Goal: Task Accomplishment & Management: Manage account settings

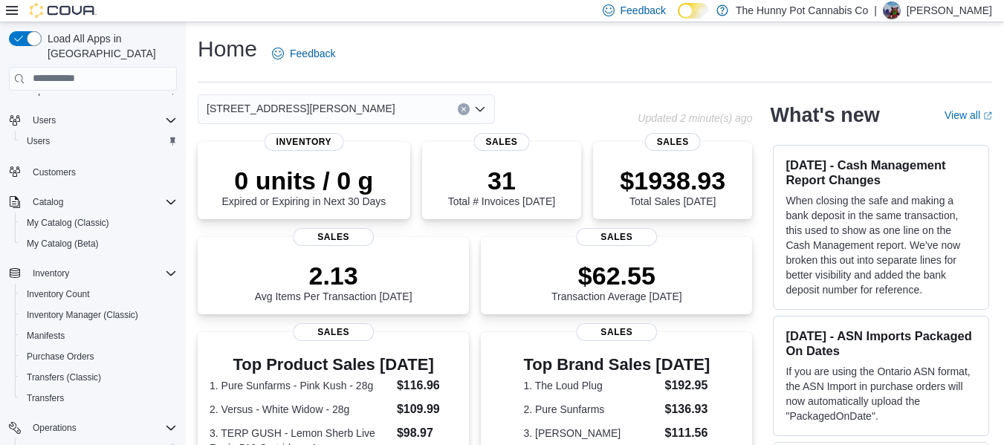
scroll to position [192, 0]
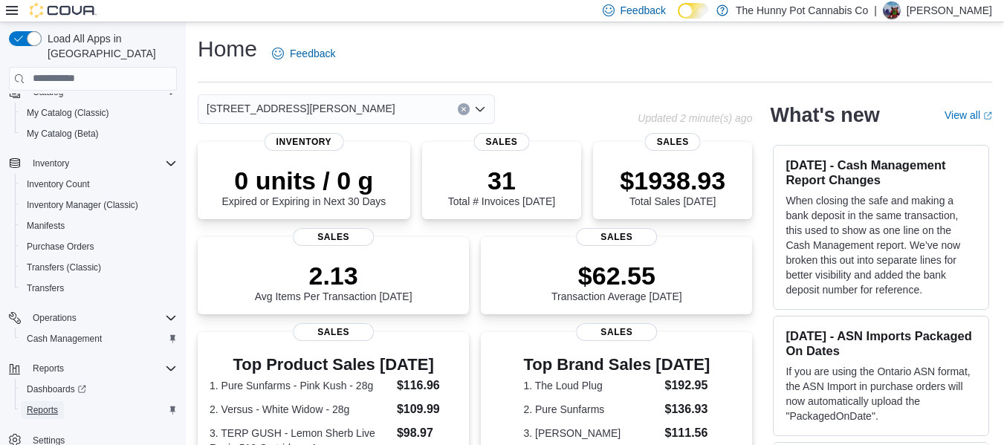
click at [59, 401] on link "Reports" at bounding box center [42, 410] width 43 height 18
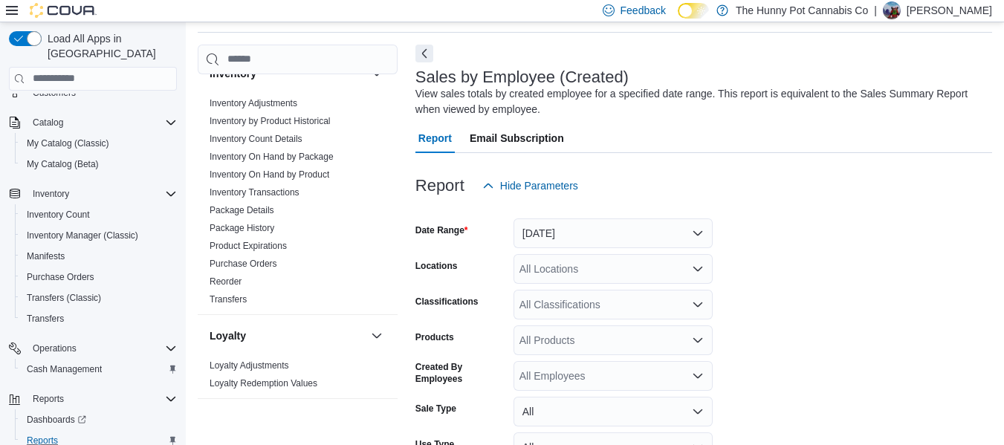
scroll to position [253, 0]
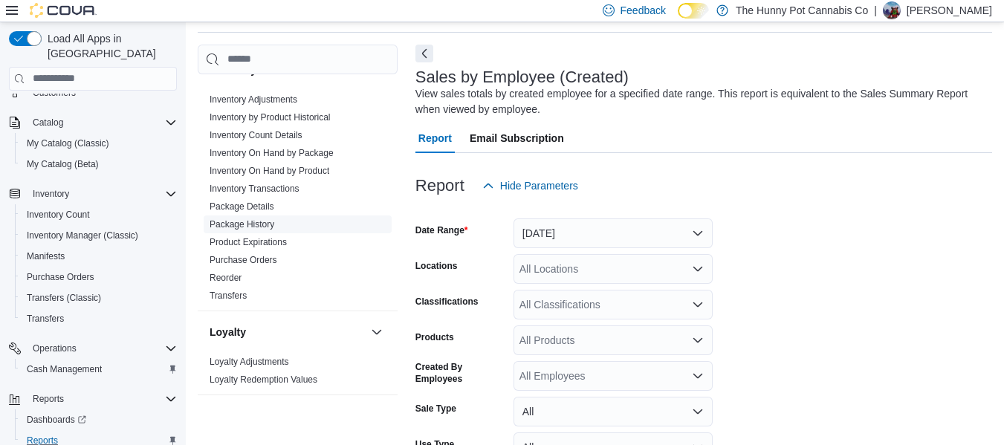
click at [253, 226] on link "Package History" at bounding box center [242, 224] width 65 height 10
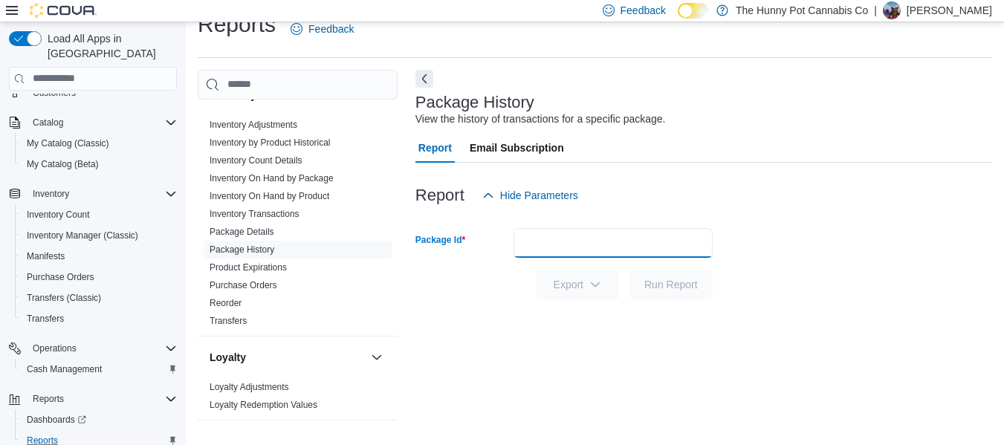
click at [545, 234] on input "Package Id" at bounding box center [612, 243] width 199 height 30
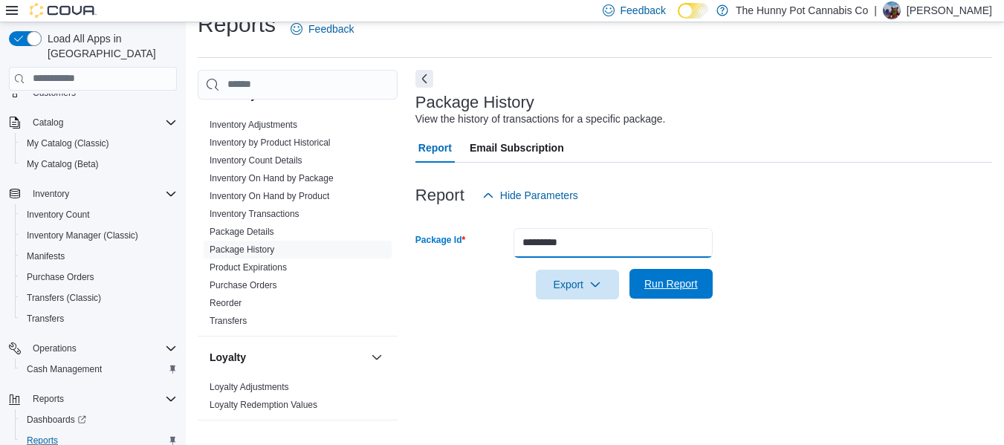
type input "*********"
click at [660, 284] on span "Run Report" at bounding box center [670, 283] width 53 height 15
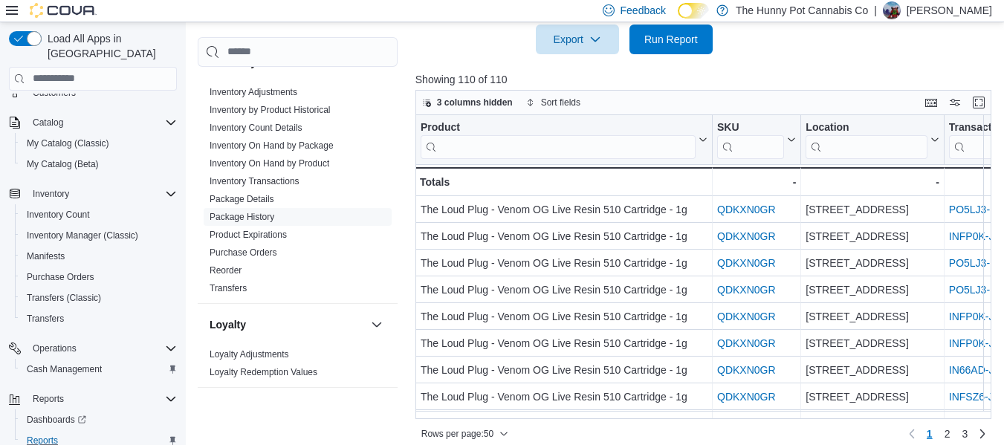
scroll to position [282, 0]
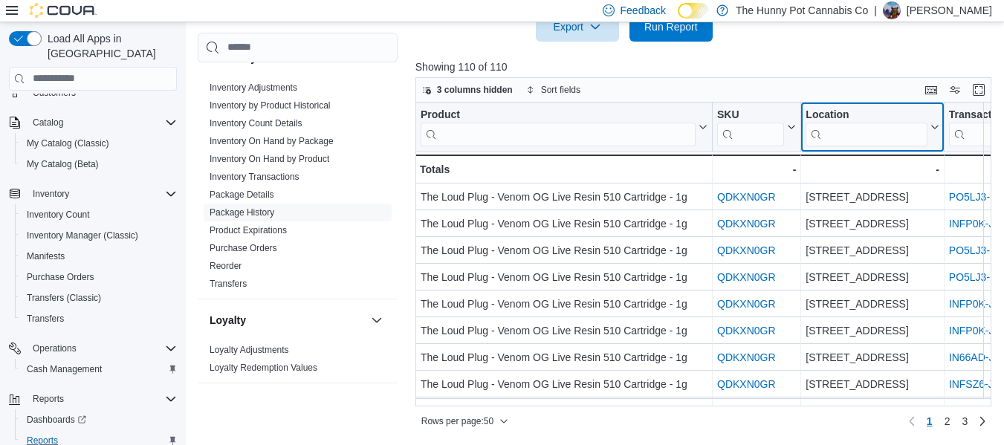
click at [858, 138] on input "search" at bounding box center [865, 135] width 121 height 24
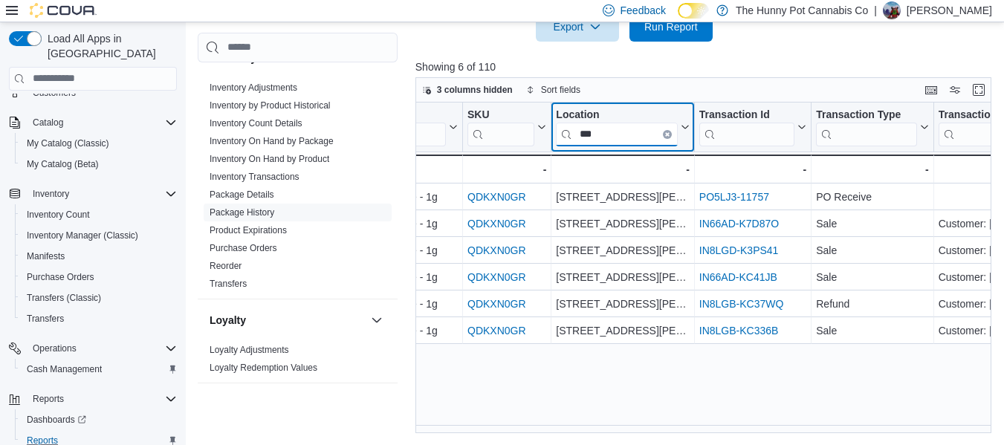
scroll to position [0, 251]
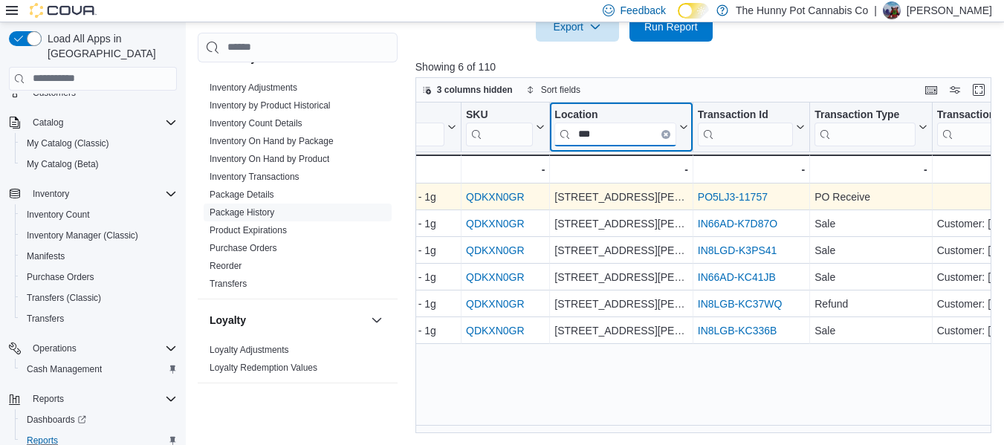
type input "***"
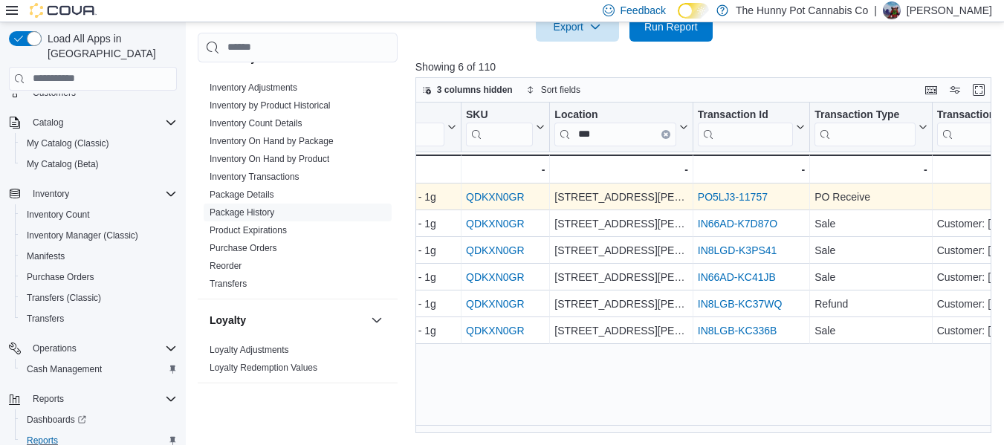
click at [754, 202] on link "PO5LJ3-11757" at bounding box center [733, 197] width 70 height 12
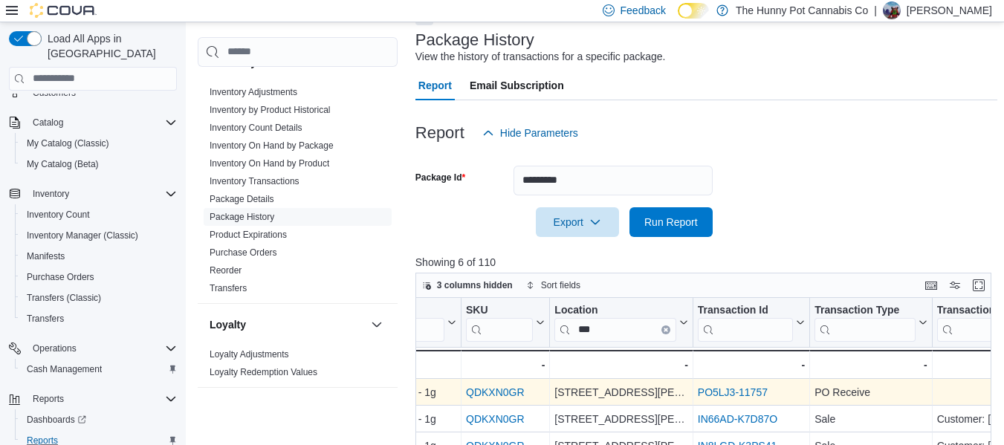
scroll to position [85, 0]
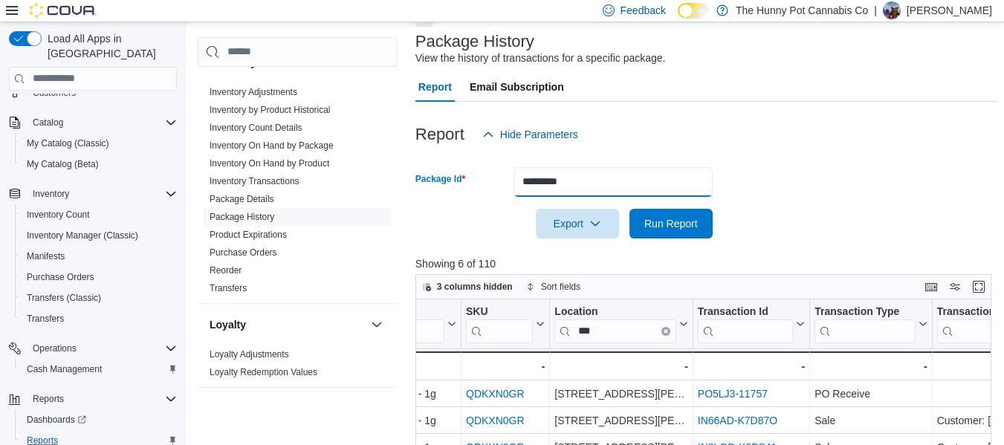
click at [605, 188] on input "*********" at bounding box center [612, 182] width 199 height 30
type input "*********"
click at [641, 214] on span "Run Report" at bounding box center [670, 223] width 65 height 30
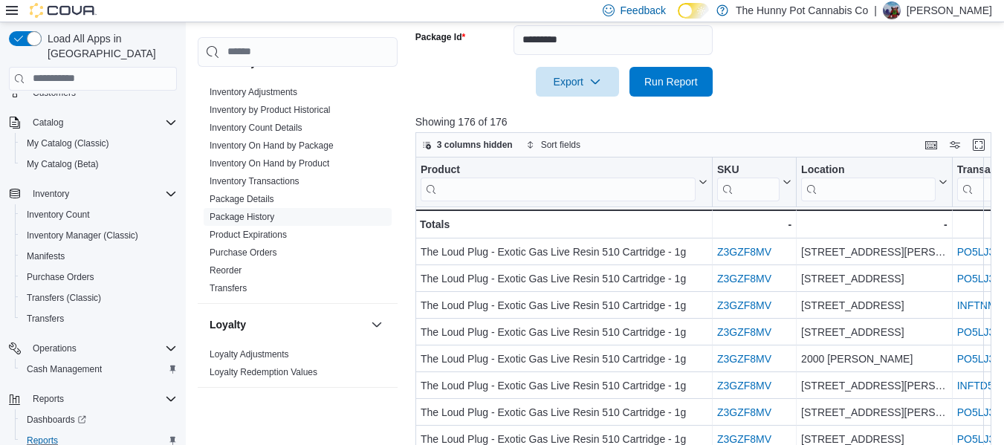
scroll to position [228, 0]
click at [824, 187] on input "search" at bounding box center [868, 189] width 134 height 24
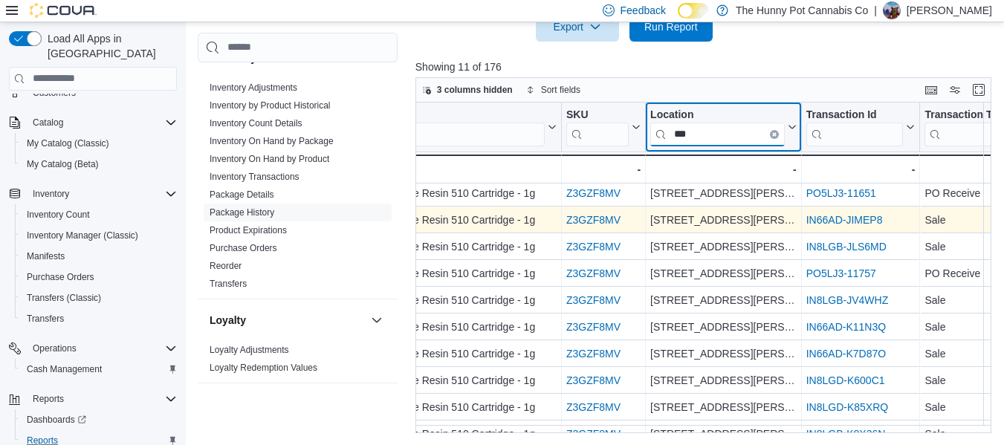
scroll to position [52, 151]
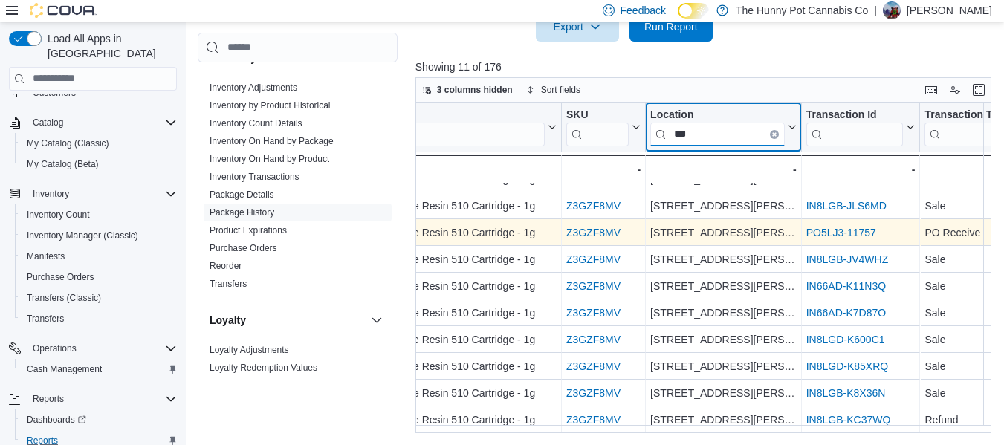
type input "***"
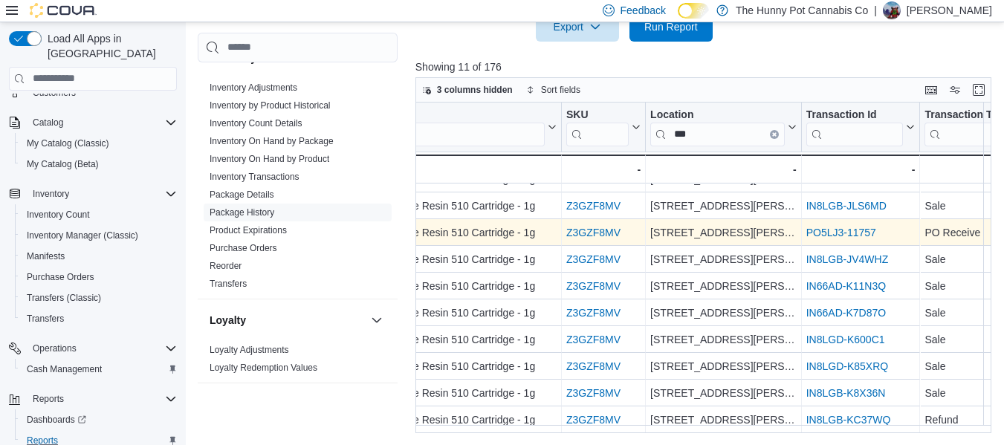
click at [848, 230] on link "PO5LJ3-11757" at bounding box center [841, 233] width 70 height 12
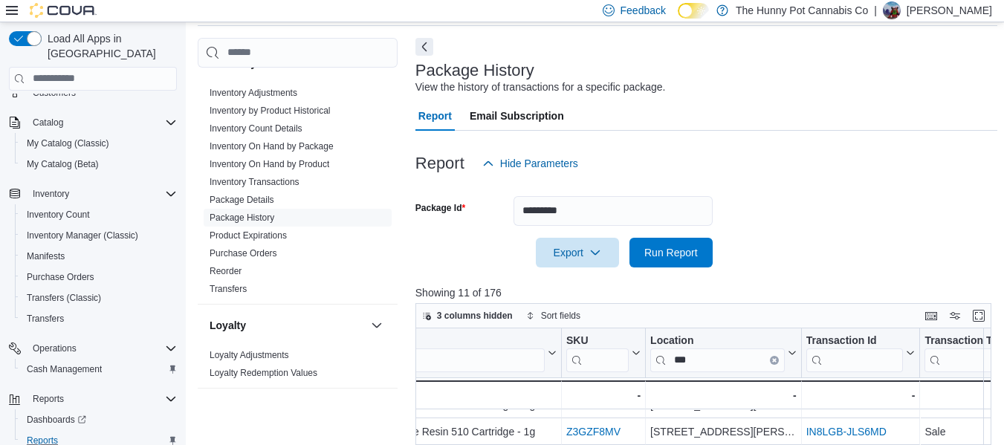
scroll to position [52, 0]
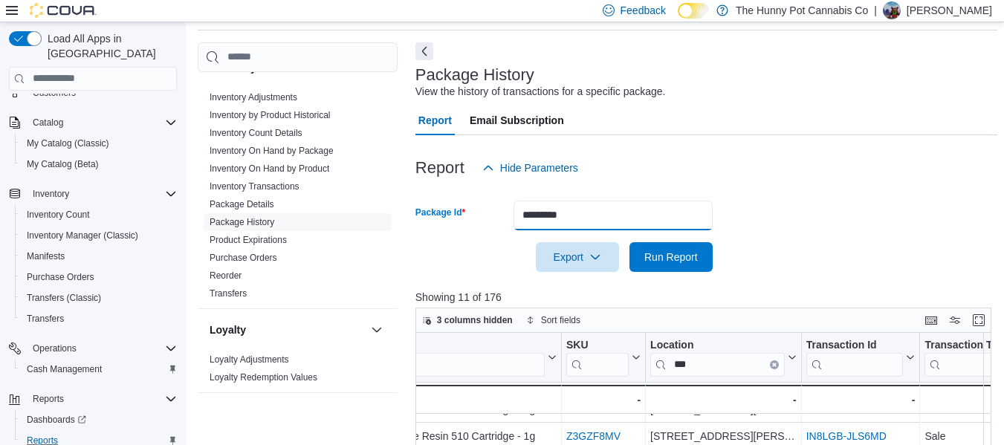
click at [617, 227] on input "*********" at bounding box center [612, 216] width 199 height 30
click at [589, 221] on input "**" at bounding box center [612, 216] width 199 height 30
click at [585, 216] on input "**" at bounding box center [612, 216] width 199 height 30
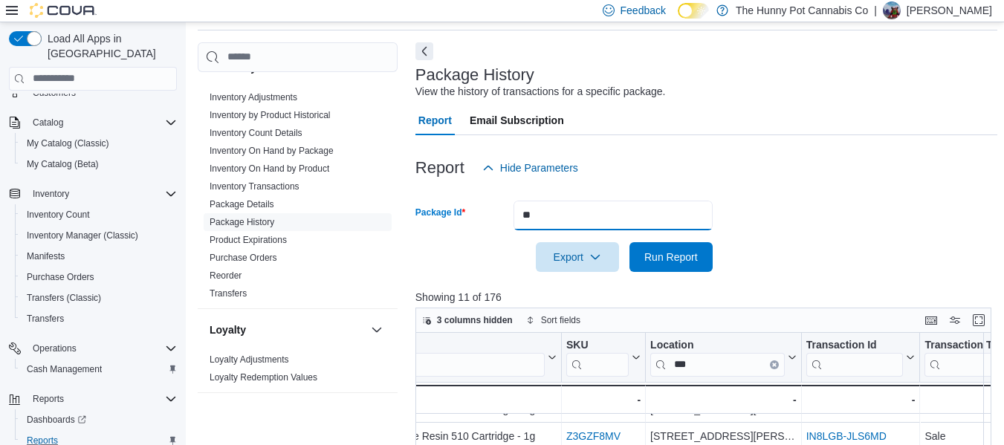
click at [585, 216] on input "**" at bounding box center [612, 216] width 199 height 30
click at [547, 216] on input "**" at bounding box center [612, 216] width 199 height 30
drag, startPoint x: 547, startPoint y: 216, endPoint x: 884, endPoint y: 225, distance: 337.4
click at [884, 225] on form "Package Id ** Export Run Report" at bounding box center [706, 227] width 582 height 89
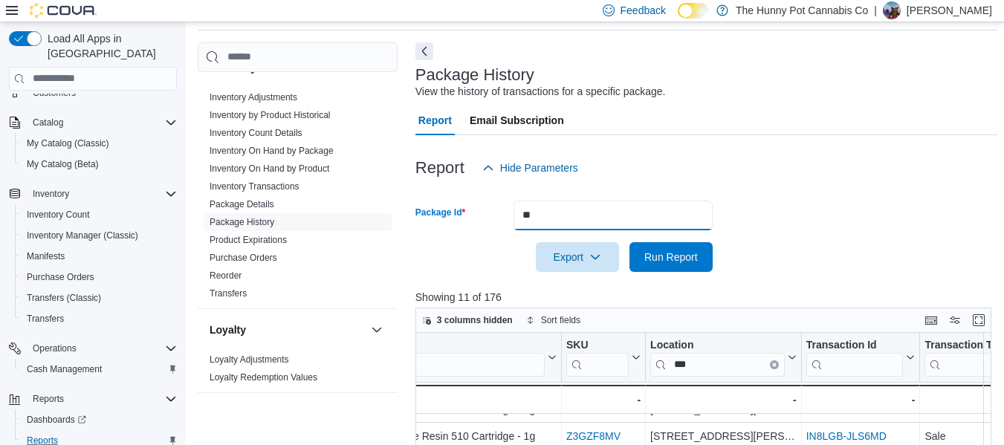
click at [597, 207] on input "**" at bounding box center [612, 216] width 199 height 30
click at [654, 250] on span "Run Report" at bounding box center [670, 256] width 53 height 15
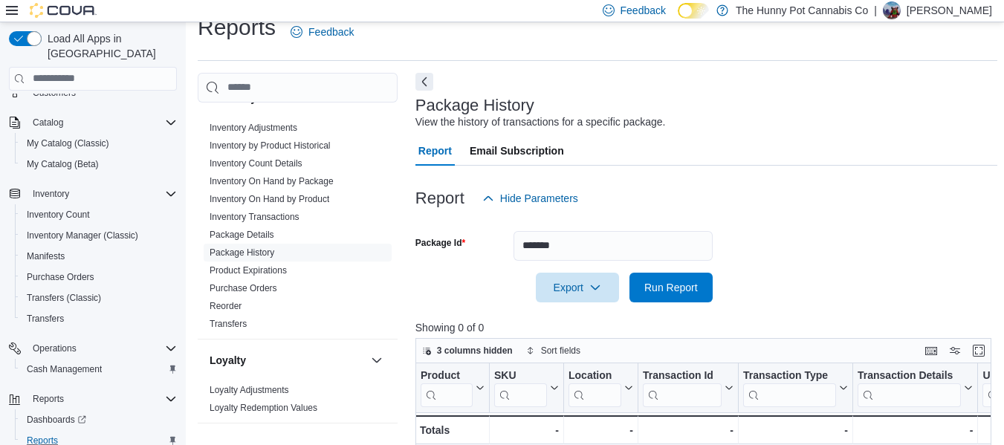
scroll to position [21, 0]
click at [567, 250] on input "*******" at bounding box center [612, 247] width 199 height 30
click at [523, 244] on input "*******" at bounding box center [612, 247] width 199 height 30
type input "*********"
click at [679, 288] on span "Run Report" at bounding box center [670, 287] width 53 height 15
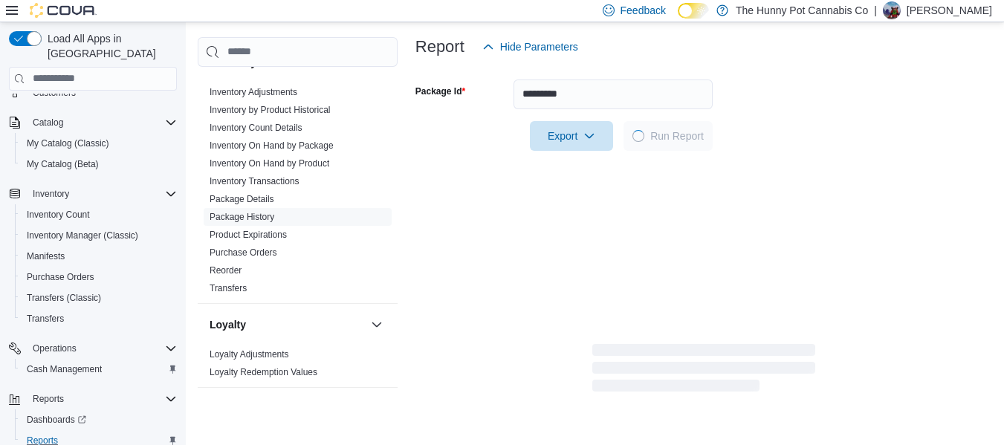
scroll to position [174, 0]
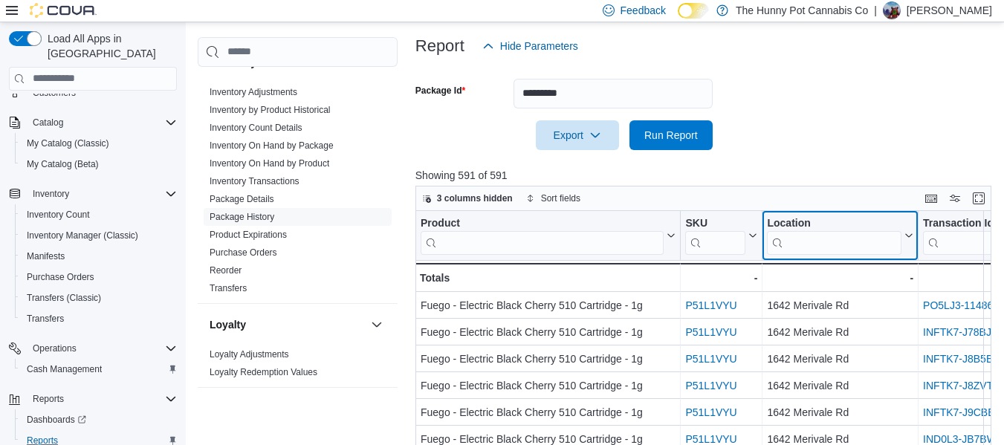
click at [810, 227] on div "Location" at bounding box center [834, 224] width 134 height 14
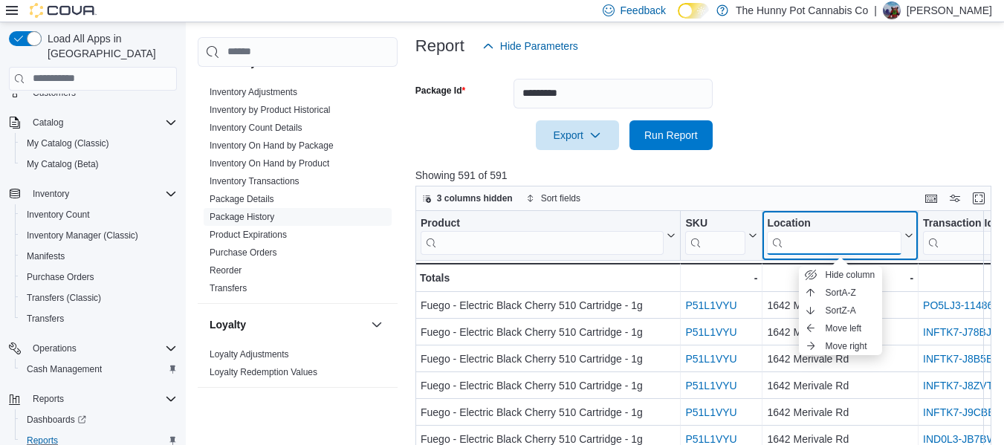
click at [812, 245] on input "search" at bounding box center [834, 243] width 134 height 24
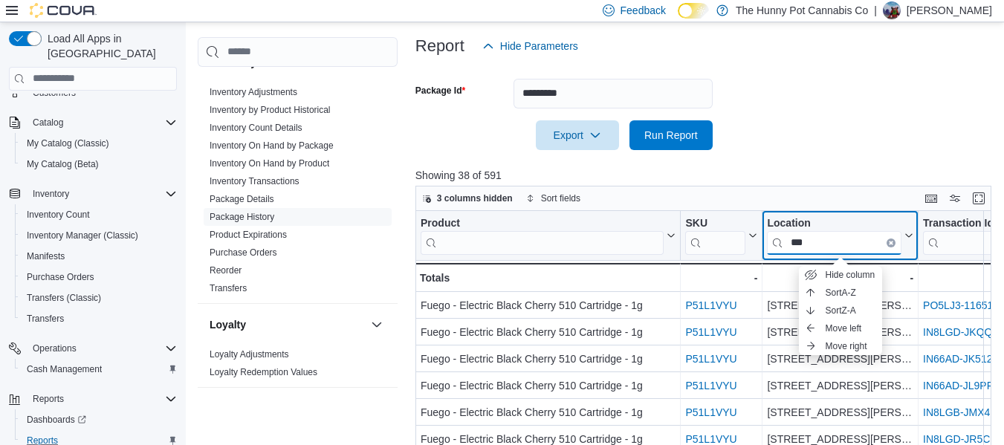
type input "***"
click at [880, 135] on form "Package Id ********* Export Run Report" at bounding box center [706, 105] width 582 height 89
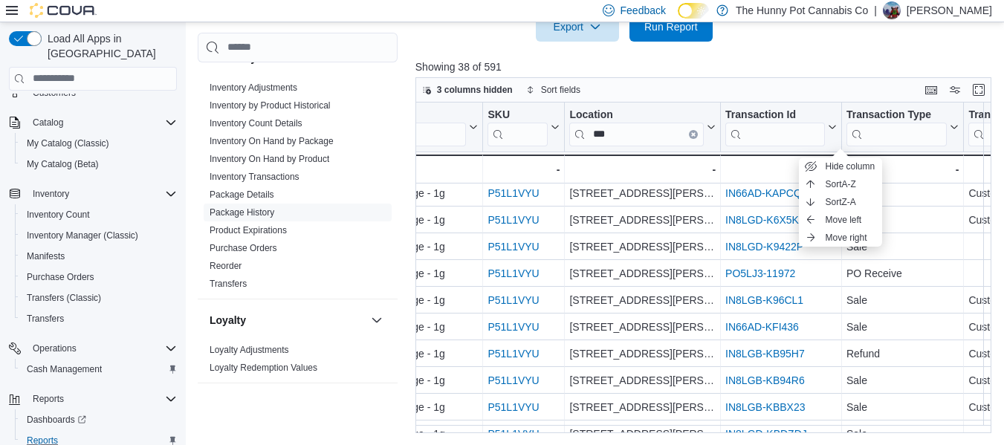
scroll to position [698, 198]
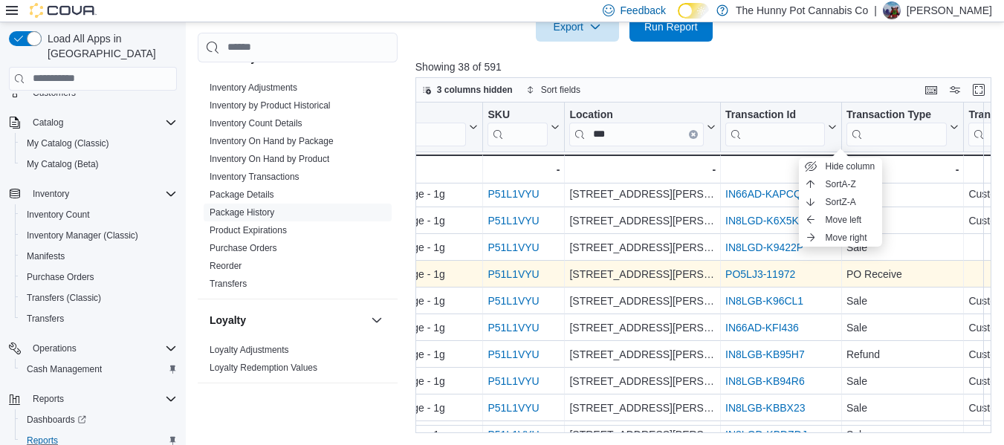
click at [789, 276] on link "PO5LJ3-11972" at bounding box center [760, 274] width 70 height 12
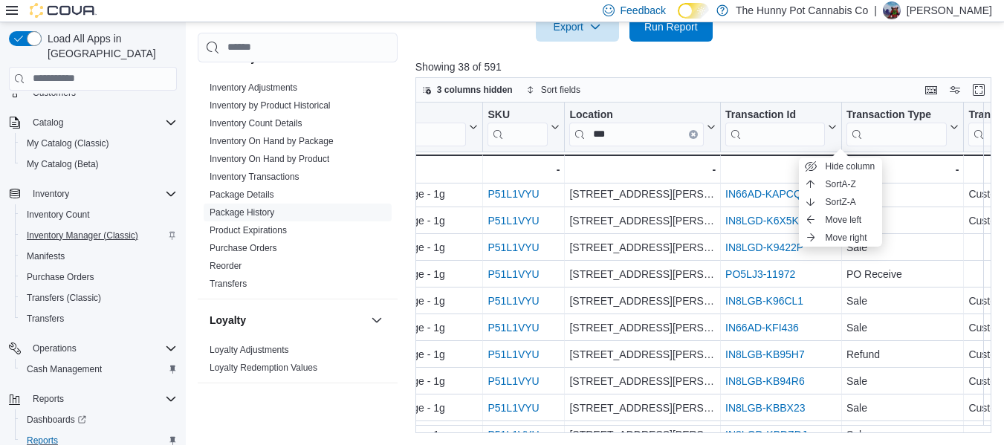
scroll to position [0, 0]
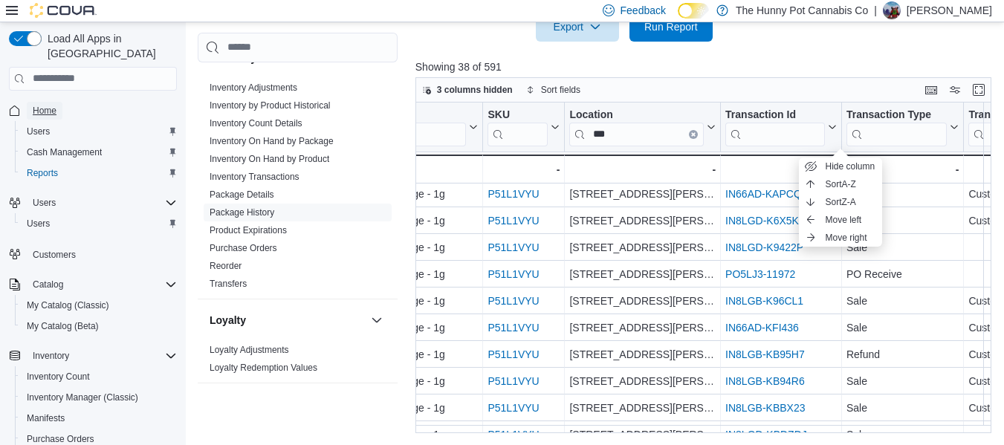
click at [52, 105] on span "Home" at bounding box center [45, 111] width 24 height 12
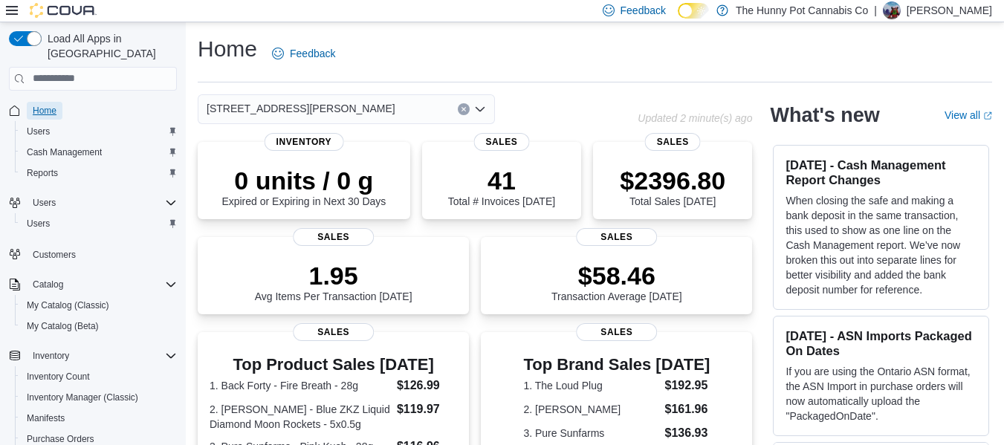
click at [53, 105] on span "Home" at bounding box center [45, 111] width 24 height 12
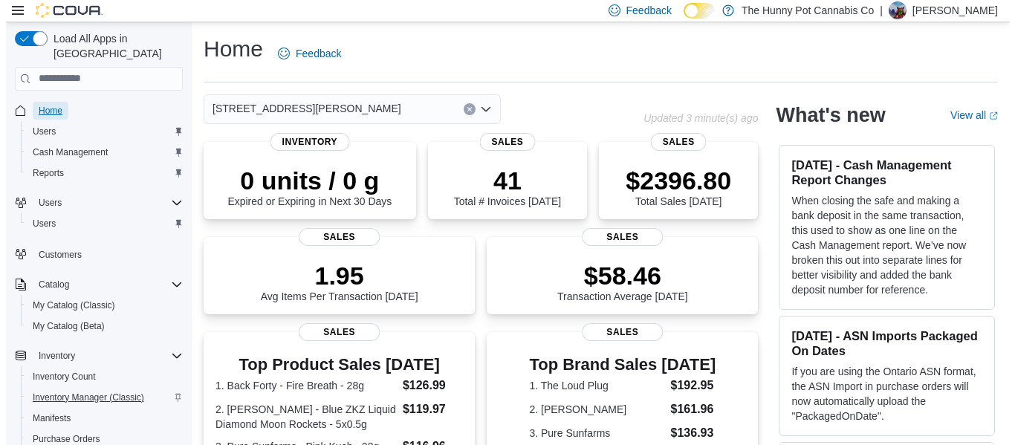
scroll to position [77, 0]
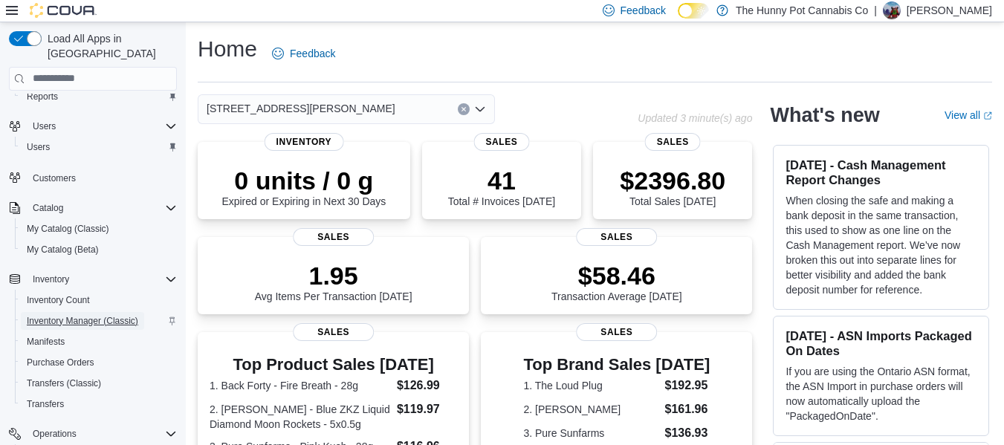
click at [67, 315] on span "Inventory Manager (Classic)" at bounding box center [82, 321] width 111 height 12
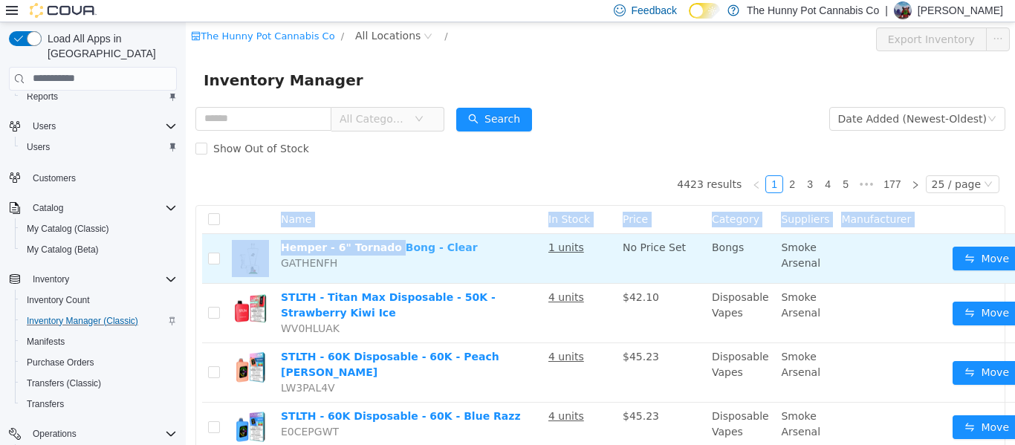
drag, startPoint x: 341, startPoint y: 246, endPoint x: 383, endPoint y: 247, distance: 41.6
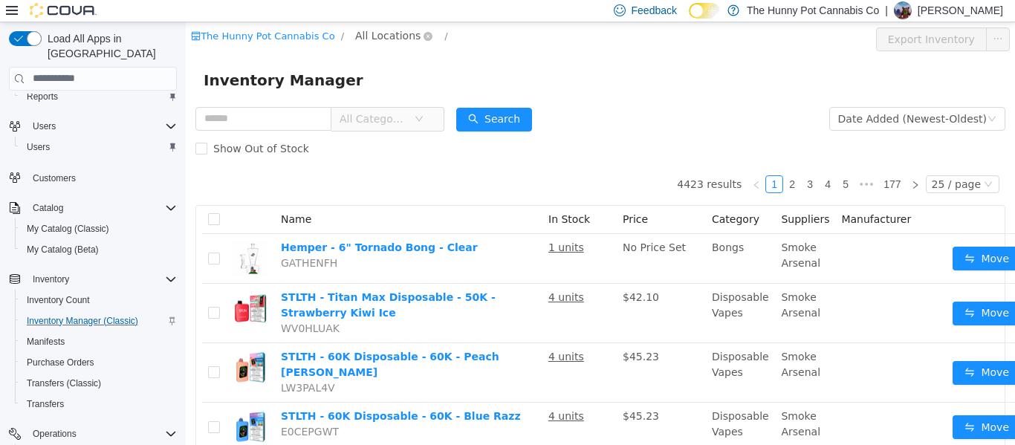
click at [388, 41] on span "All Locations" at bounding box center [387, 35] width 65 height 16
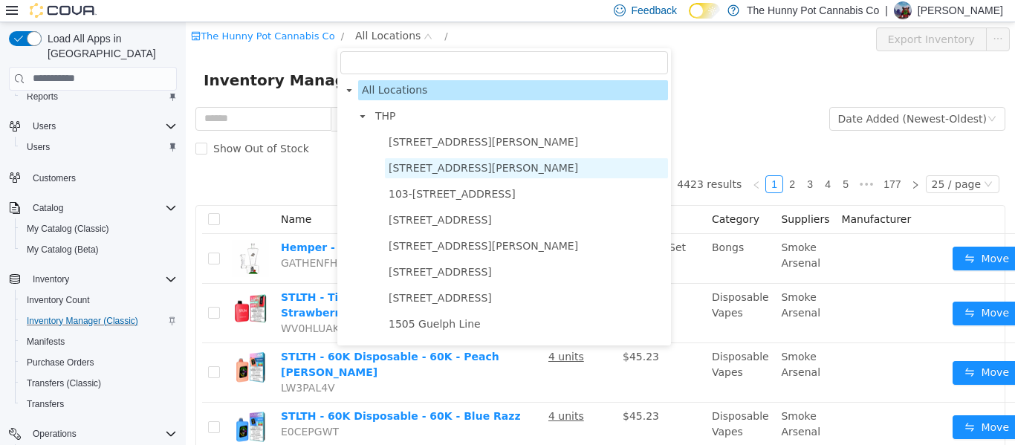
click at [423, 163] on span "[STREET_ADDRESS][PERSON_NAME]" at bounding box center [483, 167] width 189 height 12
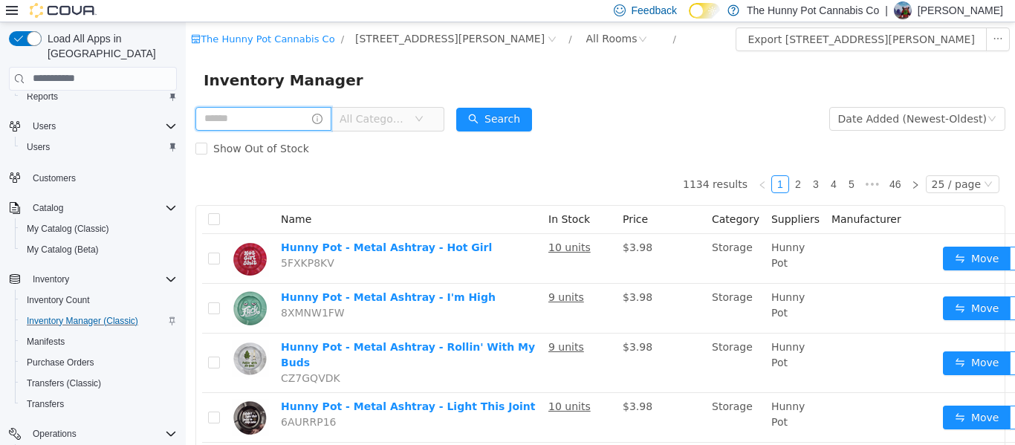
click at [259, 110] on input "text" at bounding box center [263, 118] width 136 height 24
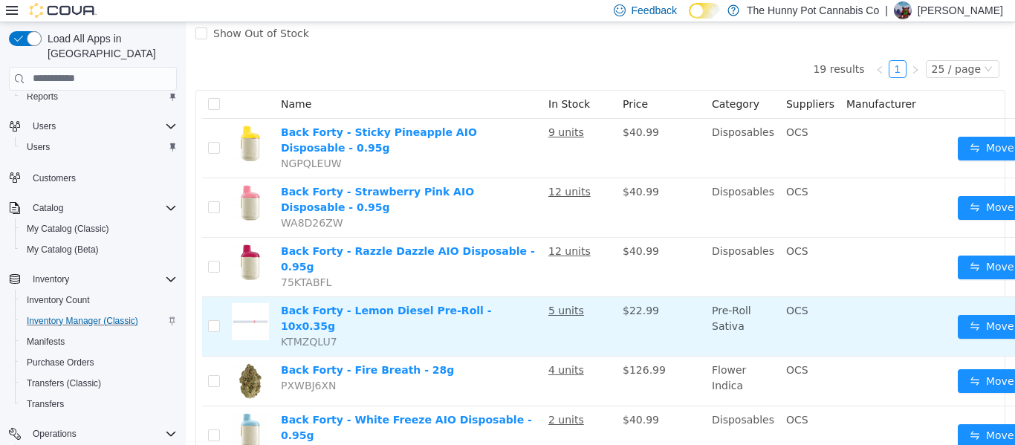
scroll to position [111, 0]
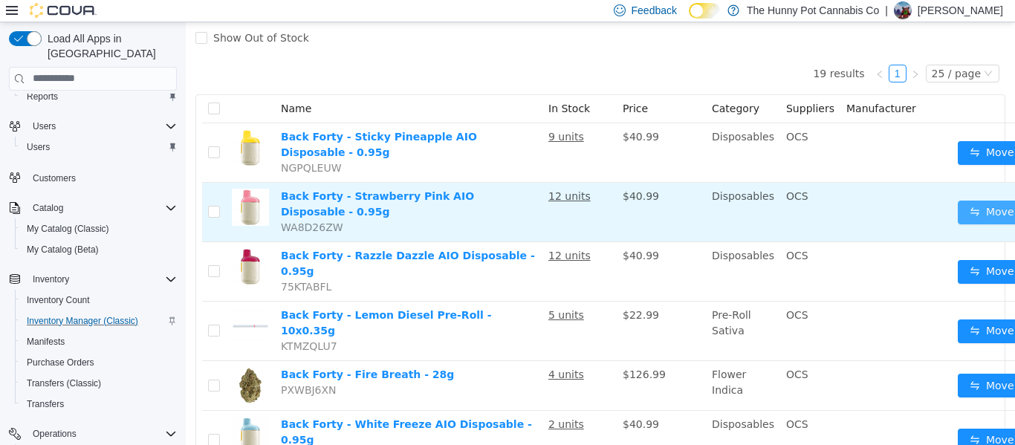
click at [976, 203] on button "Move" at bounding box center [992, 212] width 68 height 24
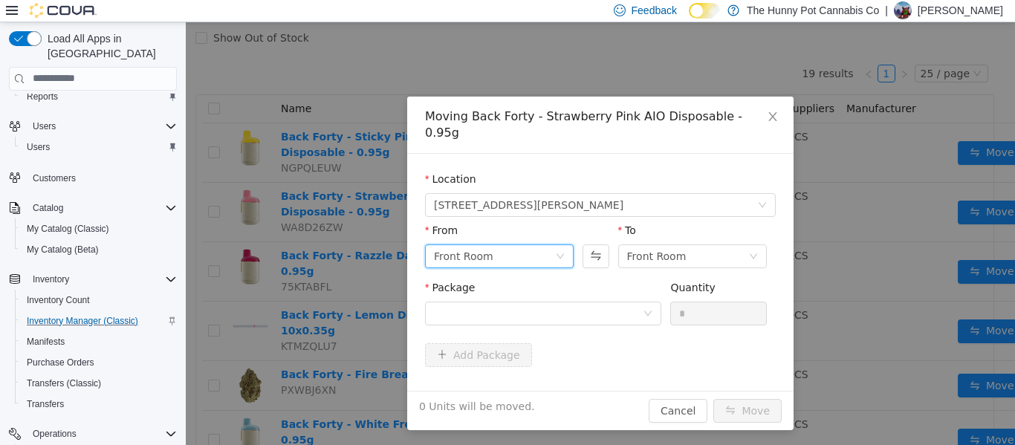
click at [545, 250] on div "Front Room" at bounding box center [494, 255] width 121 height 22
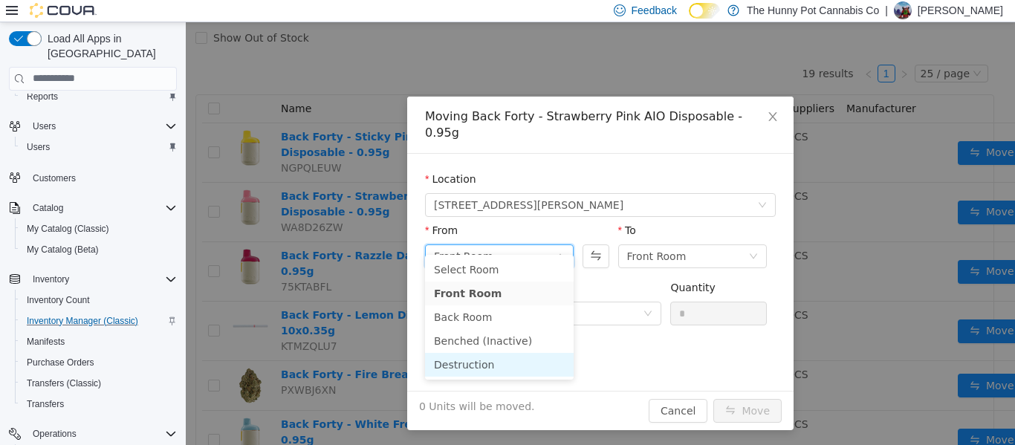
click at [498, 370] on li "Destruction" at bounding box center [499, 364] width 149 height 24
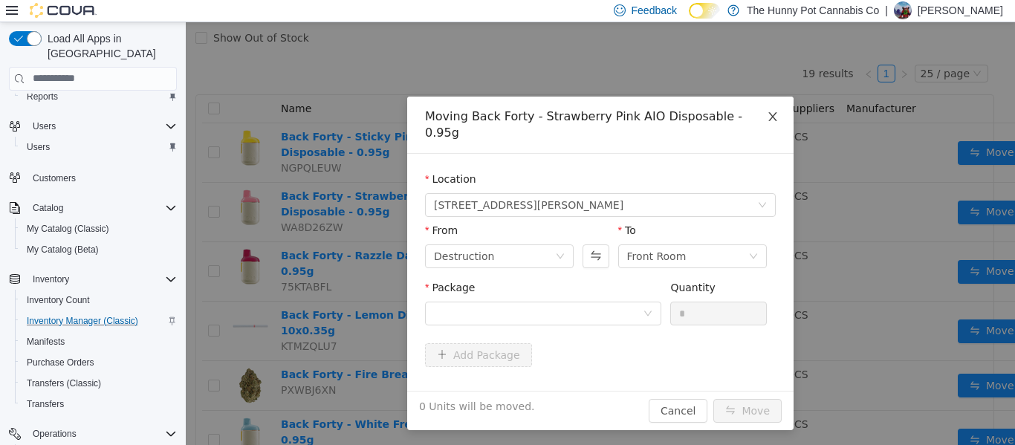
click at [767, 114] on icon "icon: close" at bounding box center [773, 116] width 12 height 12
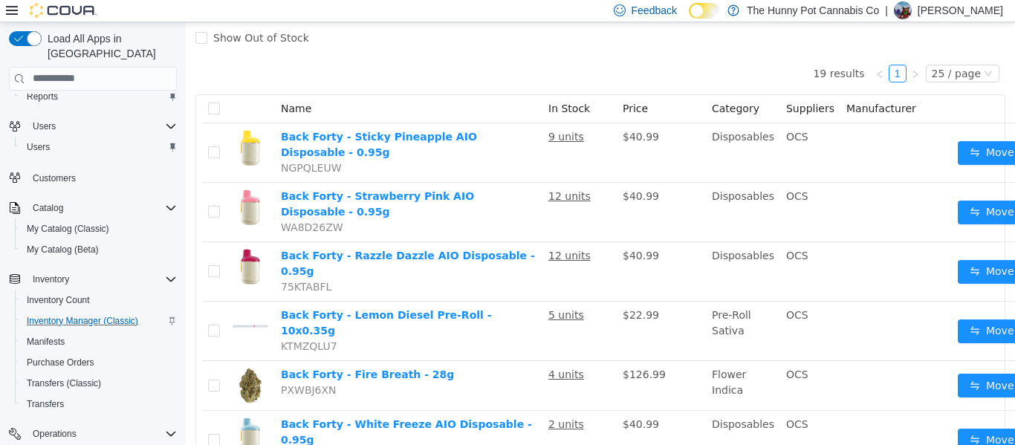
scroll to position [0, 0]
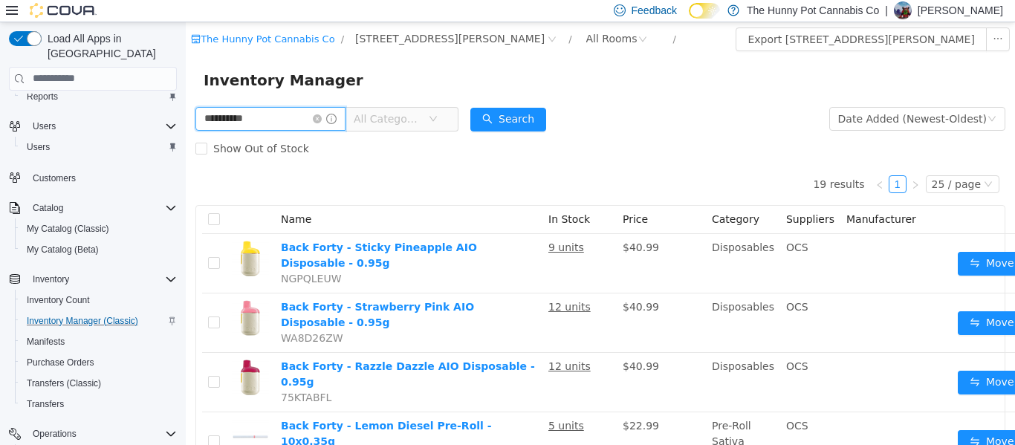
drag, startPoint x: 261, startPoint y: 118, endPoint x: 182, endPoint y: 145, distance: 83.2
click at [186, 145] on html "**********" at bounding box center [600, 233] width 829 height 423
type input "******"
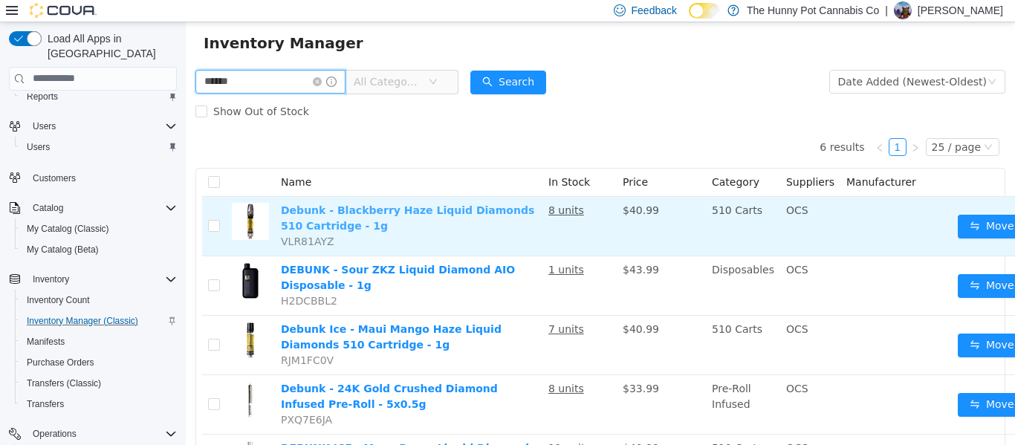
scroll to position [38, 0]
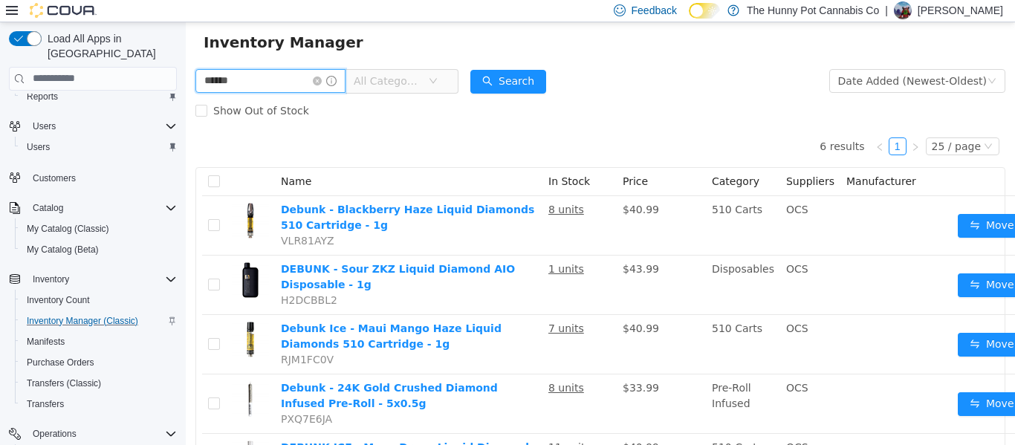
click at [260, 87] on input "******" at bounding box center [270, 80] width 150 height 24
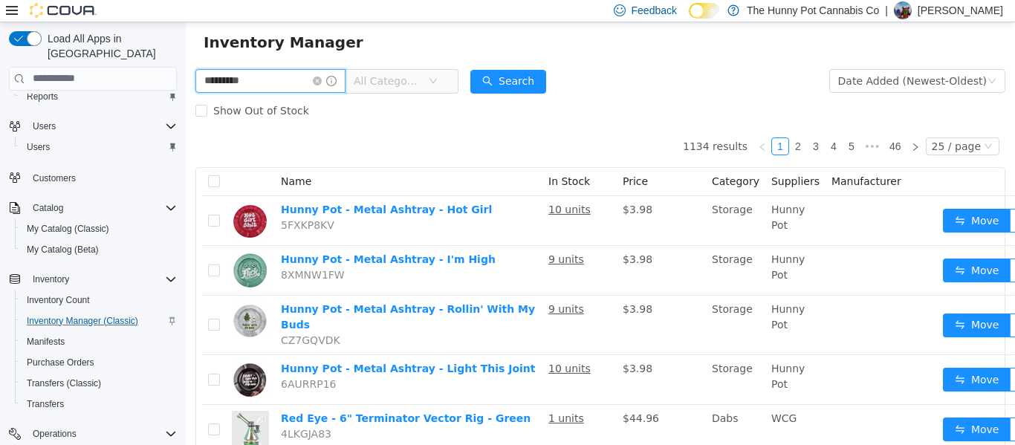
type input "*********"
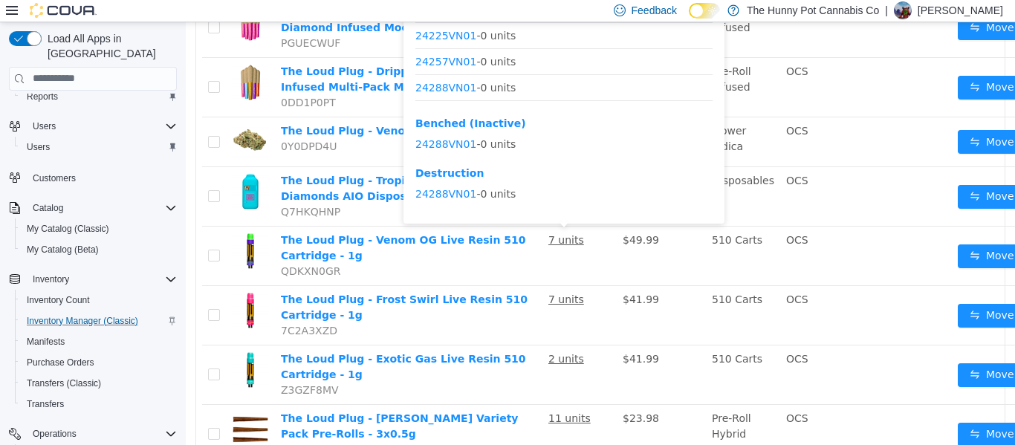
scroll to position [342, 0]
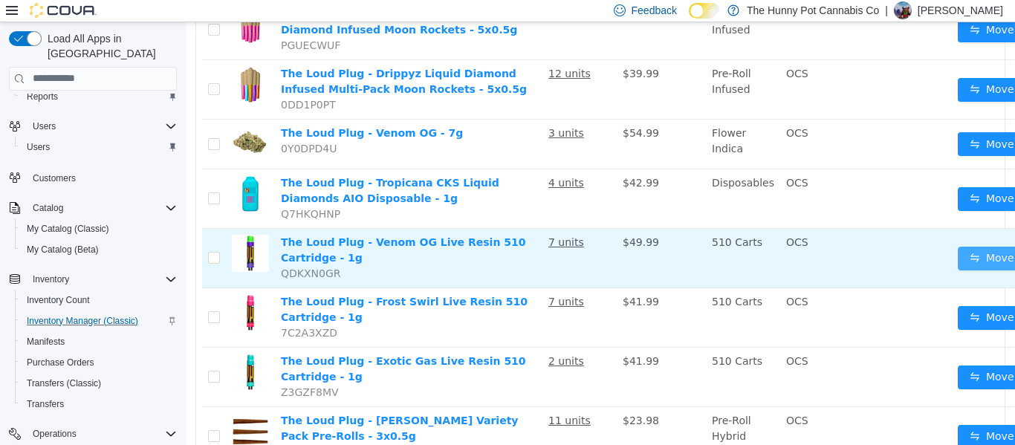
click at [958, 256] on button "Move" at bounding box center [992, 258] width 68 height 24
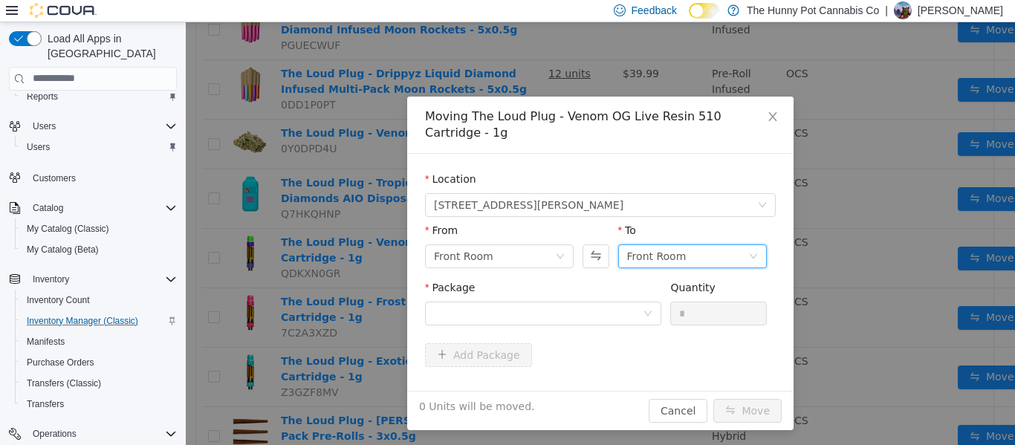
click at [692, 244] on div "Front Room" at bounding box center [687, 255] width 121 height 22
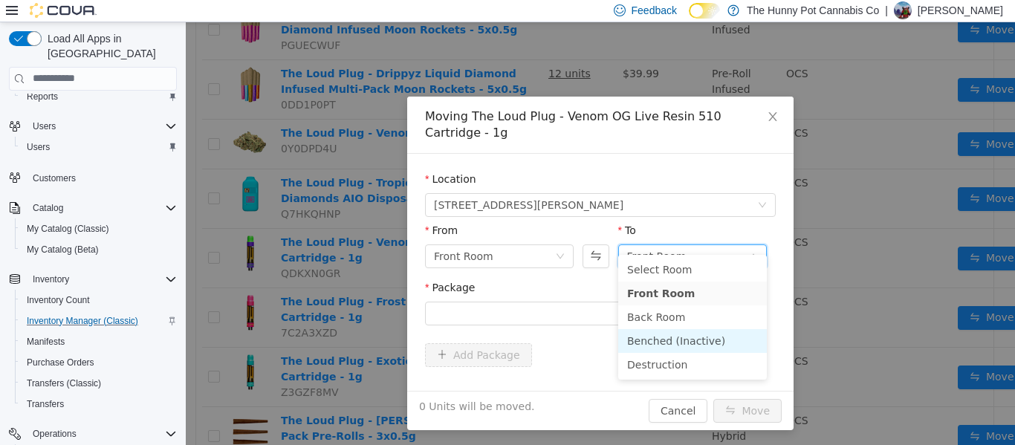
click at [667, 344] on li "Benched (Inactive)" at bounding box center [692, 340] width 149 height 24
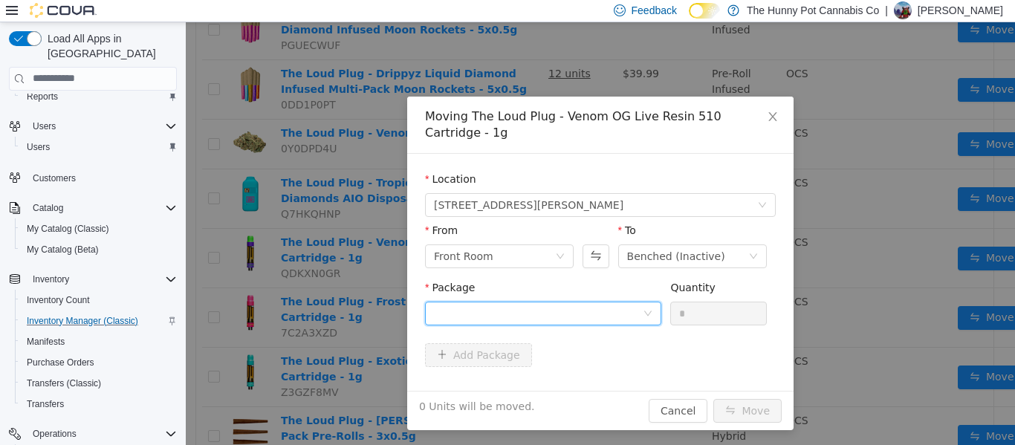
click at [568, 302] on div at bounding box center [538, 313] width 209 height 22
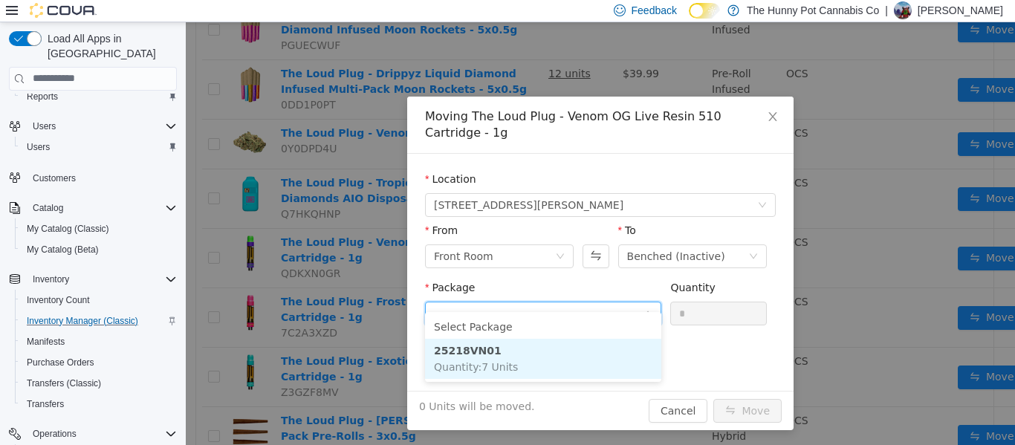
click at [509, 347] on li "25218VN01 Quantity : 7 Units" at bounding box center [543, 358] width 236 height 40
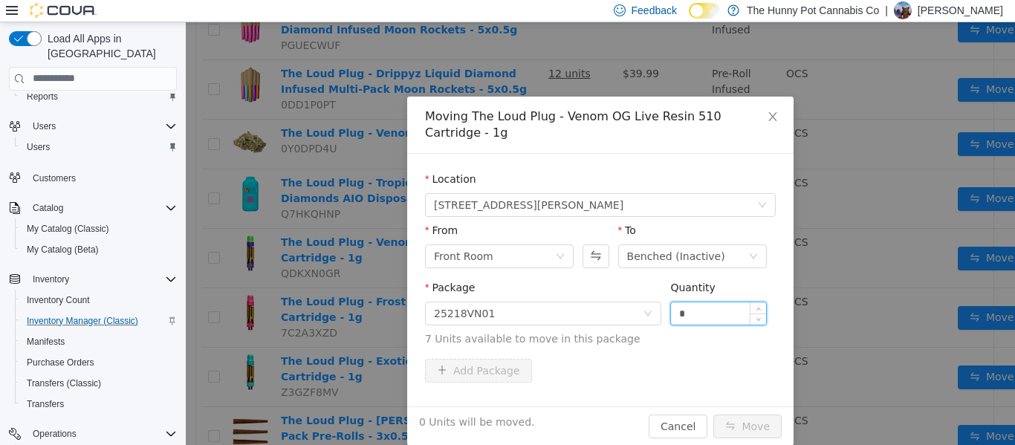
click at [690, 302] on input "*" at bounding box center [718, 313] width 95 height 22
type input "*"
click at [749, 414] on button "Move" at bounding box center [747, 426] width 68 height 24
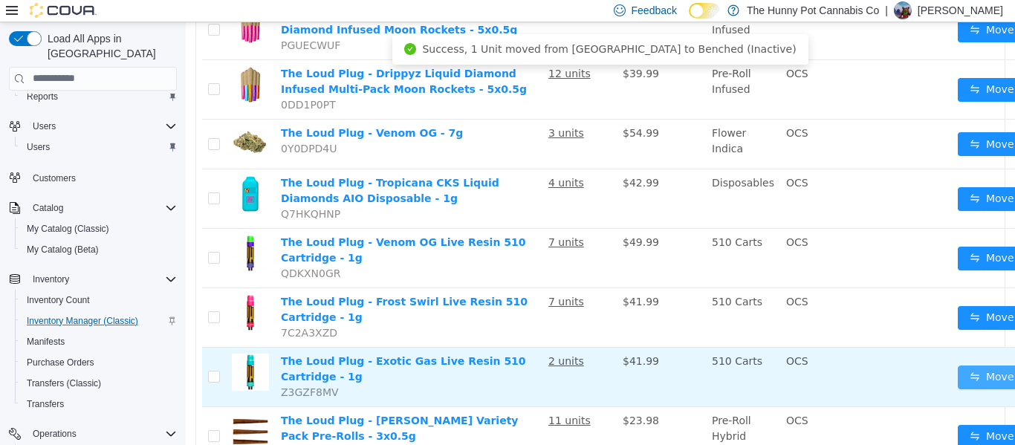
click at [967, 380] on button "Move" at bounding box center [992, 377] width 68 height 24
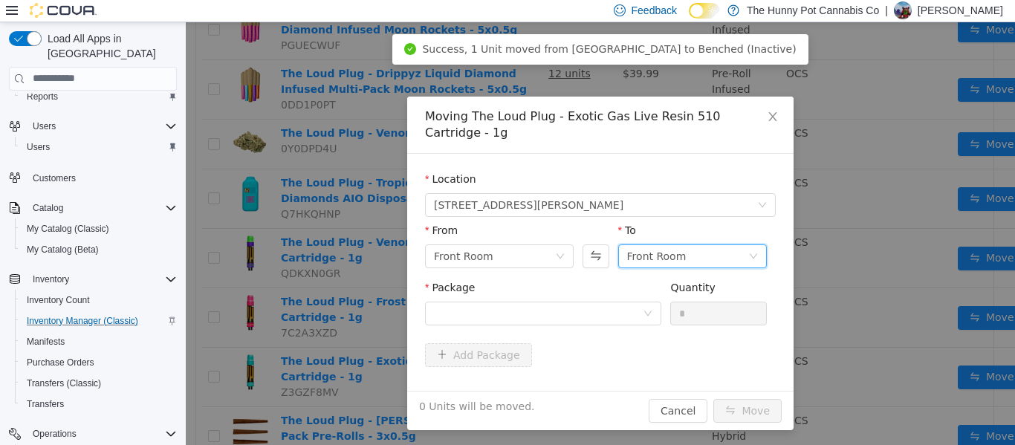
click at [667, 244] on div "Front Room" at bounding box center [656, 255] width 59 height 22
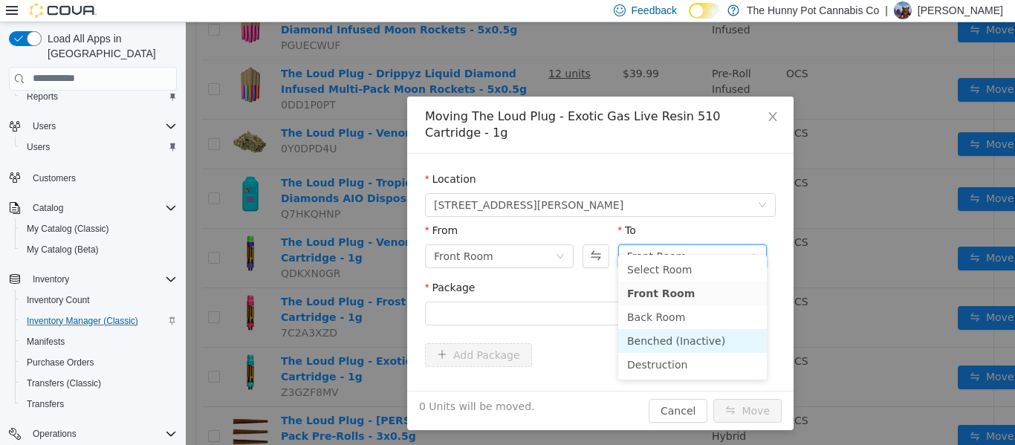
click at [647, 335] on li "Benched (Inactive)" at bounding box center [692, 340] width 149 height 24
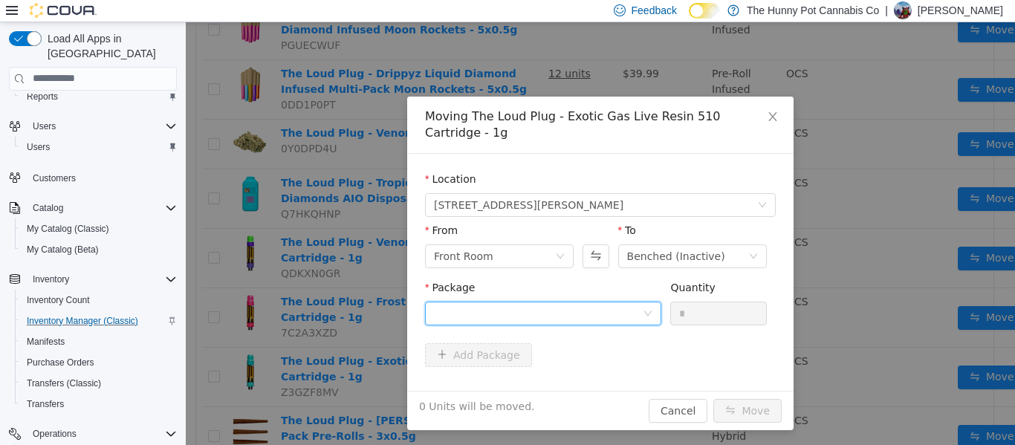
click at [624, 302] on div at bounding box center [538, 313] width 209 height 22
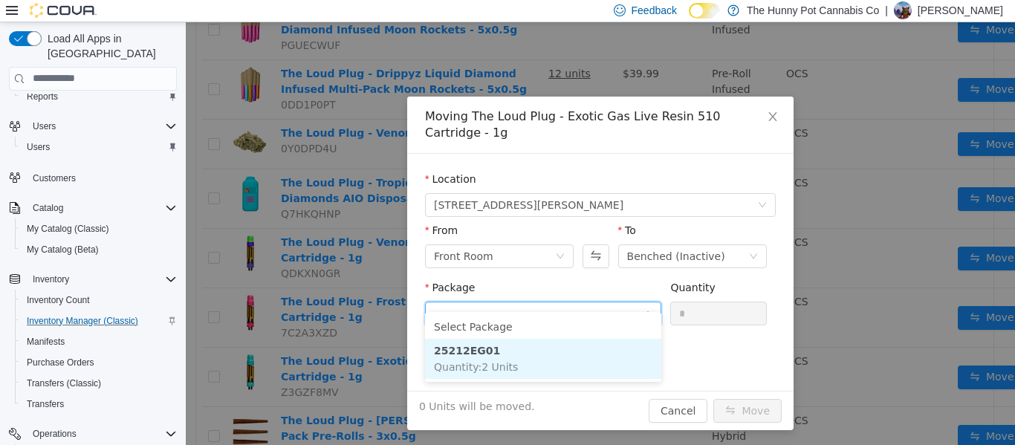
click at [488, 357] on li "25212EG01 Quantity : 2 Units" at bounding box center [543, 358] width 236 height 40
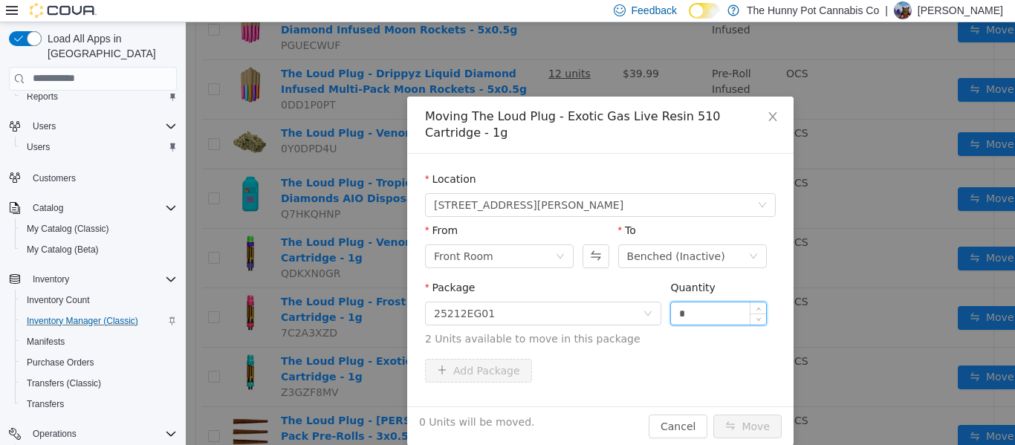
click at [684, 302] on input "*" at bounding box center [718, 313] width 95 height 22
type input "*"
click at [740, 414] on button "Move" at bounding box center [747, 426] width 68 height 24
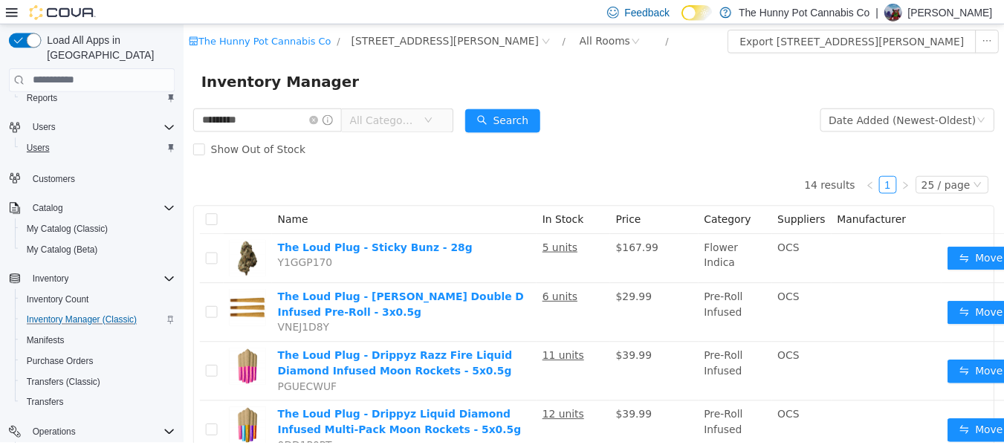
scroll to position [0, 0]
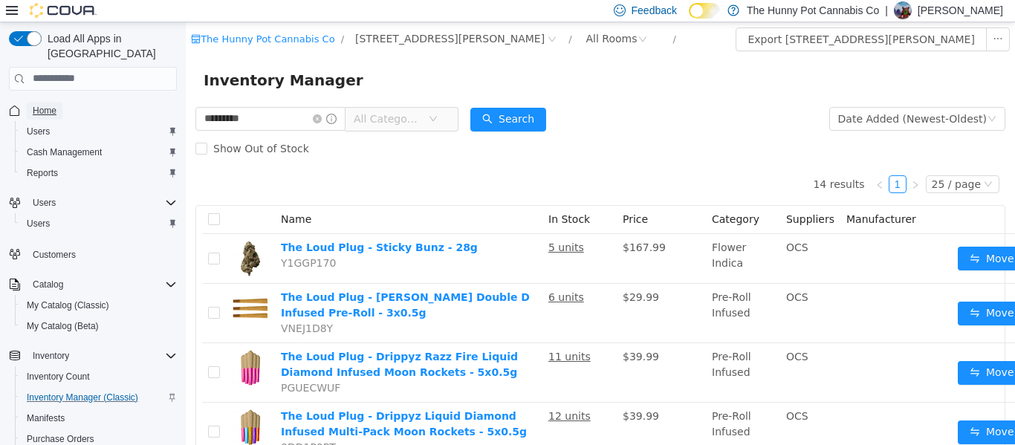
click at [44, 105] on span "Home" at bounding box center [45, 111] width 24 height 12
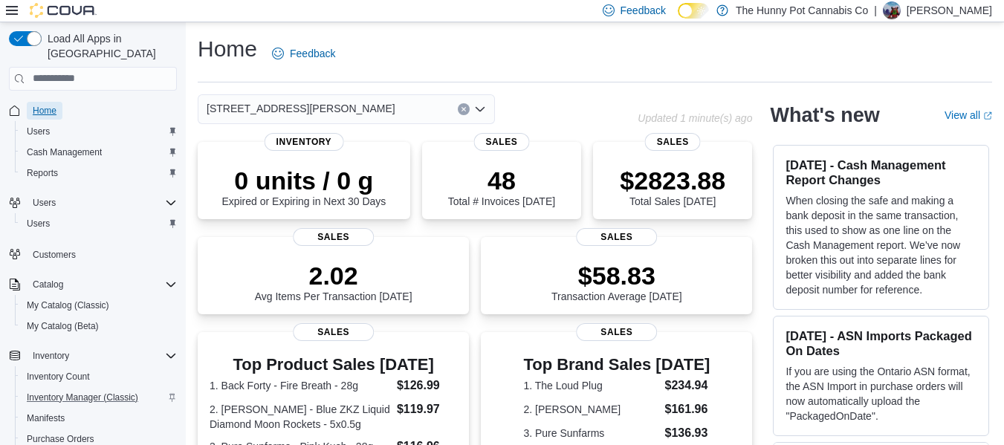
click at [53, 105] on span "Home" at bounding box center [45, 111] width 24 height 12
click at [50, 105] on span "Home" at bounding box center [45, 111] width 24 height 12
click at [42, 105] on span "Home" at bounding box center [45, 111] width 24 height 12
click at [56, 167] on span "Reports" at bounding box center [42, 173] width 31 height 12
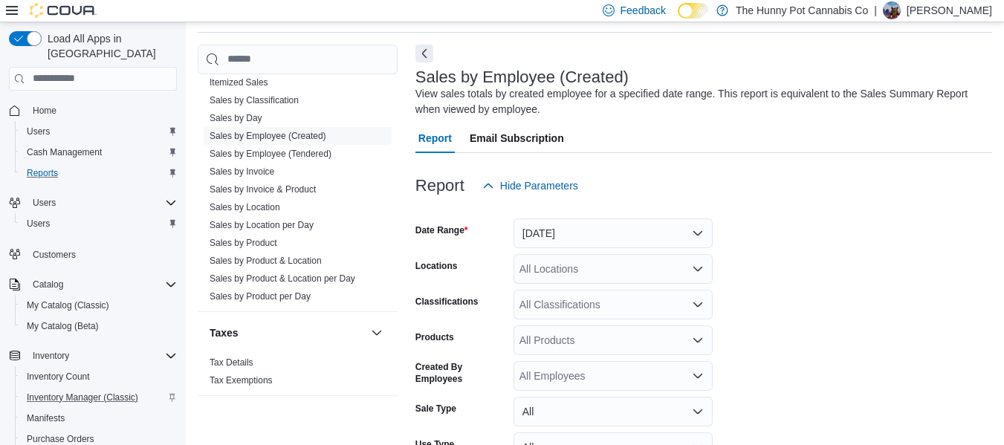
scroll to position [812, 0]
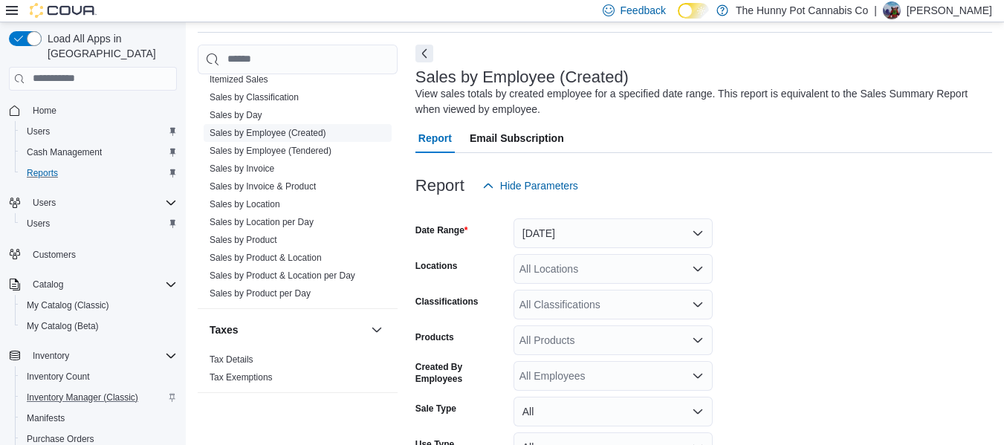
click at [305, 133] on link "Sales by Employee (Created)" at bounding box center [268, 133] width 117 height 10
click at [51, 102] on span "Home" at bounding box center [45, 111] width 24 height 18
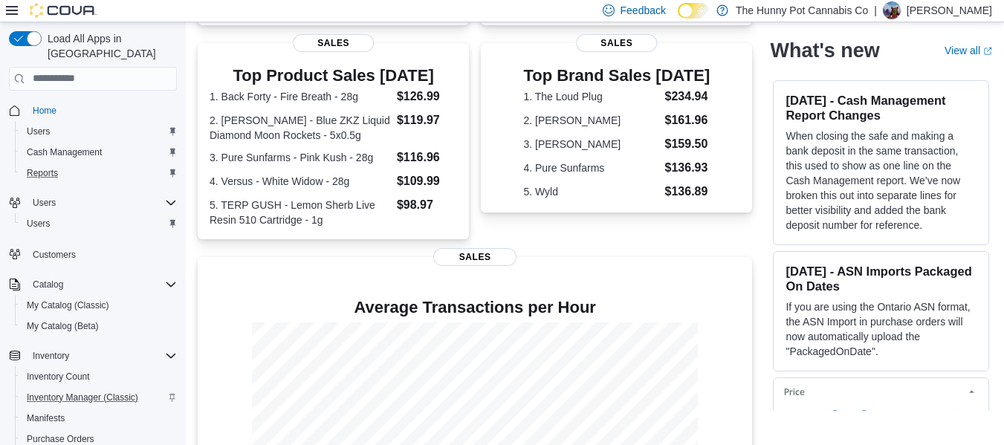
scroll to position [413, 0]
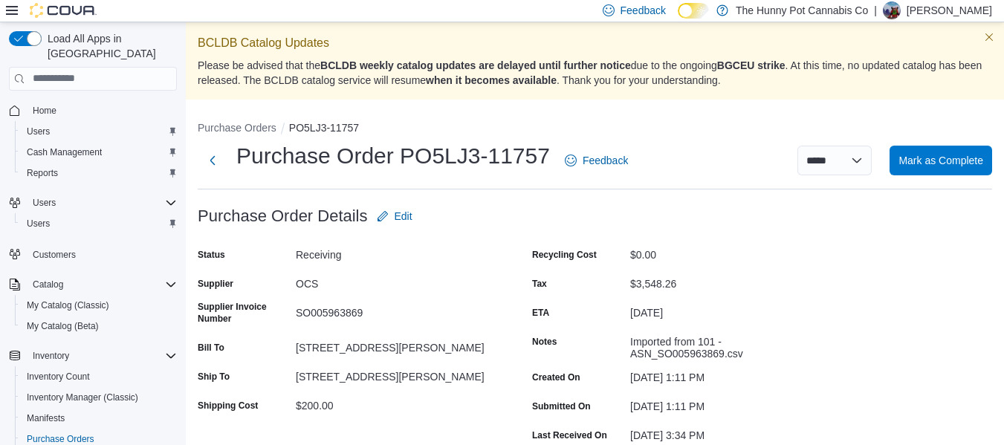
click at [325, 314] on div "SO005963869" at bounding box center [395, 310] width 199 height 18
copy div "SO005963869"
click at [343, 313] on div "SO005963869" at bounding box center [395, 310] width 199 height 18
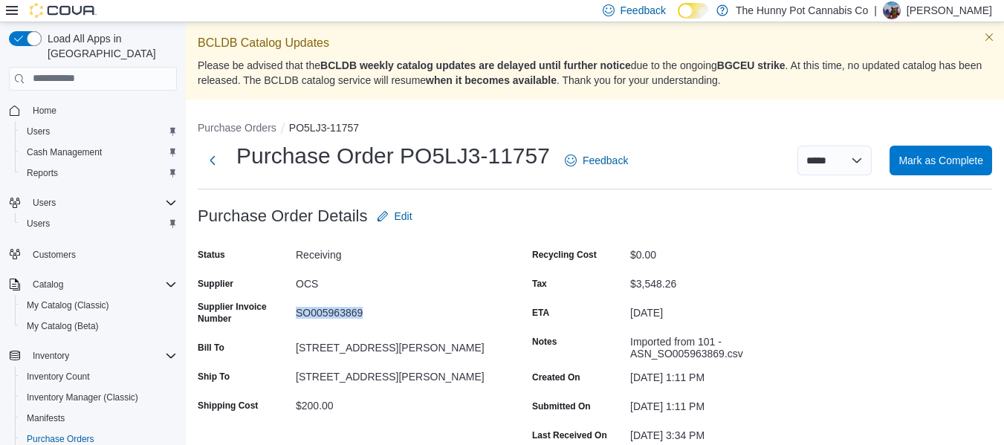
copy div "SO005963869"
click at [339, 312] on div "SO005982281" at bounding box center [395, 310] width 199 height 18
copy div "SO005982281"
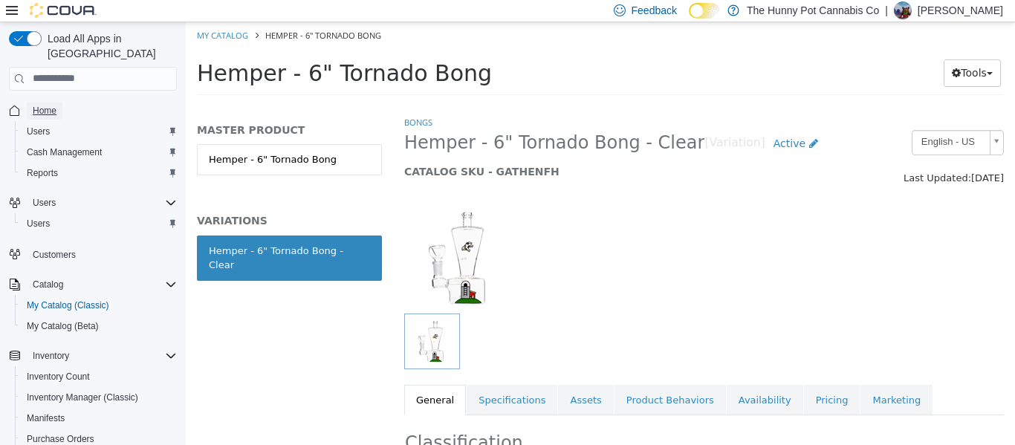
click at [41, 105] on span "Home" at bounding box center [45, 111] width 24 height 12
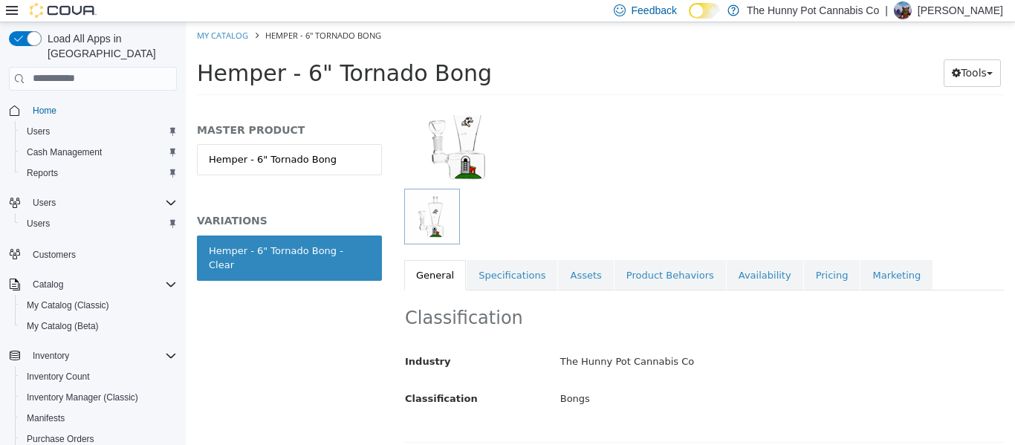
scroll to position [43, 0]
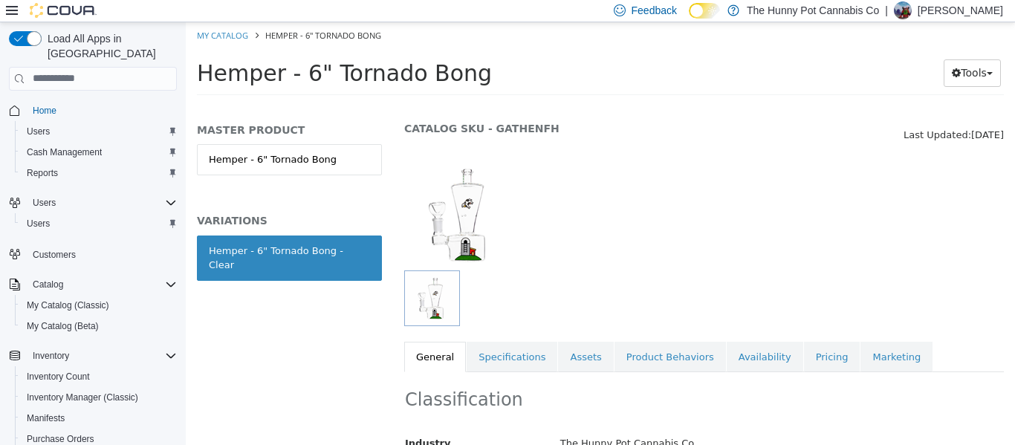
click at [432, 290] on img "button" at bounding box center [432, 298] width 50 height 50
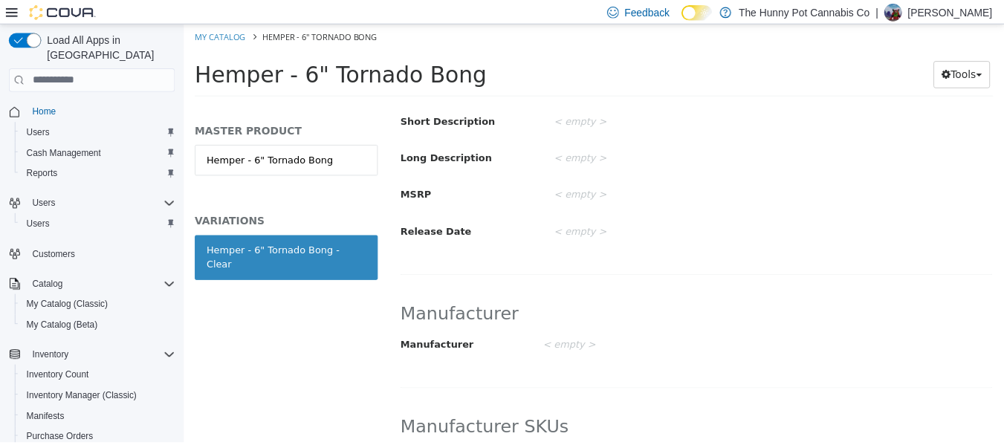
scroll to position [0, 0]
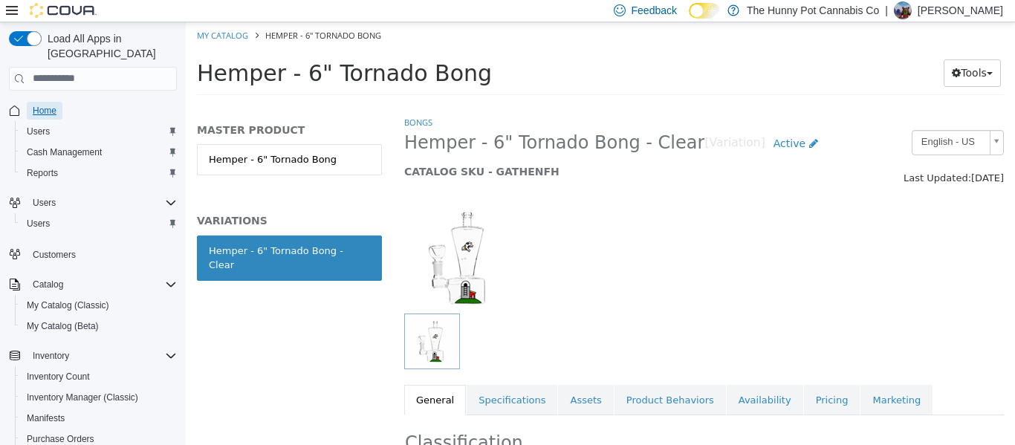
click at [45, 105] on span "Home" at bounding box center [45, 111] width 24 height 12
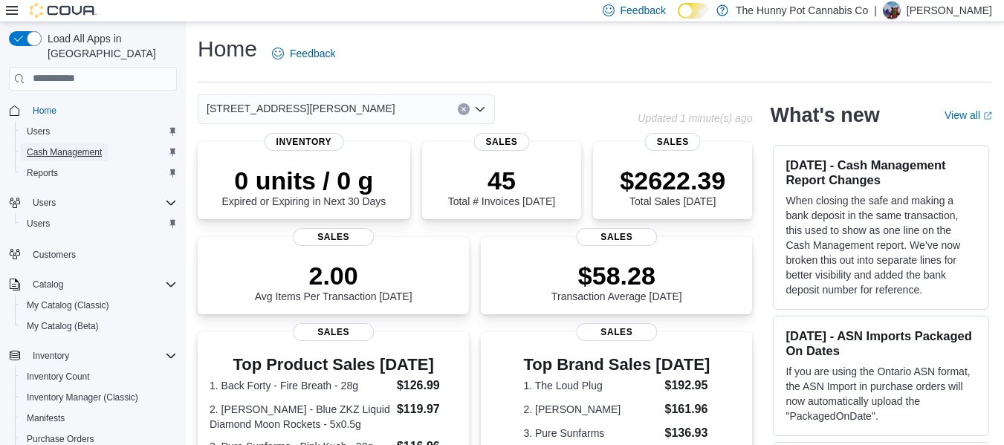
click at [96, 146] on span "Cash Management" at bounding box center [64, 152] width 75 height 12
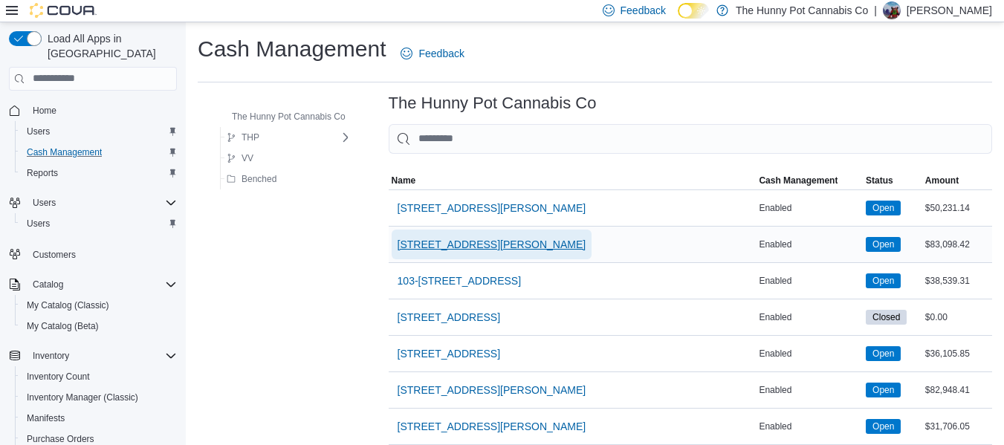
click at [464, 238] on span "[STREET_ADDRESS][PERSON_NAME]" at bounding box center [491, 244] width 189 height 15
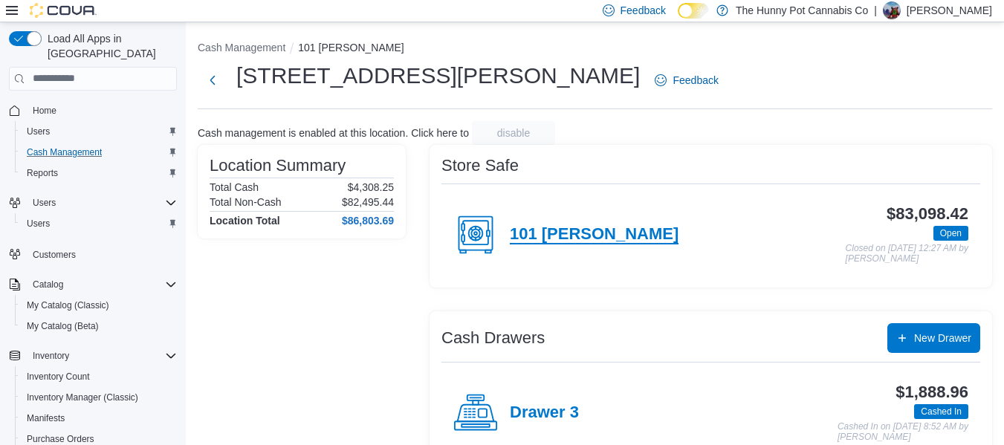
click at [533, 227] on h4 "101 James" at bounding box center [594, 234] width 169 height 19
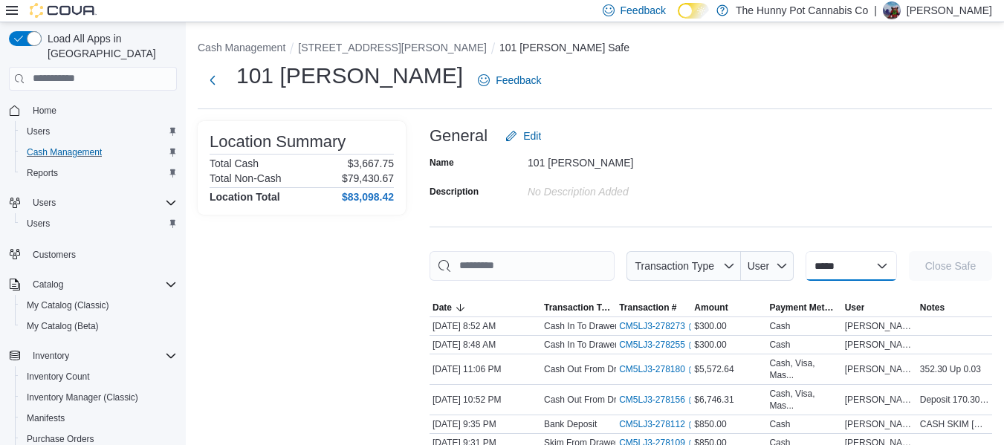
click at [837, 262] on select "**********" at bounding box center [850, 266] width 91 height 30
select select "**********"
click at [805, 251] on select "**********" at bounding box center [850, 266] width 91 height 30
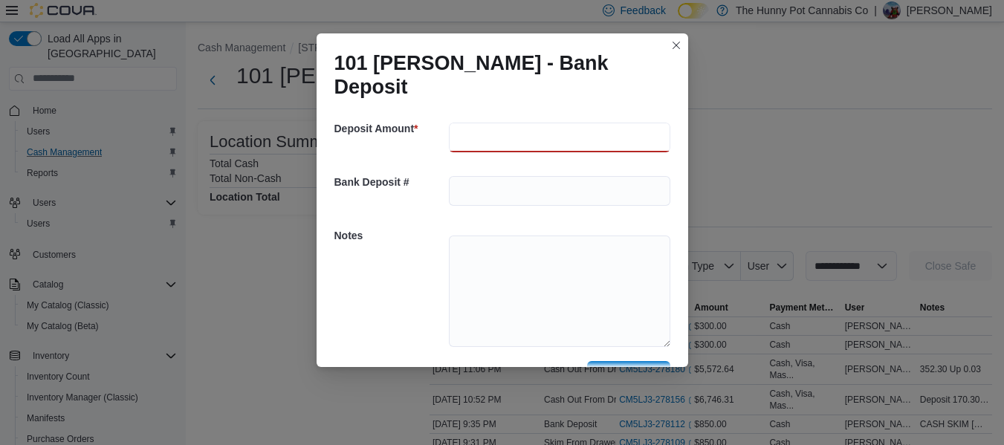
click at [553, 125] on input "number" at bounding box center [559, 138] width 221 height 30
type input "***"
click at [551, 258] on textarea at bounding box center [559, 291] width 221 height 111
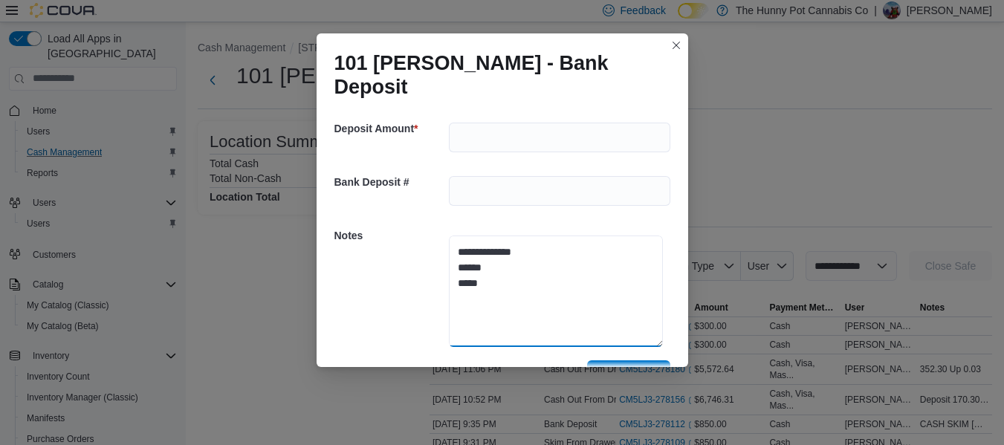
type textarea "**********"
click at [635, 360] on span "Save" at bounding box center [628, 375] width 65 height 30
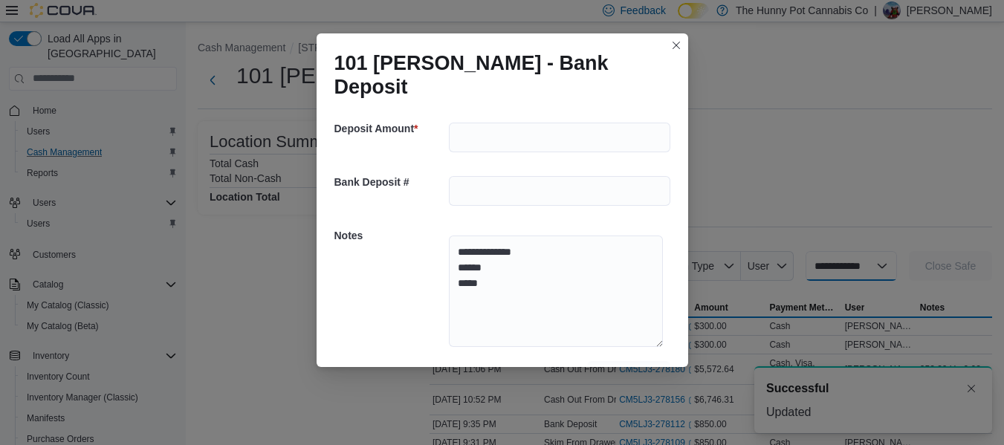
select select
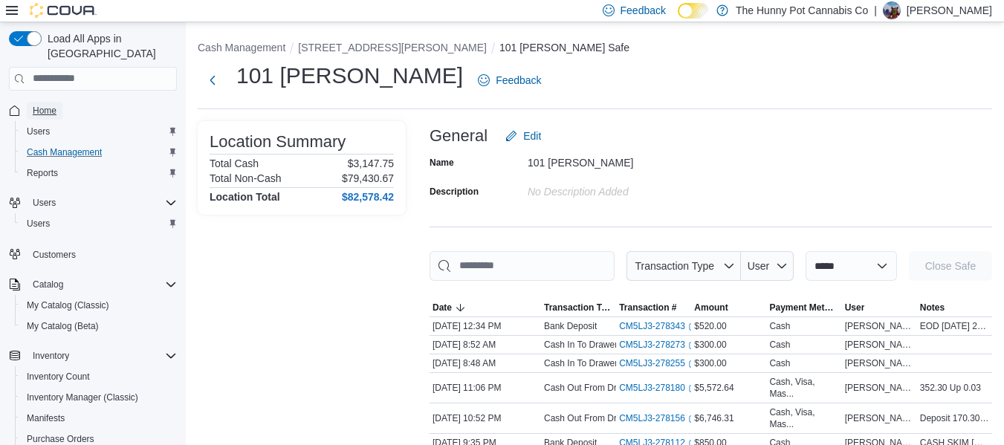
click at [42, 105] on span "Home" at bounding box center [45, 111] width 24 height 18
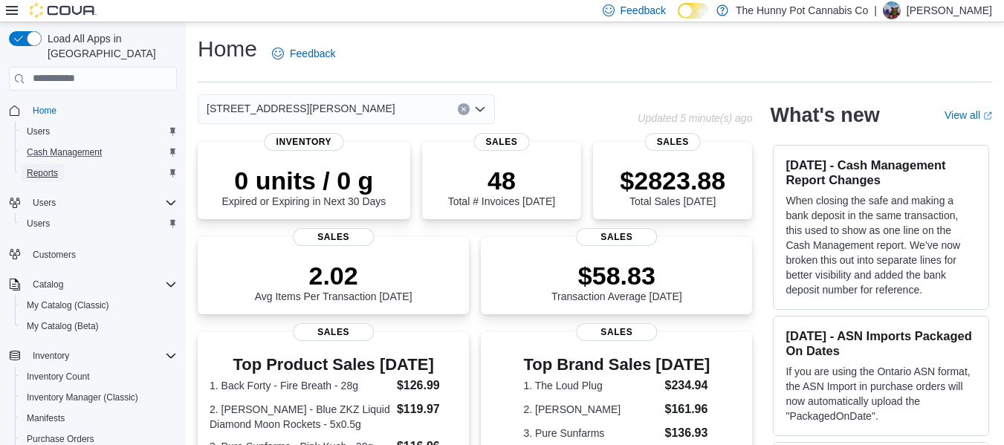
click at [38, 167] on span "Reports" at bounding box center [42, 173] width 31 height 12
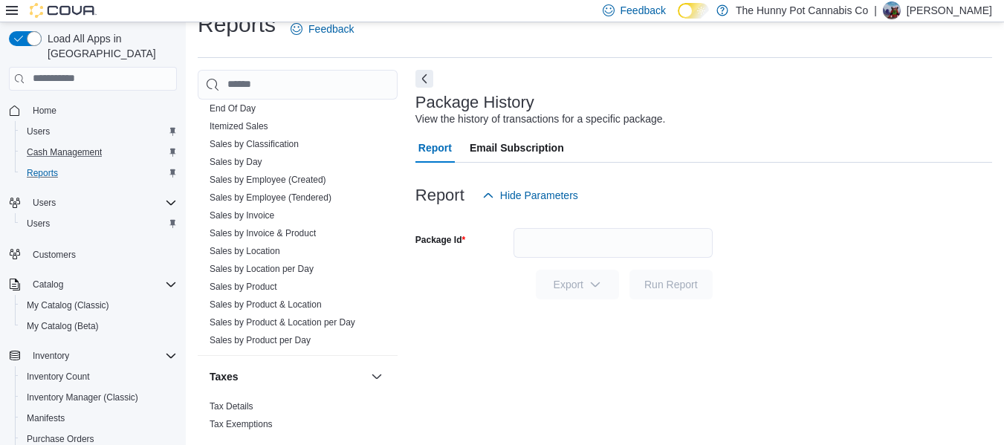
scroll to position [793, 0]
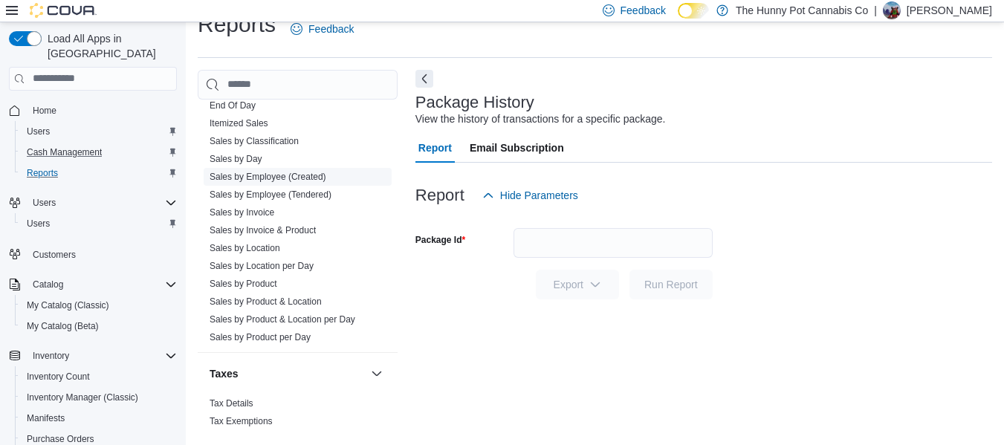
click at [314, 181] on link "Sales by Employee (Created)" at bounding box center [268, 177] width 117 height 10
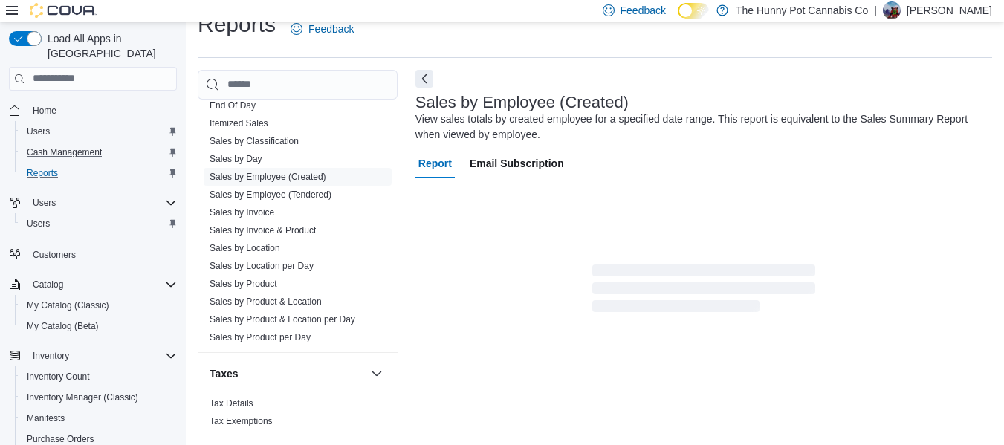
scroll to position [50, 0]
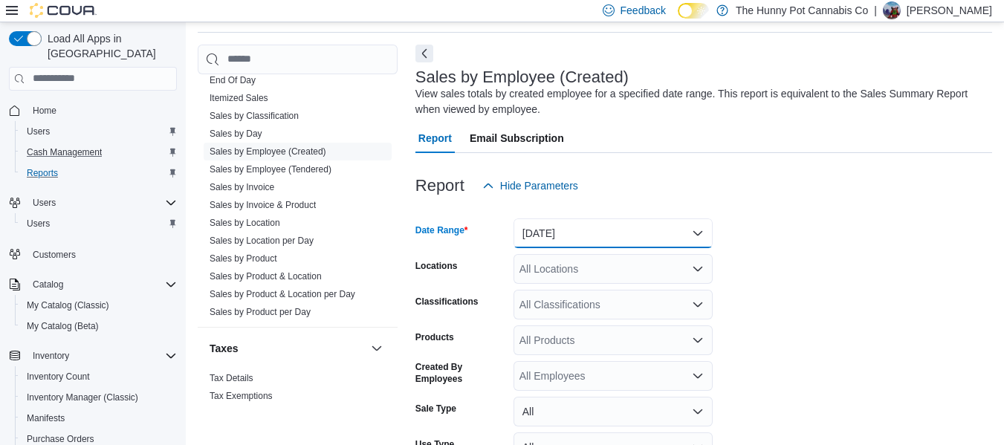
click at [588, 228] on button "[DATE]" at bounding box center [612, 233] width 199 height 30
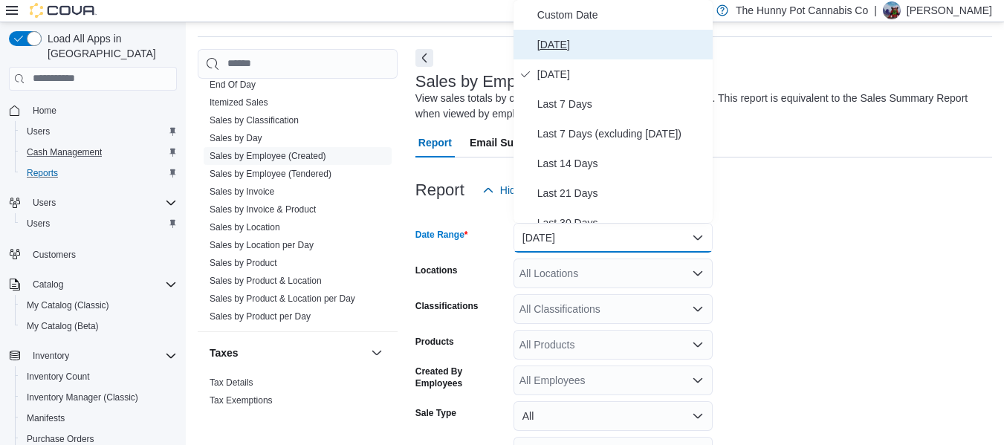
click at [574, 50] on span "[DATE]" at bounding box center [621, 45] width 169 height 18
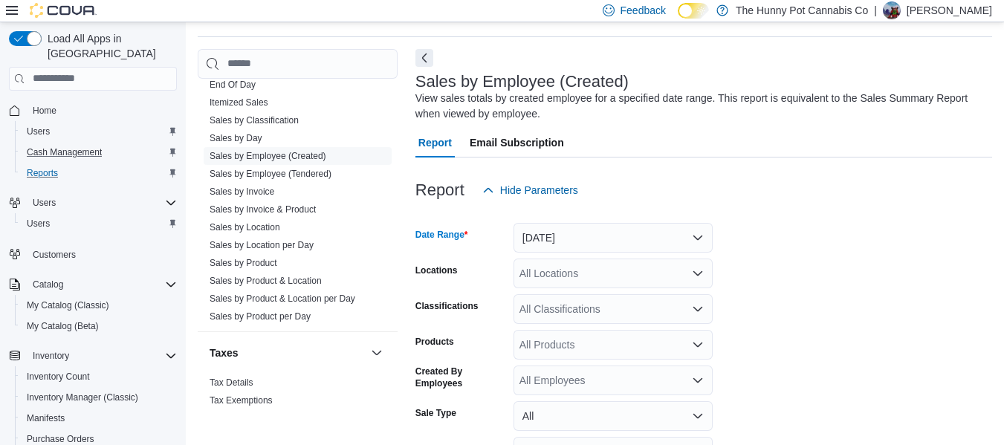
click at [535, 274] on div "All Locations" at bounding box center [612, 274] width 199 height 30
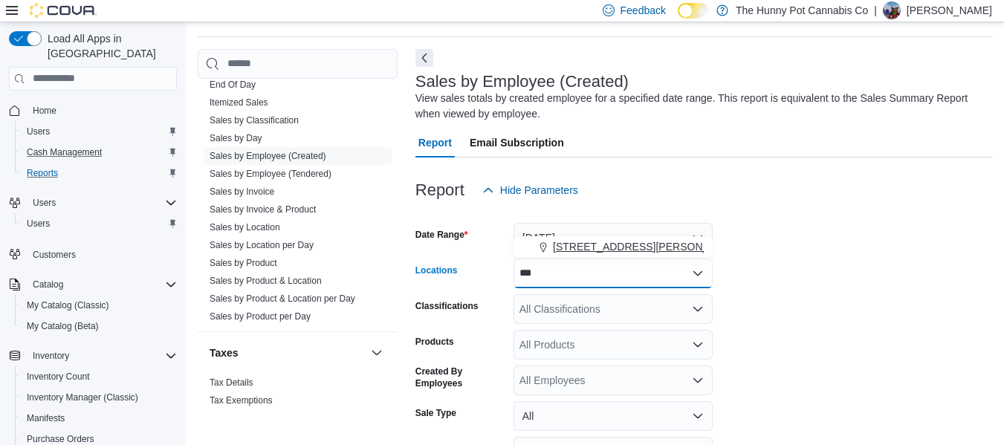
type input "***"
click at [582, 245] on span "[STREET_ADDRESS][PERSON_NAME]" at bounding box center [647, 246] width 189 height 15
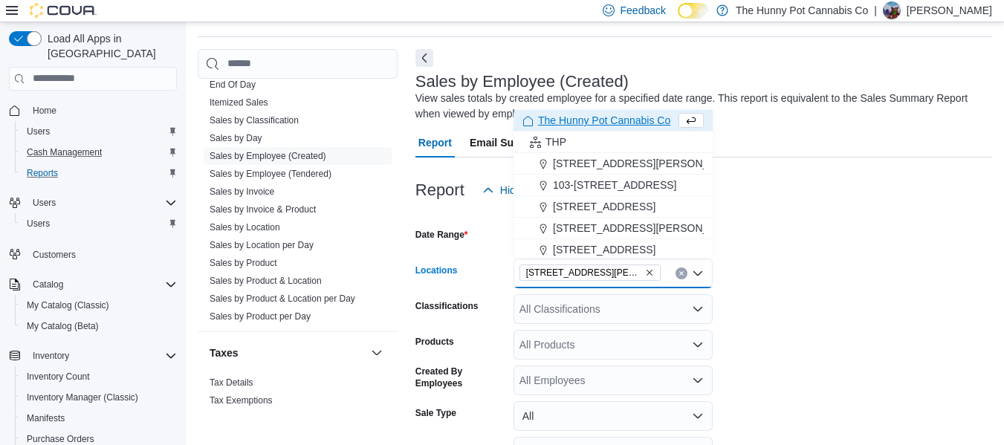
scroll to position [174, 0]
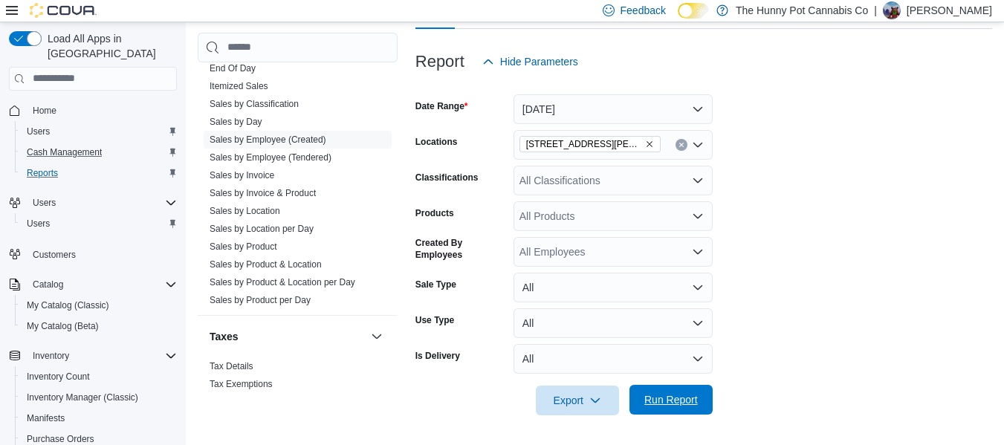
click at [666, 408] on span "Run Report" at bounding box center [670, 400] width 65 height 30
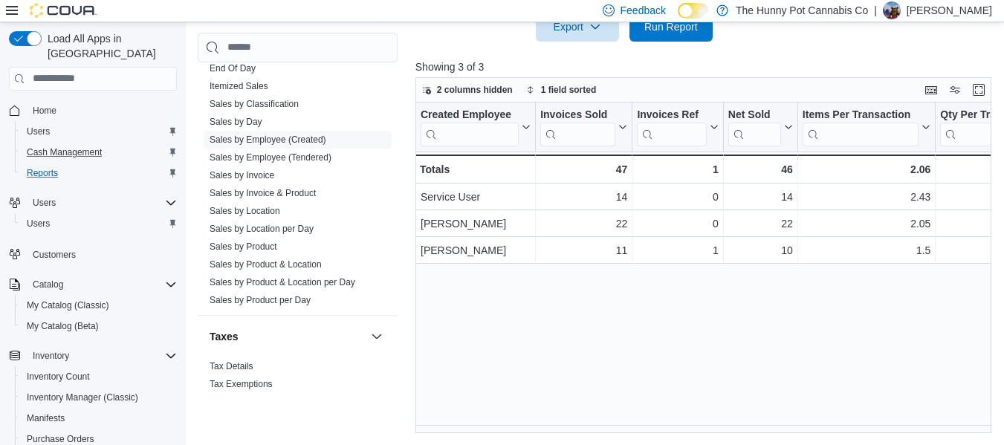
scroll to position [174, 0]
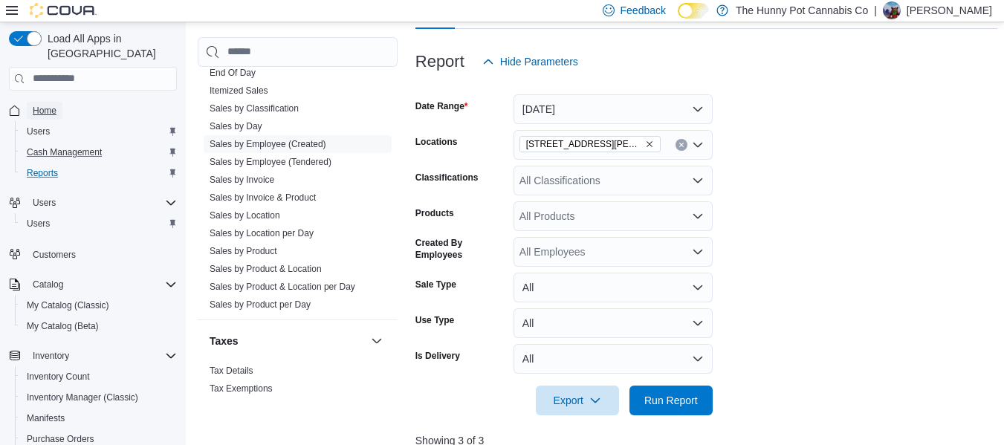
click at [51, 105] on span "Home" at bounding box center [45, 111] width 24 height 12
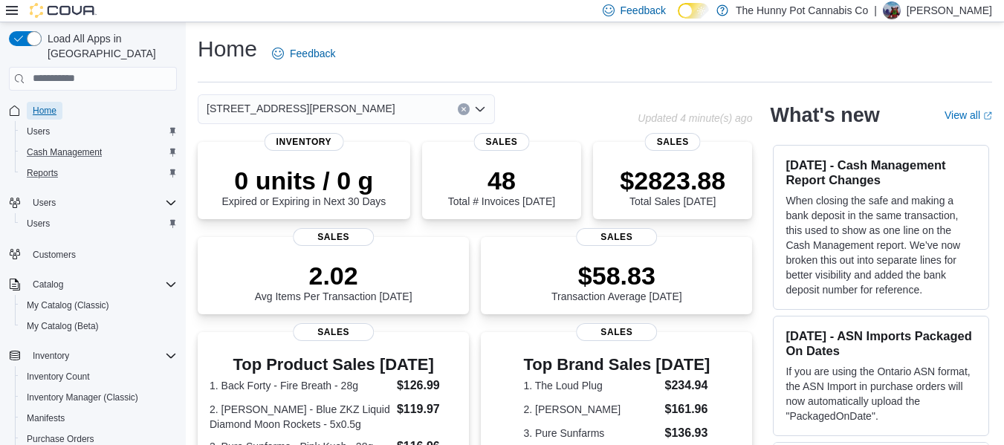
click at [59, 102] on link "Home" at bounding box center [45, 111] width 36 height 18
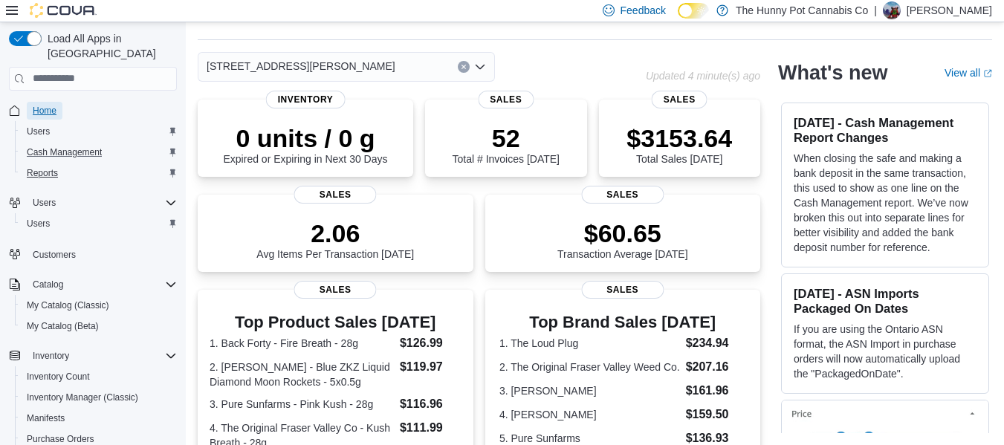
scroll to position [413, 0]
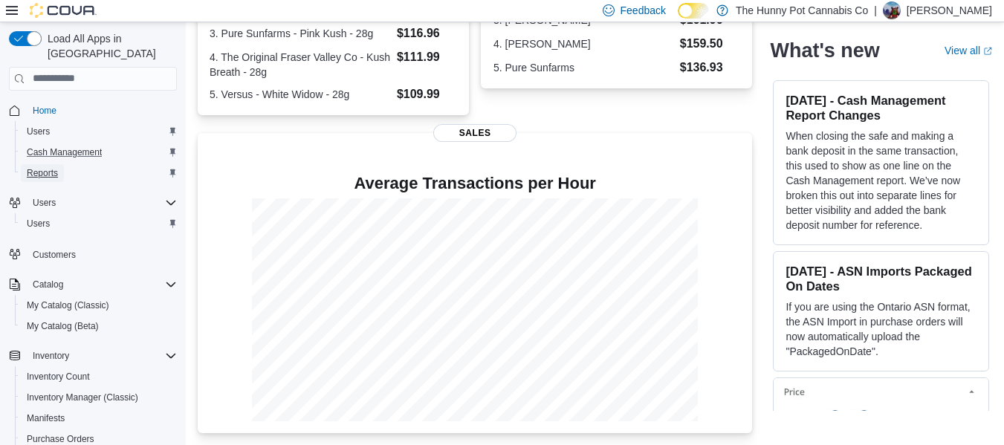
click at [42, 167] on span "Reports" at bounding box center [42, 173] width 31 height 12
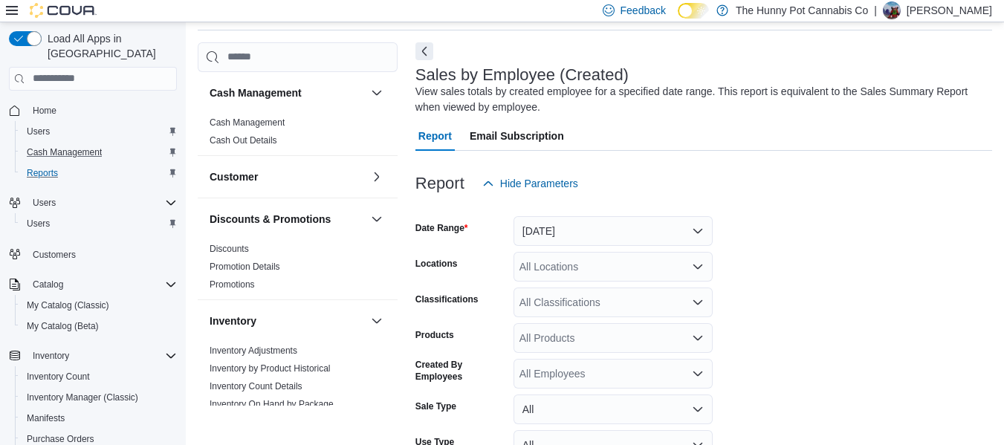
scroll to position [50, 0]
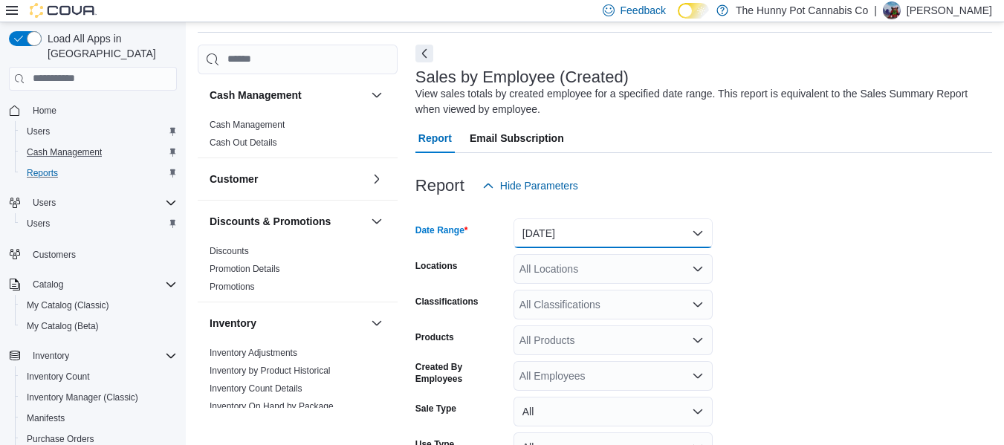
click at [596, 242] on button "[DATE]" at bounding box center [612, 233] width 199 height 30
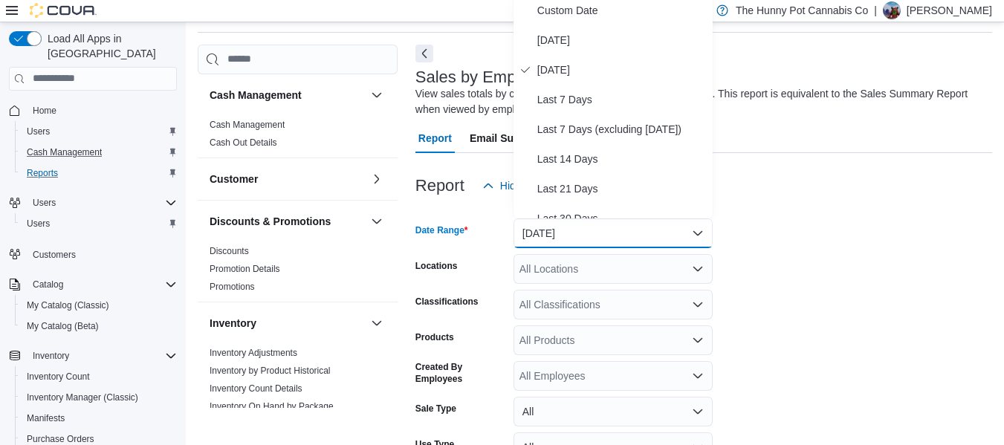
scroll to position [45, 0]
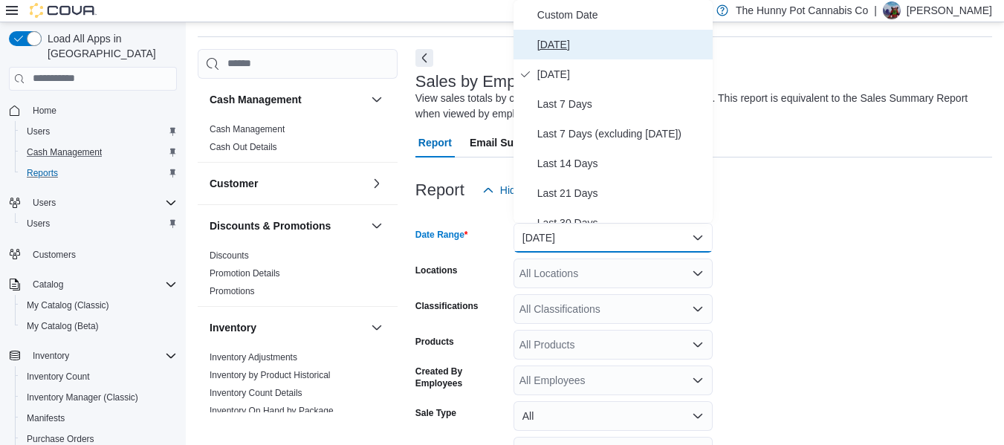
click at [569, 46] on span "[DATE]" at bounding box center [621, 45] width 169 height 18
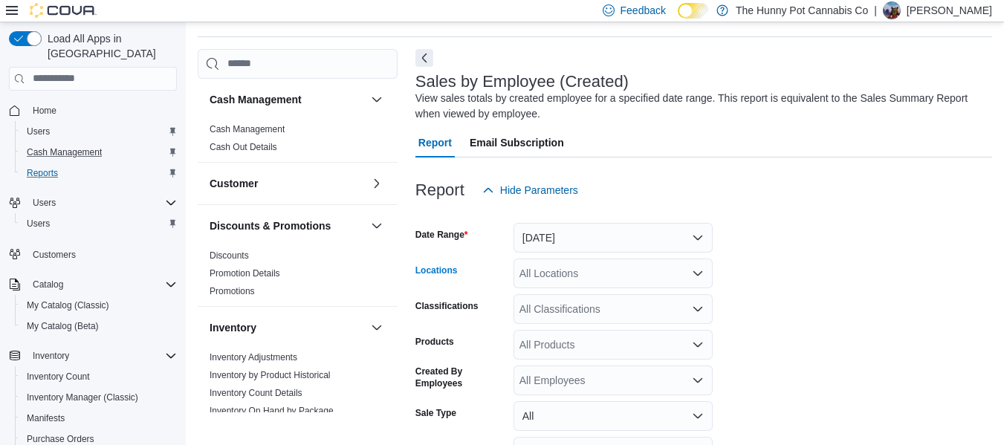
click at [567, 280] on div "All Locations" at bounding box center [612, 274] width 199 height 30
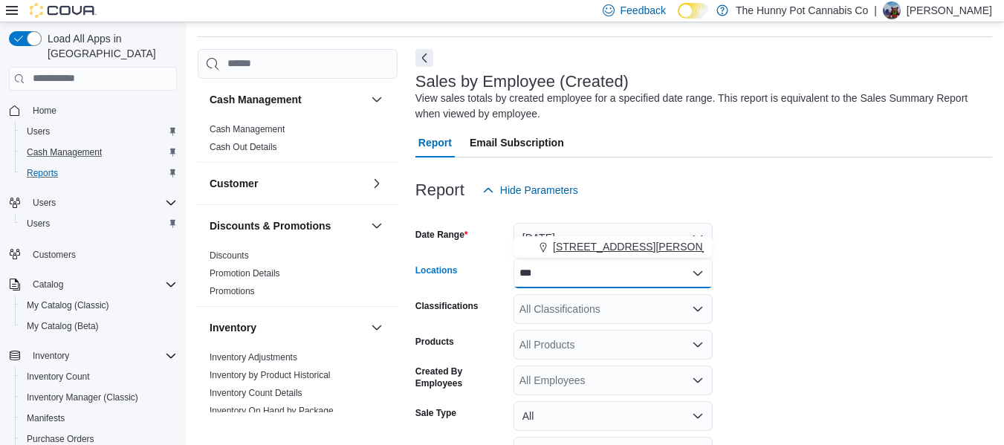
type input "***"
click at [580, 250] on span "[STREET_ADDRESS][PERSON_NAME]" at bounding box center [647, 246] width 189 height 15
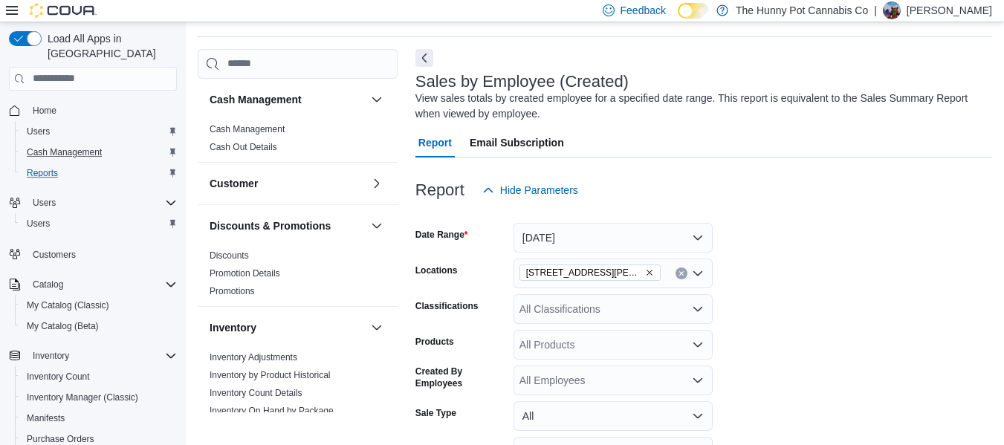
click at [897, 289] on form "Date Range [DATE] Locations [STREET_ADDRESS][PERSON_NAME] Classifications All C…" at bounding box center [703, 374] width 577 height 339
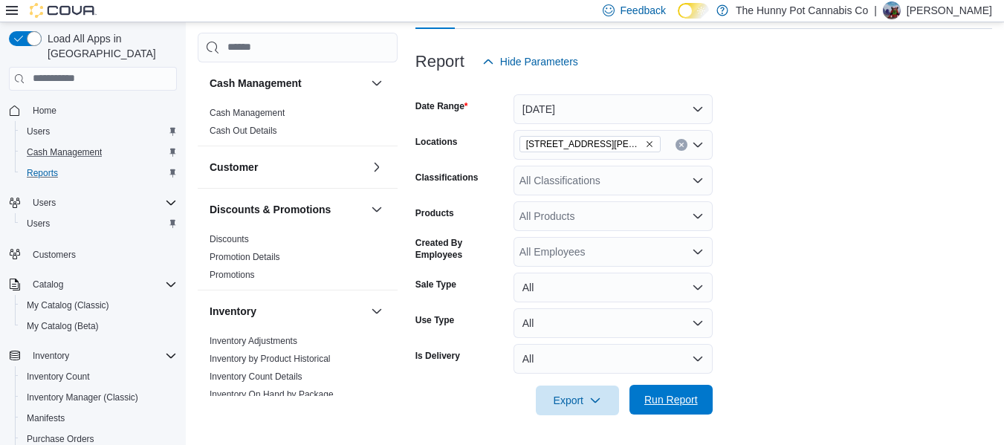
click at [700, 392] on span "Run Report" at bounding box center [670, 400] width 65 height 30
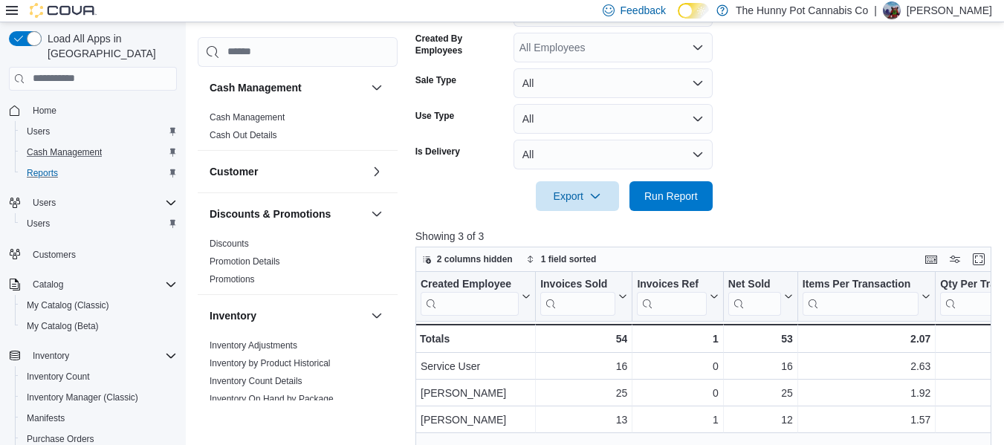
scroll to position [371, 0]
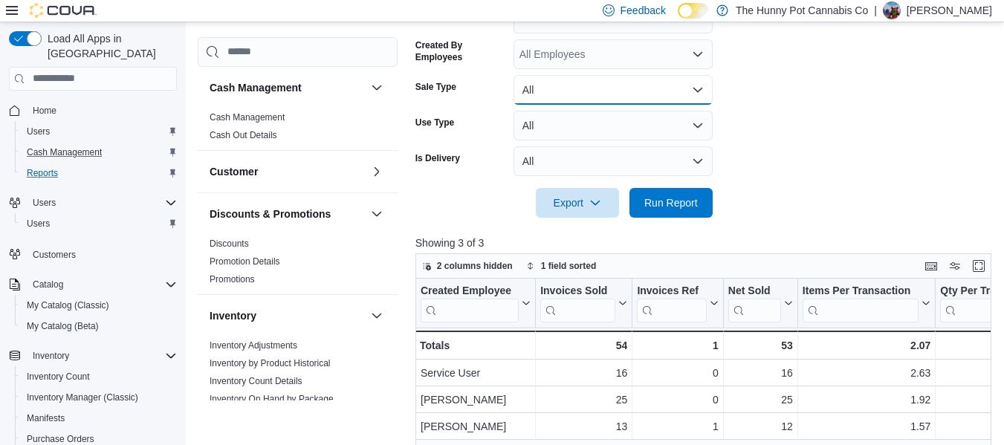
click at [568, 93] on button "All" at bounding box center [612, 90] width 199 height 30
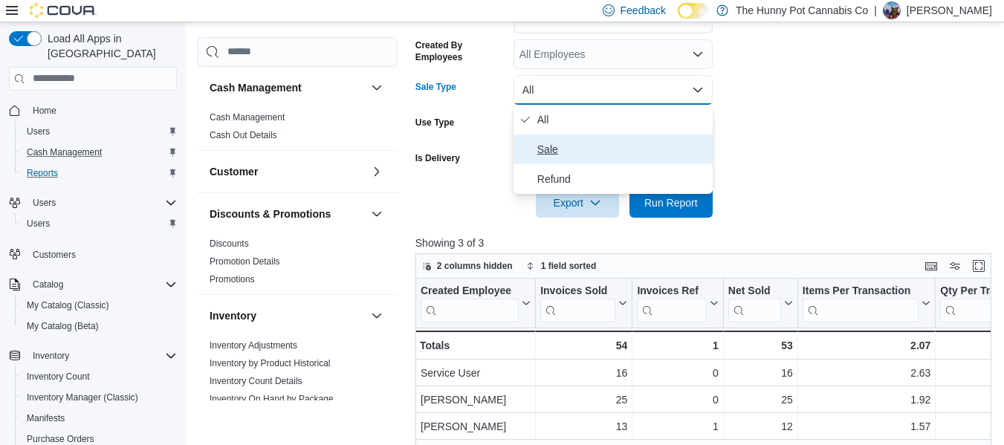
click at [556, 139] on button "Sale" at bounding box center [612, 149] width 199 height 30
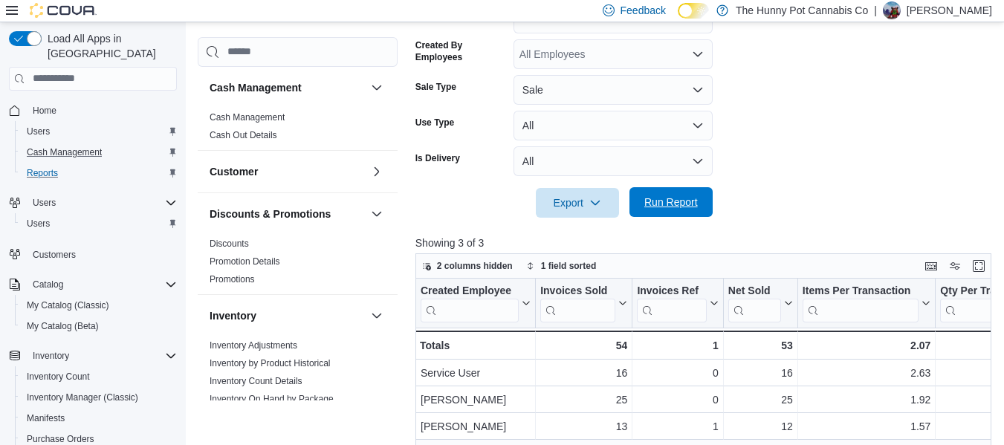
click at [655, 196] on span "Run Report" at bounding box center [670, 202] width 53 height 15
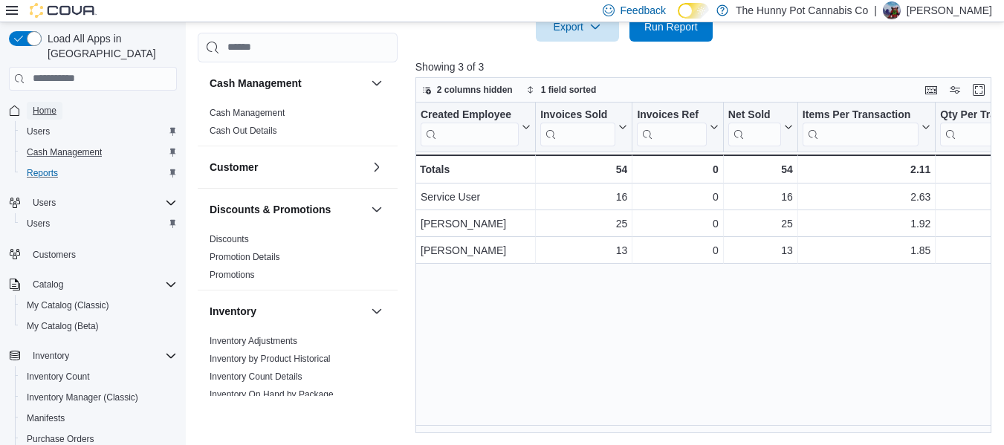
click at [43, 105] on span "Home" at bounding box center [45, 111] width 24 height 12
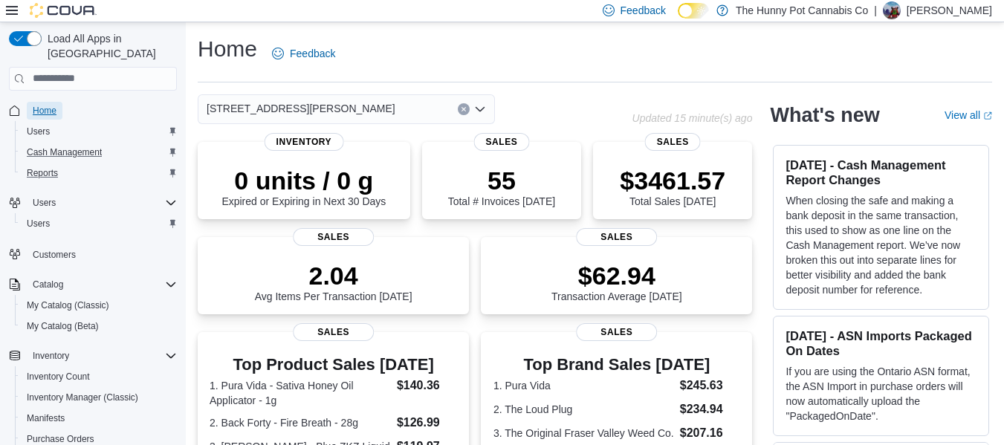
click at [47, 105] on span "Home" at bounding box center [45, 111] width 24 height 12
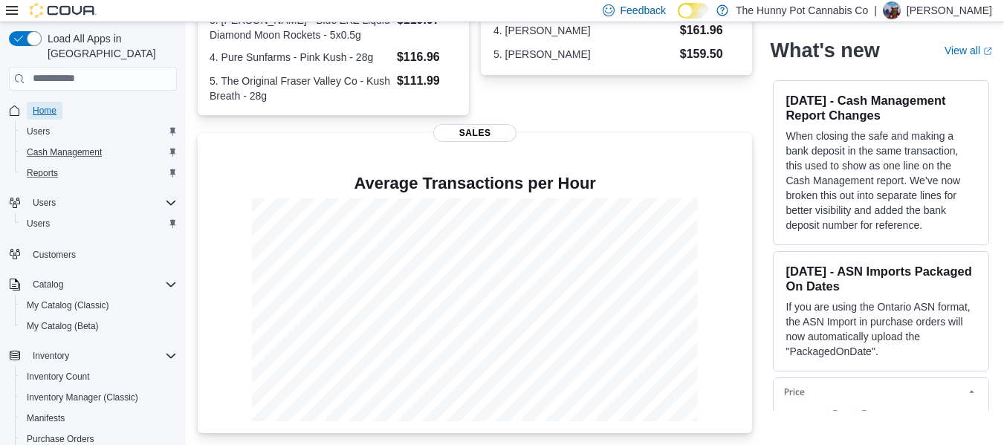
click at [42, 105] on span "Home" at bounding box center [45, 111] width 24 height 12
click at [59, 164] on link "Reports" at bounding box center [42, 173] width 43 height 18
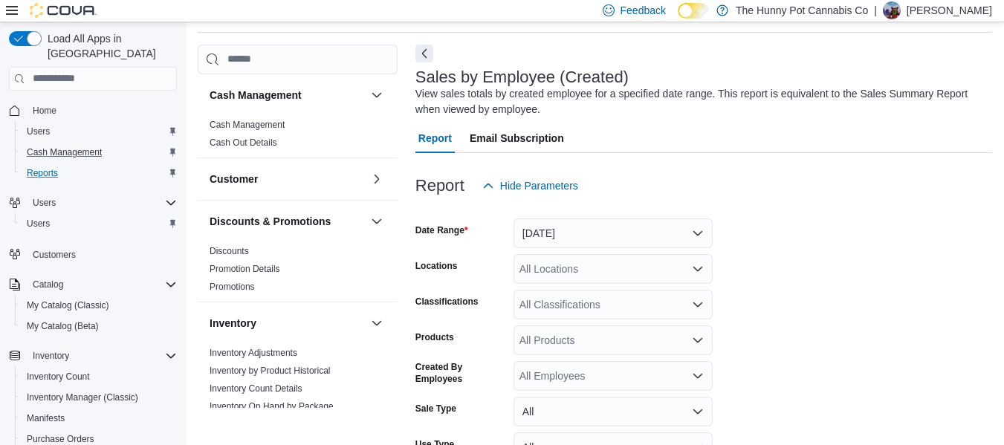
scroll to position [174, 0]
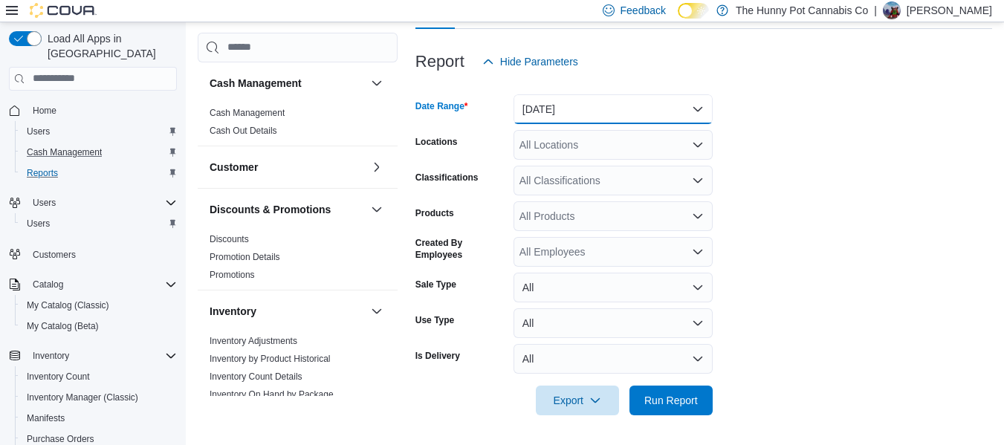
click at [622, 111] on button "[DATE]" at bounding box center [612, 109] width 199 height 30
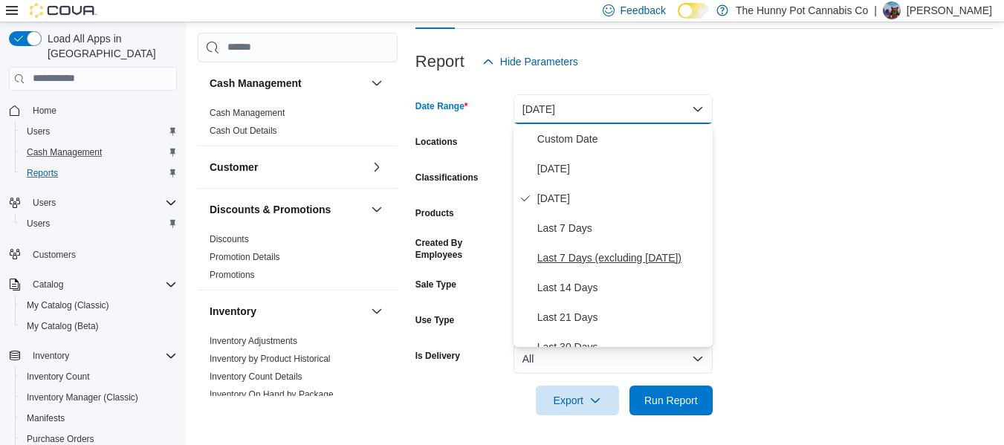
scroll to position [223, 0]
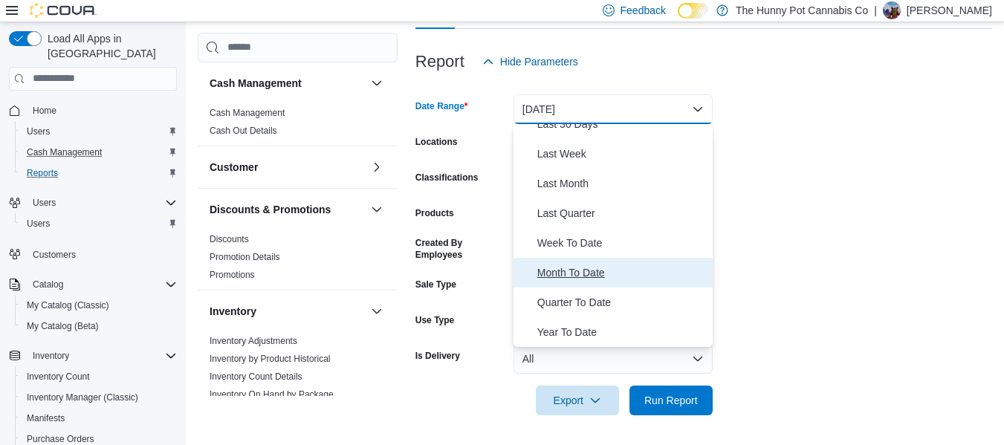
click at [582, 267] on span "Month To Date" at bounding box center [621, 273] width 169 height 18
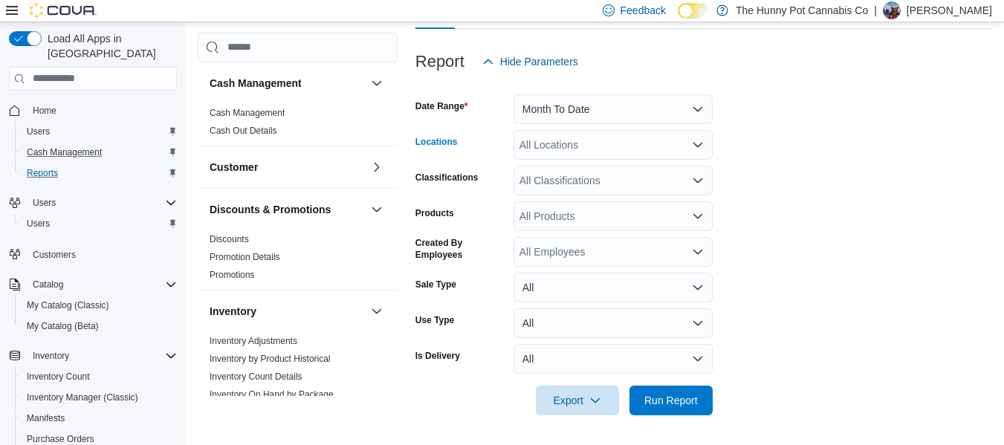
click at [611, 151] on div "All Locations" at bounding box center [612, 145] width 199 height 30
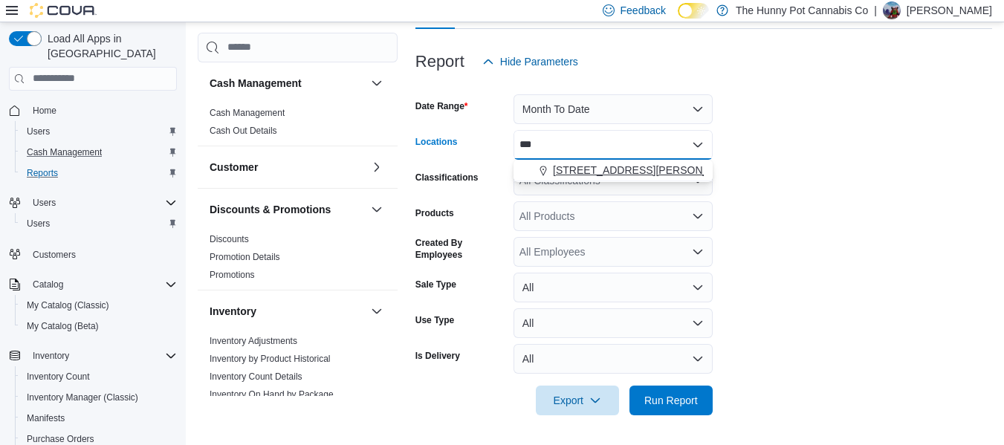
type input "***"
click at [615, 170] on span "[STREET_ADDRESS][PERSON_NAME]" at bounding box center [647, 170] width 189 height 15
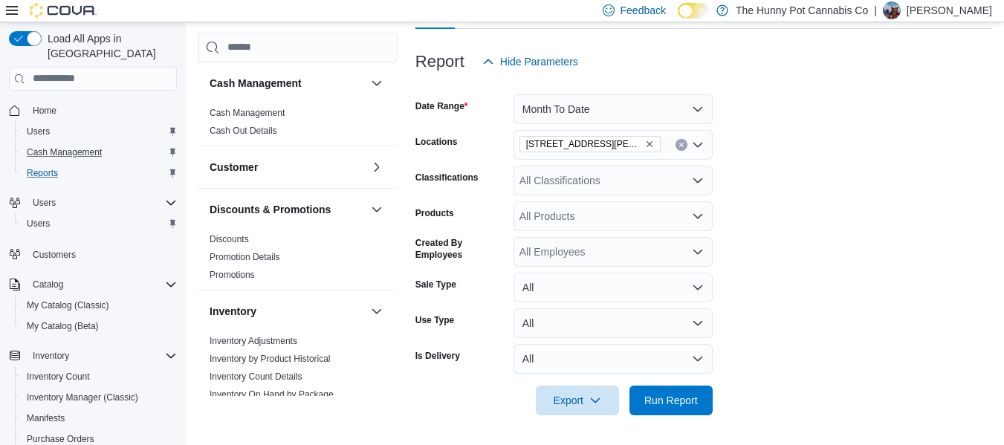
click at [773, 168] on form "Date Range Month To Date Locations 101 James Snow Pkwy Classifications All Clas…" at bounding box center [703, 246] width 577 height 339
click at [595, 191] on div "All Classifications" at bounding box center [612, 181] width 199 height 30
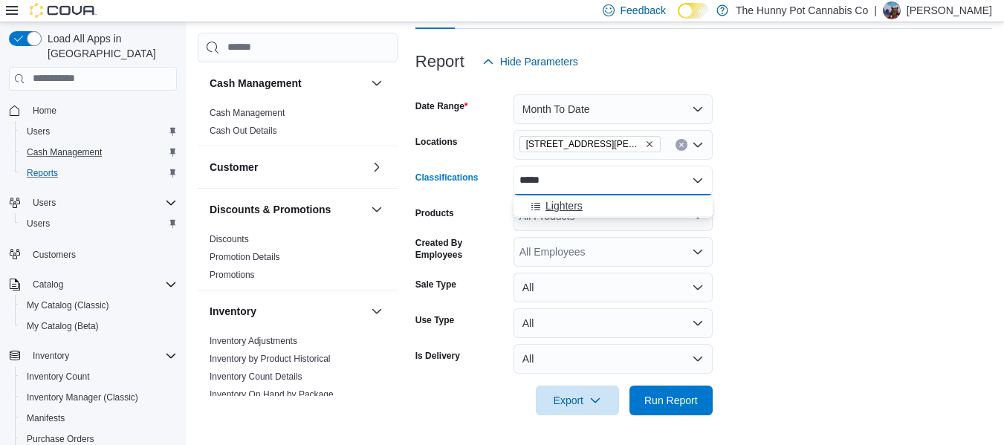
type input "*****"
click at [591, 200] on div "Lighters" at bounding box center [612, 205] width 181 height 15
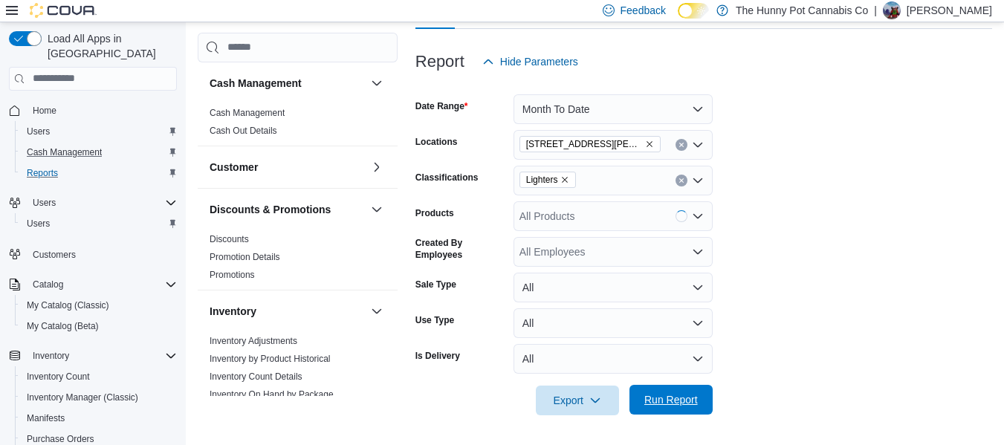
click at [682, 395] on span "Run Report" at bounding box center [670, 399] width 53 height 15
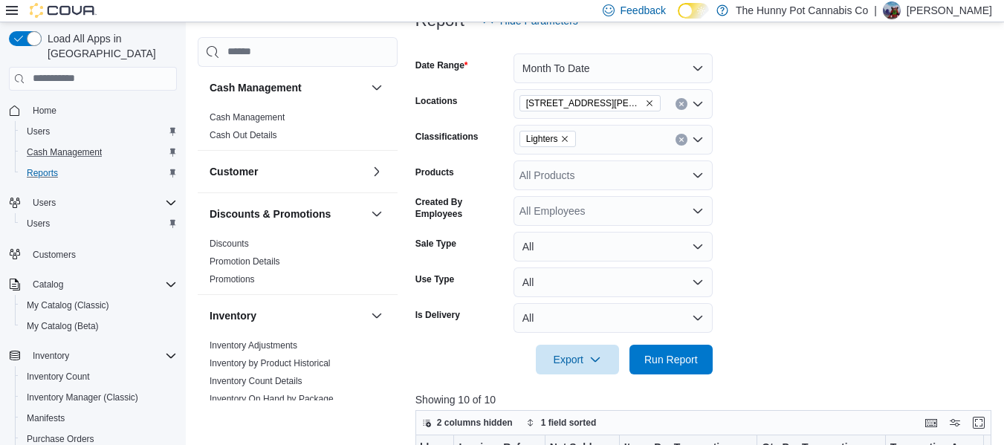
scroll to position [214, 0]
click at [678, 139] on icon "Clear input" at bounding box center [681, 140] width 6 height 6
drag, startPoint x: 876, startPoint y: 224, endPoint x: 553, endPoint y: 254, distance: 323.8
click at [553, 254] on form "Date Range Month To Date Locations 101 James Snow Pkwy Classifications All Clas…" at bounding box center [706, 205] width 582 height 339
click at [553, 254] on button "All" at bounding box center [612, 248] width 199 height 30
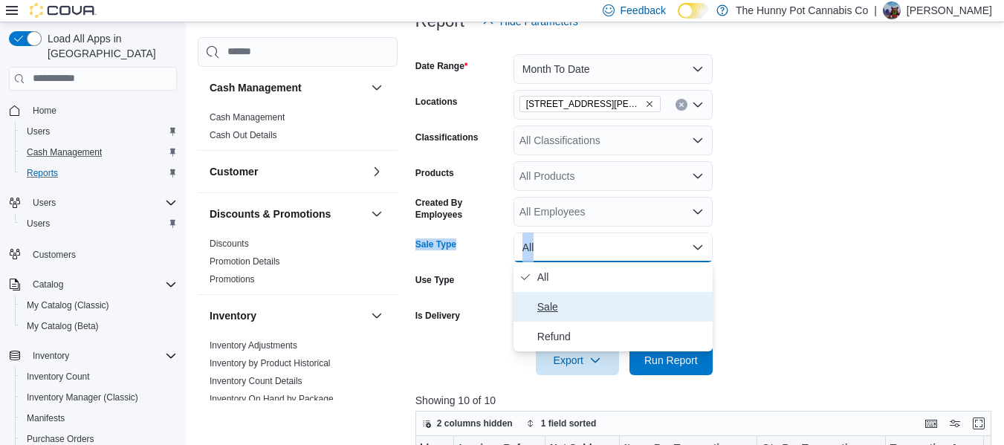
click at [559, 293] on button "Sale" at bounding box center [612, 307] width 199 height 30
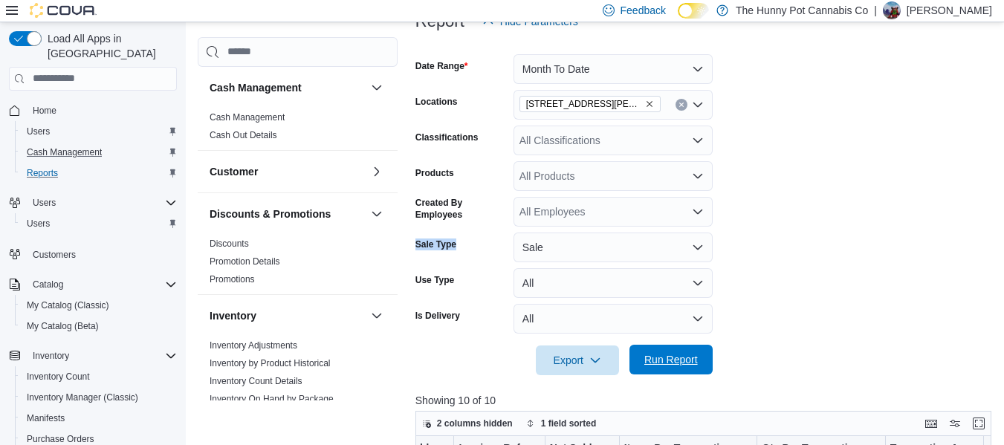
click at [677, 361] on span "Run Report" at bounding box center [670, 359] width 53 height 15
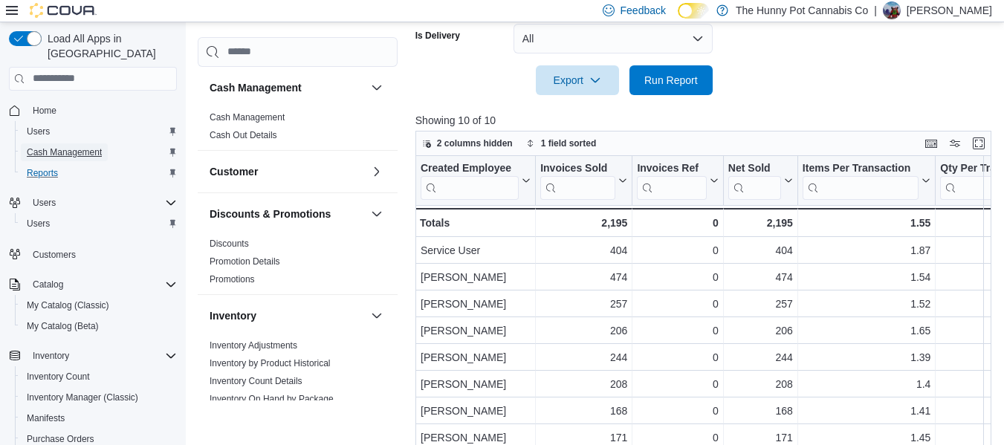
click at [44, 146] on span "Cash Management" at bounding box center [64, 152] width 75 height 18
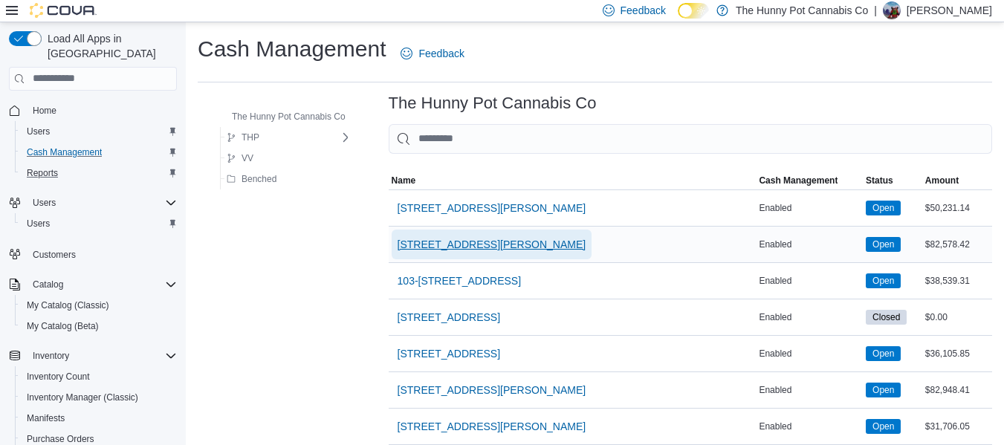
click at [456, 249] on span "[STREET_ADDRESS][PERSON_NAME]" at bounding box center [491, 244] width 189 height 15
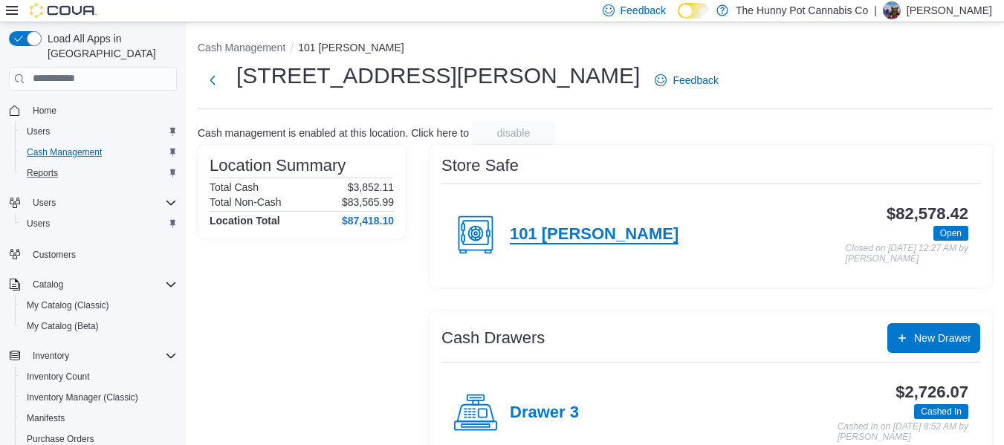
click at [517, 238] on h4 "101 James" at bounding box center [594, 234] width 169 height 19
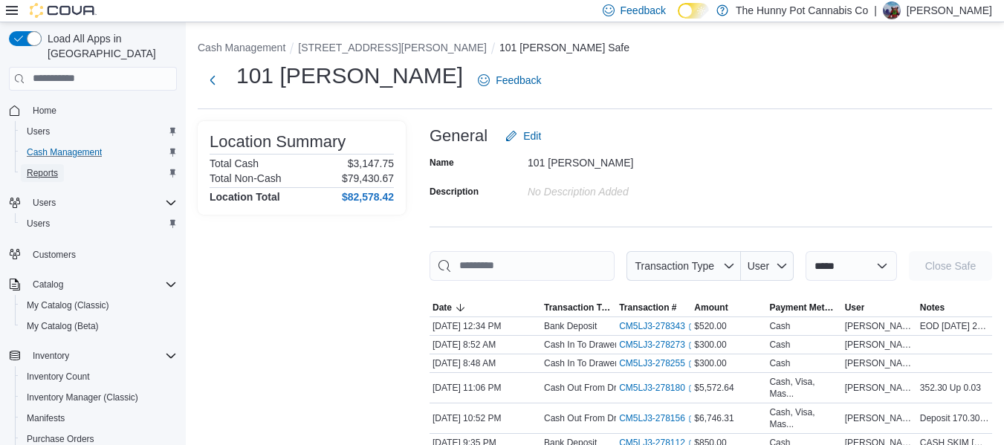
click at [47, 165] on span "Reports" at bounding box center [42, 173] width 31 height 18
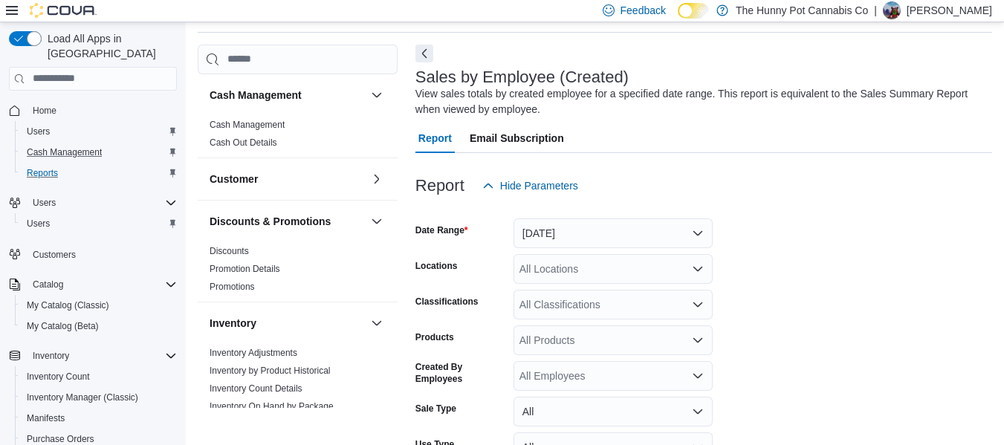
scroll to position [174, 0]
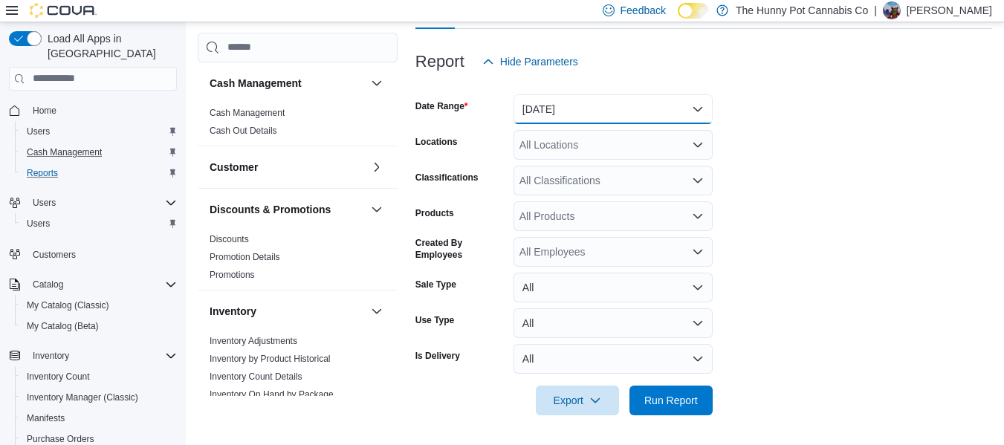
click at [658, 103] on button "[DATE]" at bounding box center [612, 109] width 199 height 30
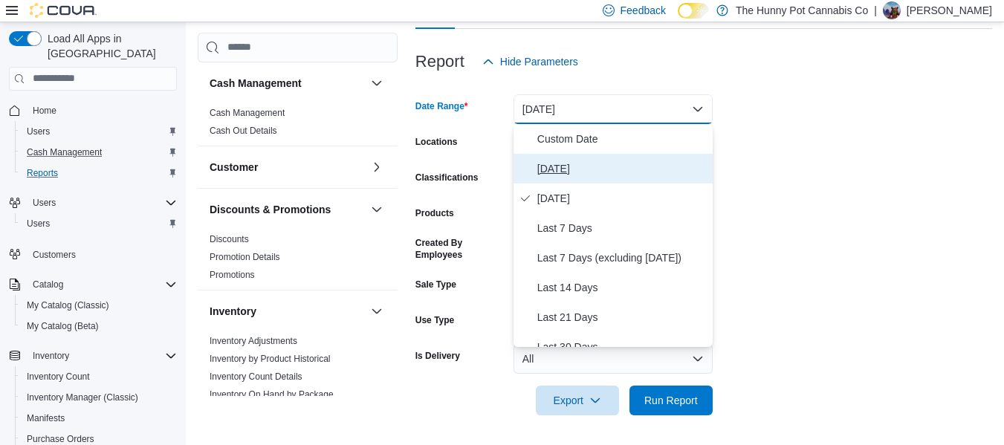
click at [555, 171] on span "[DATE]" at bounding box center [621, 169] width 169 height 18
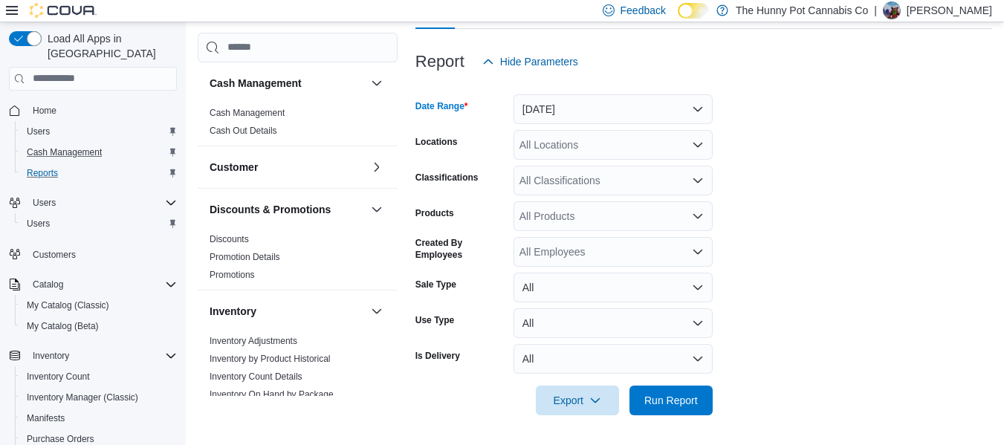
click at [571, 156] on div "All Locations" at bounding box center [612, 145] width 199 height 30
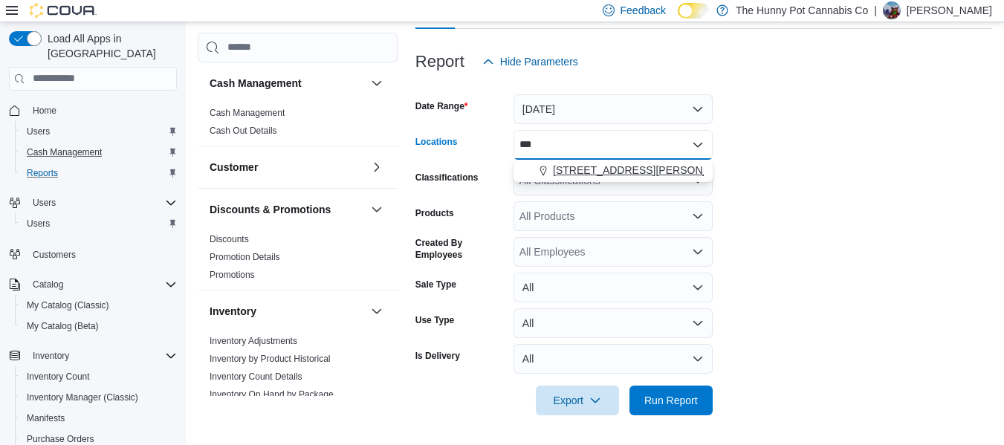
type input "***"
click at [577, 165] on span "[STREET_ADDRESS][PERSON_NAME]" at bounding box center [647, 170] width 189 height 15
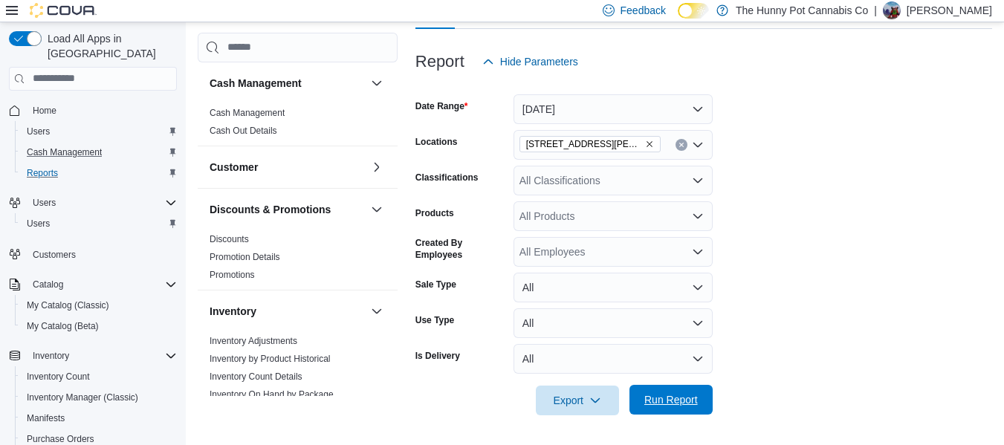
click at [664, 398] on span "Run Report" at bounding box center [670, 399] width 53 height 15
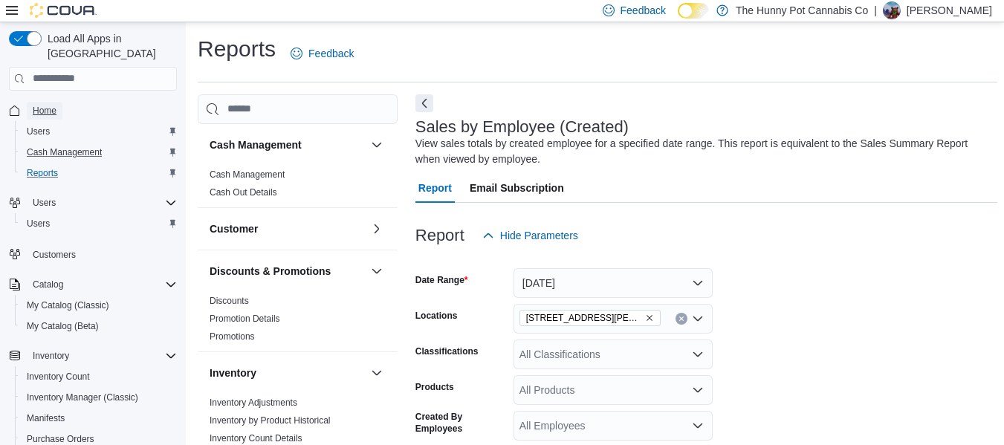
click at [59, 102] on link "Home" at bounding box center [45, 111] width 36 height 18
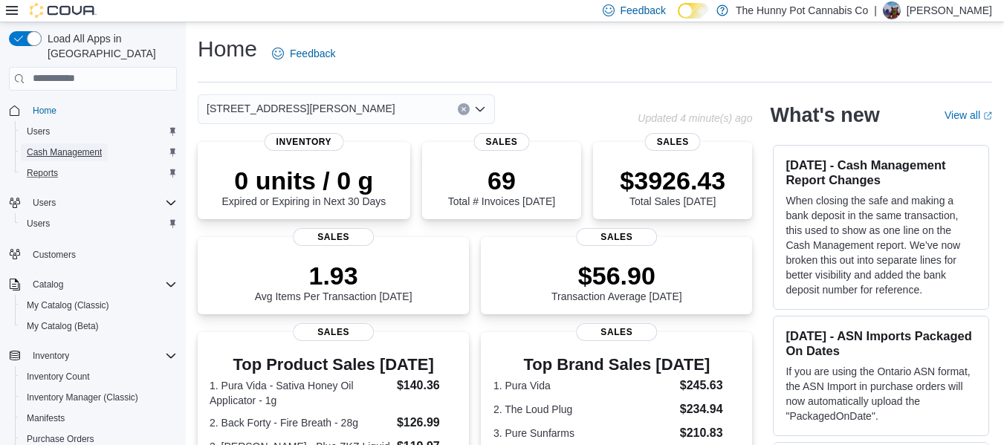
click at [91, 146] on span "Cash Management" at bounding box center [64, 152] width 75 height 12
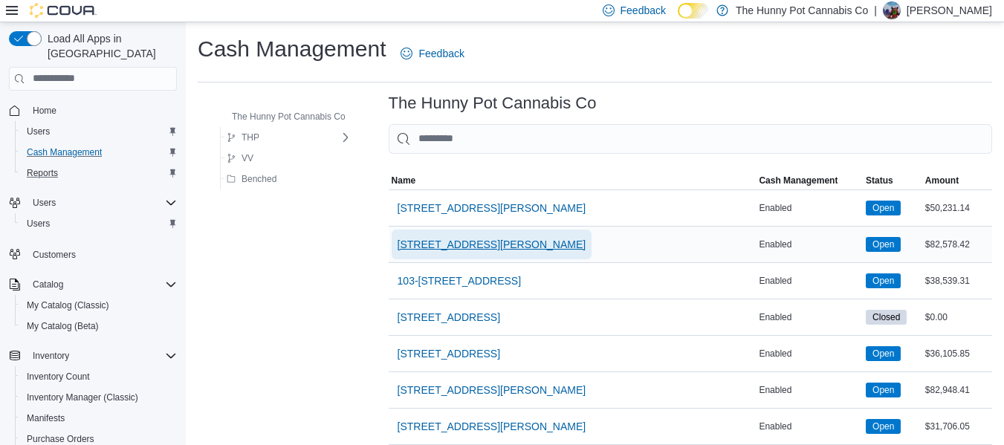
click at [449, 235] on span "[STREET_ADDRESS][PERSON_NAME]" at bounding box center [491, 245] width 189 height 30
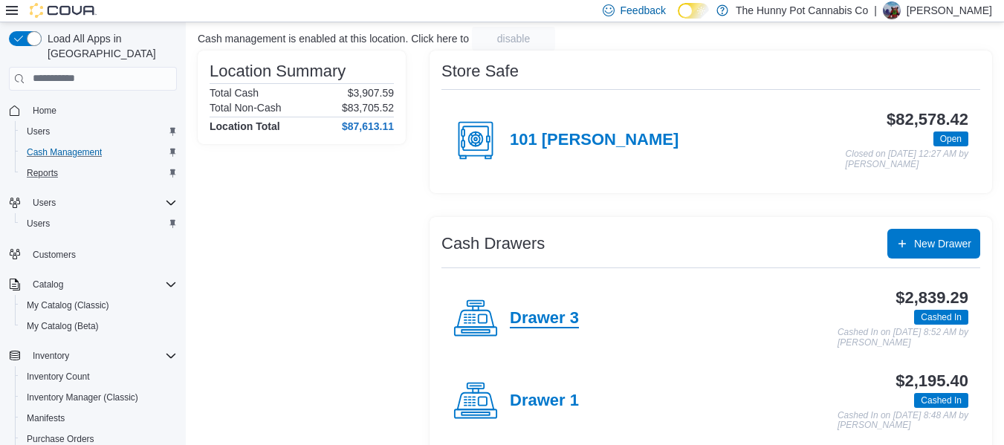
click at [530, 322] on h4 "Drawer 3" at bounding box center [544, 318] width 69 height 19
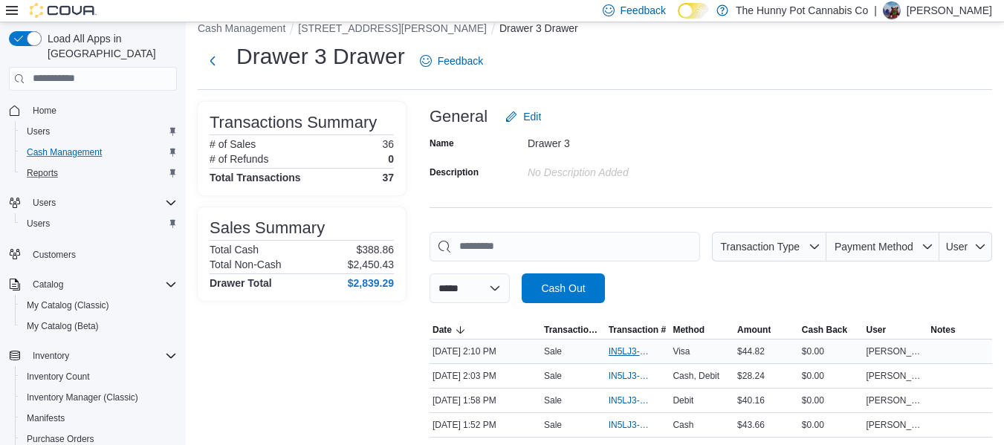
scroll to position [17, 0]
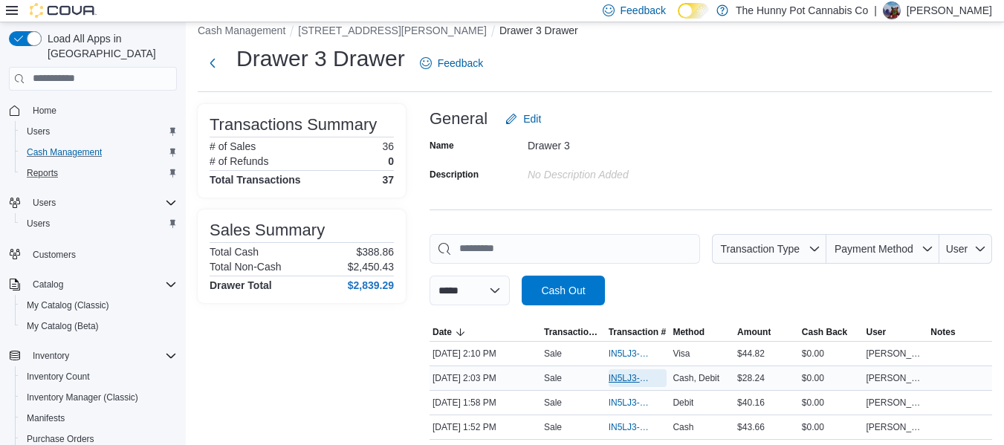
click at [629, 375] on span "IN5LJ3-6148852" at bounding box center [630, 378] width 44 height 12
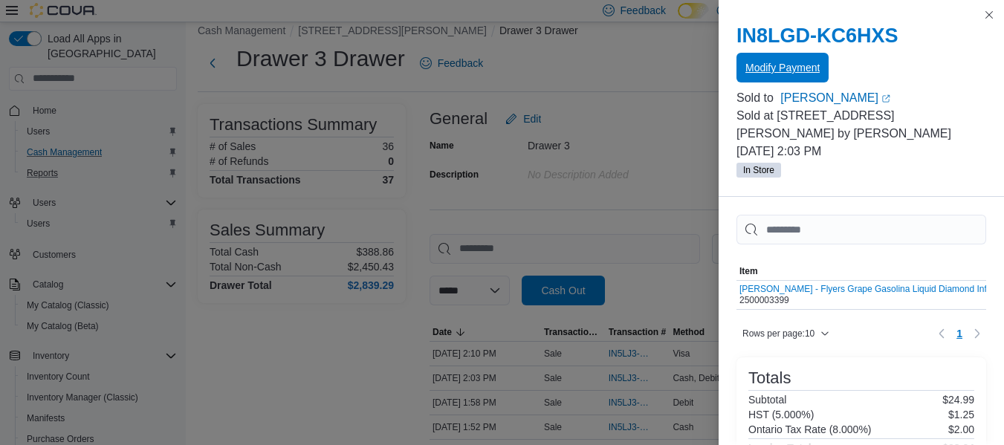
click at [796, 62] on span "Modify Payment" at bounding box center [782, 67] width 74 height 15
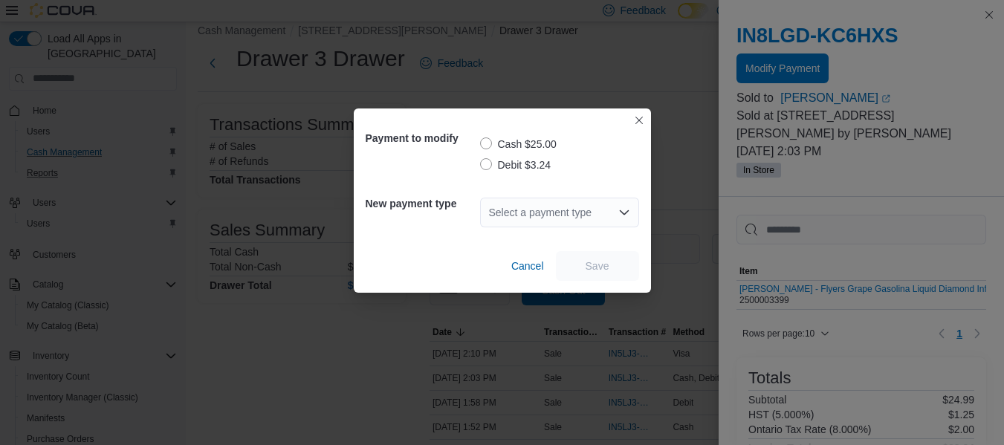
click at [531, 160] on label "Debit $3.24" at bounding box center [515, 165] width 71 height 18
click at [524, 212] on div "Select a payment type" at bounding box center [559, 213] width 159 height 30
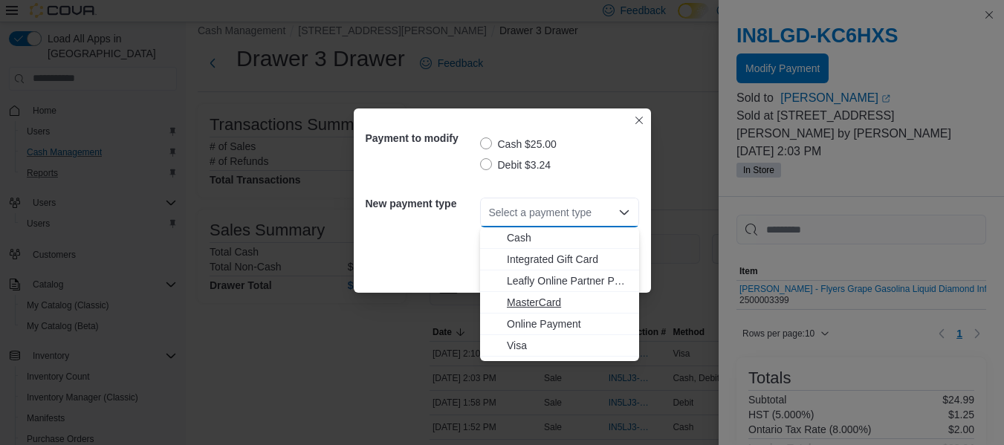
click at [540, 310] on button "MasterCard" at bounding box center [559, 303] width 159 height 22
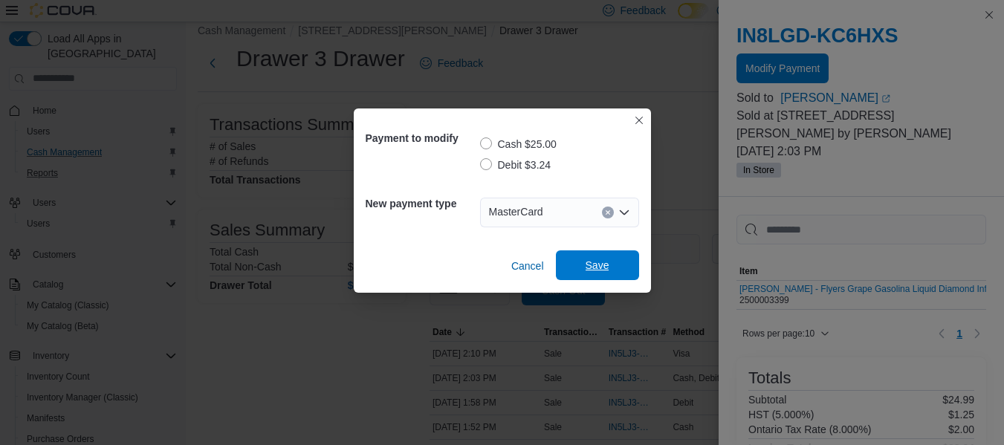
click at [586, 272] on span "Save" at bounding box center [597, 265] width 24 height 15
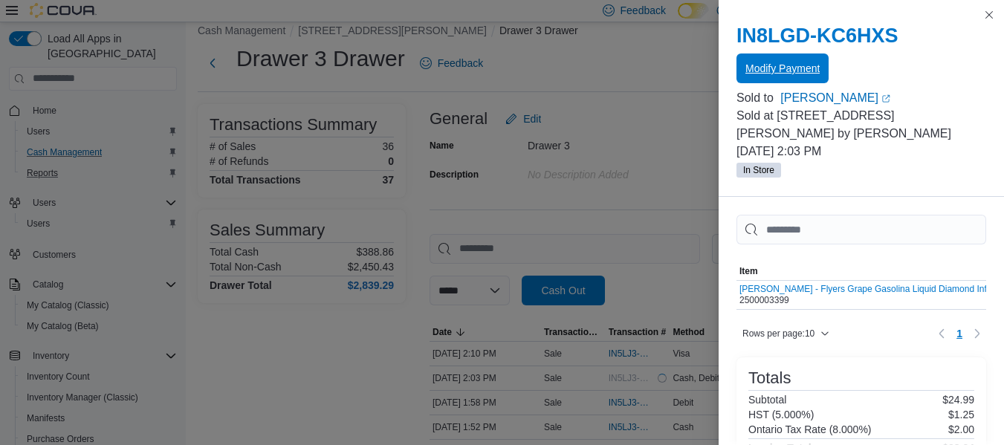
scroll to position [0, 0]
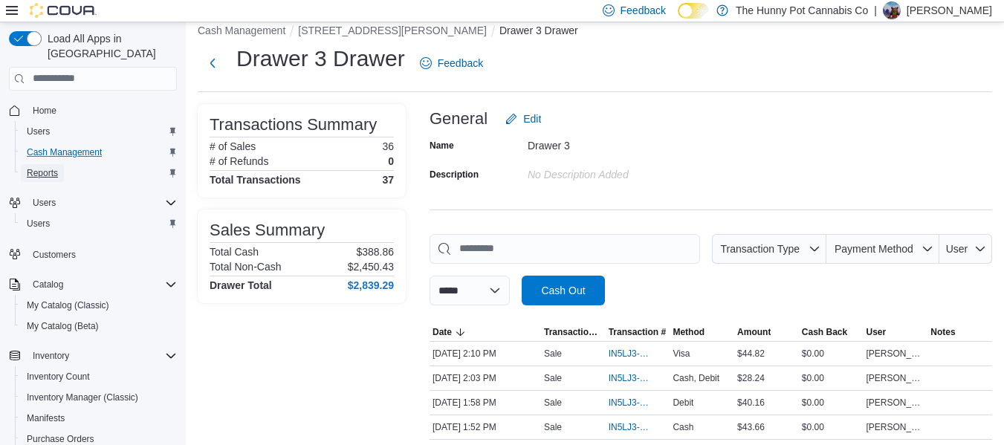
click at [48, 165] on span "Reports" at bounding box center [42, 173] width 31 height 18
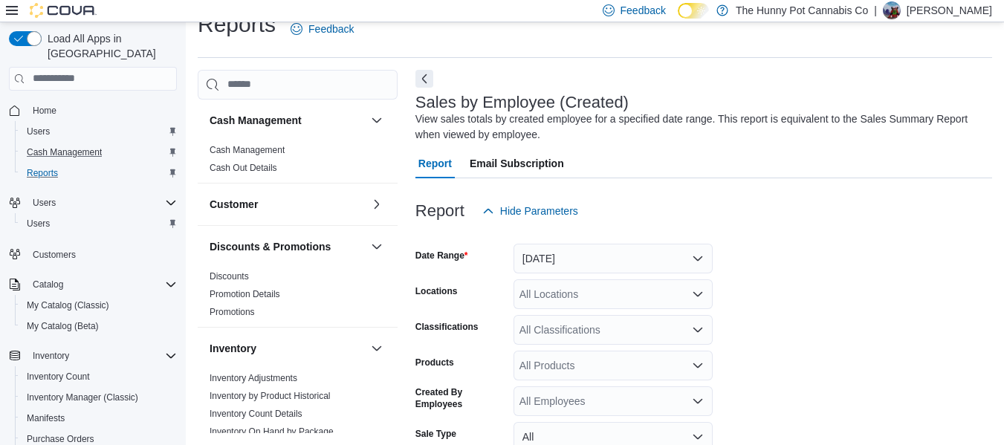
scroll to position [50, 0]
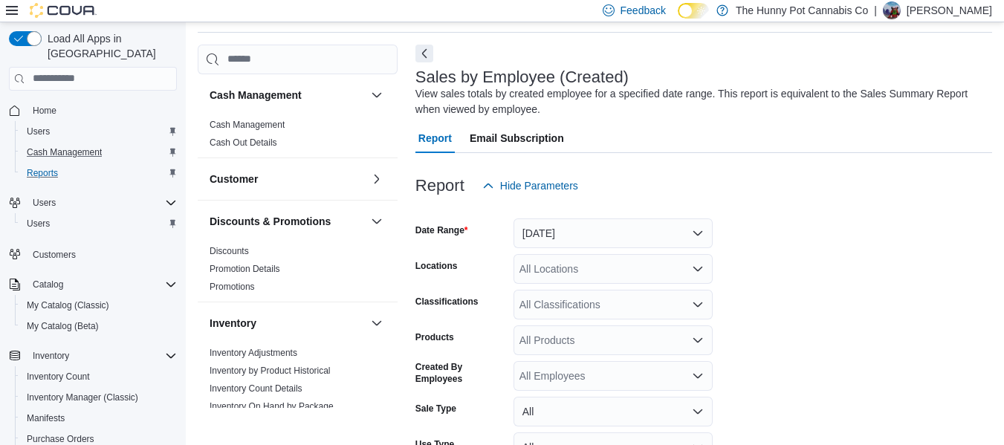
click at [686, 251] on form "Date Range Yesterday Locations All Locations Classifications All Classification…" at bounding box center [703, 370] width 577 height 339
click at [676, 238] on button "[DATE]" at bounding box center [612, 233] width 199 height 30
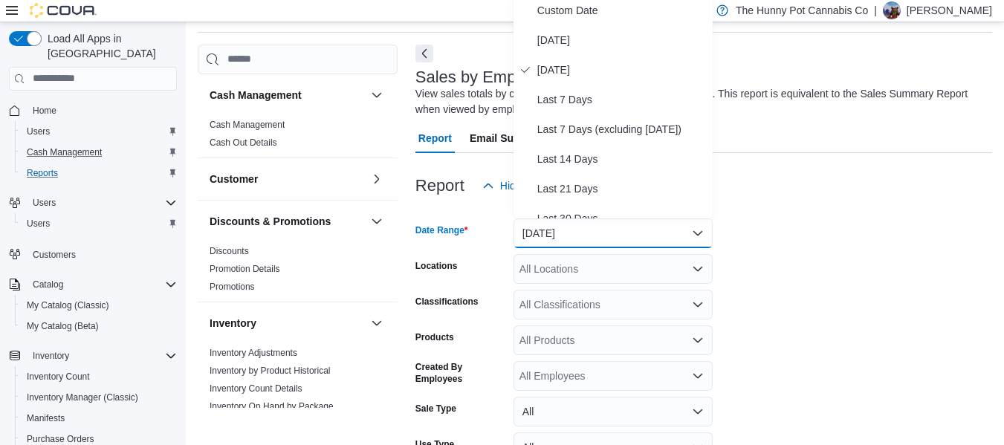
scroll to position [45, 0]
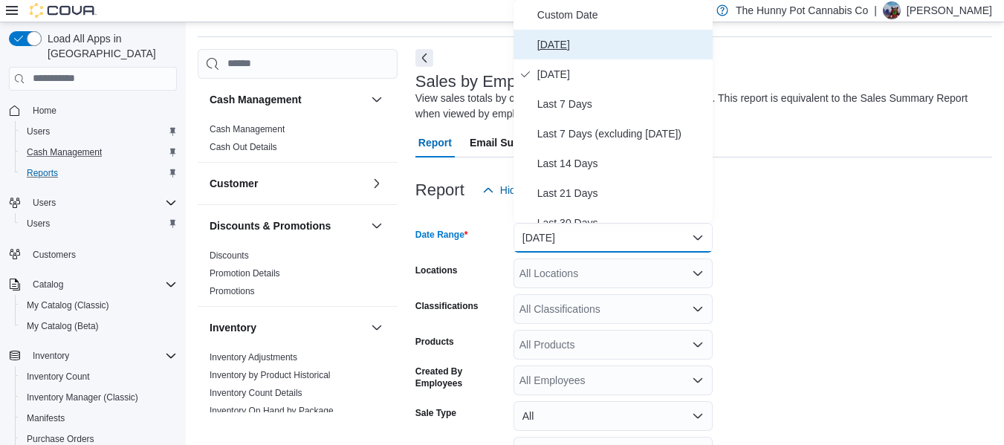
click at [558, 41] on span "[DATE]" at bounding box center [621, 45] width 169 height 18
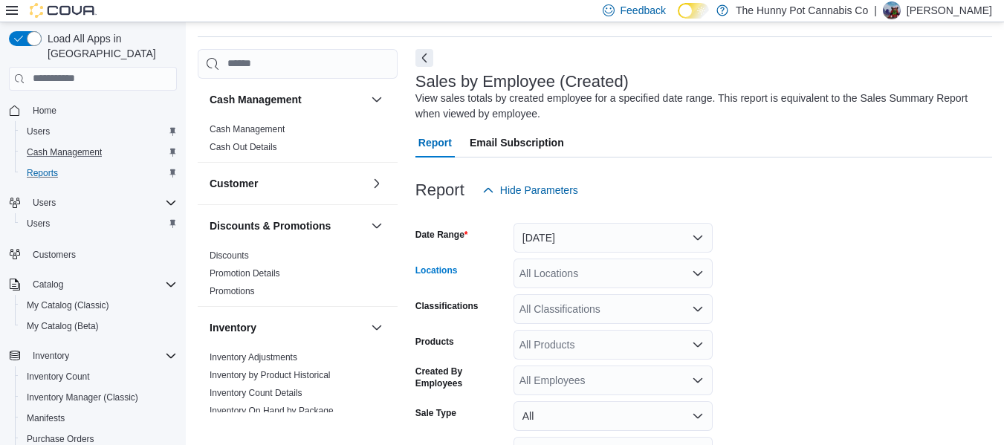
click at [560, 270] on div "All Locations" at bounding box center [612, 274] width 199 height 30
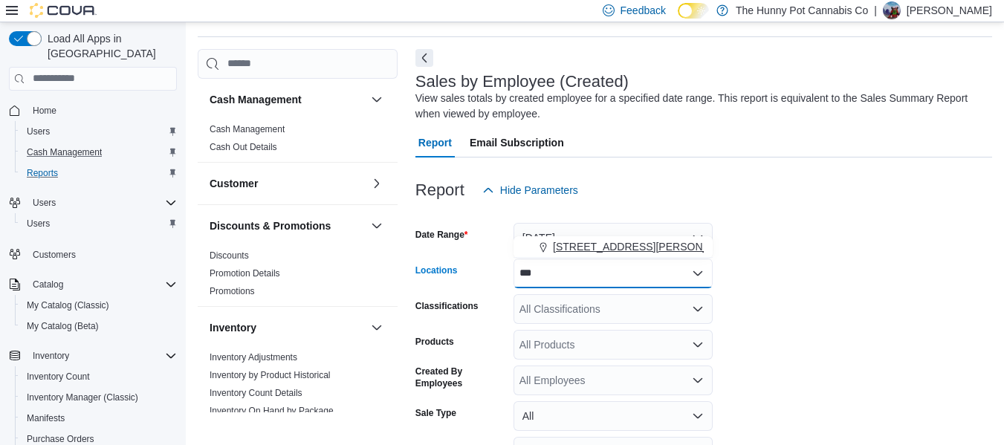
type input "***"
click at [571, 251] on span "[STREET_ADDRESS][PERSON_NAME]" at bounding box center [647, 246] width 189 height 15
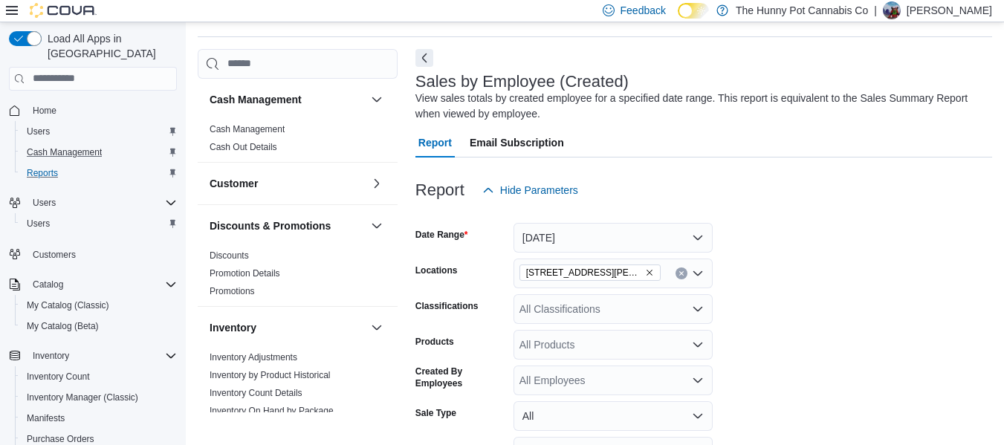
click at [759, 293] on form "Date Range [DATE] Locations [STREET_ADDRESS][PERSON_NAME] Classifications All C…" at bounding box center [703, 374] width 577 height 339
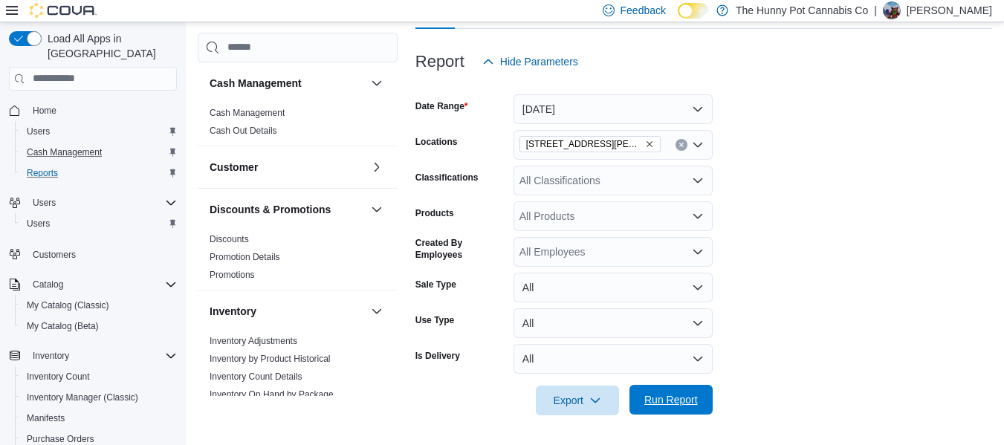
click at [672, 397] on span "Run Report" at bounding box center [670, 399] width 53 height 15
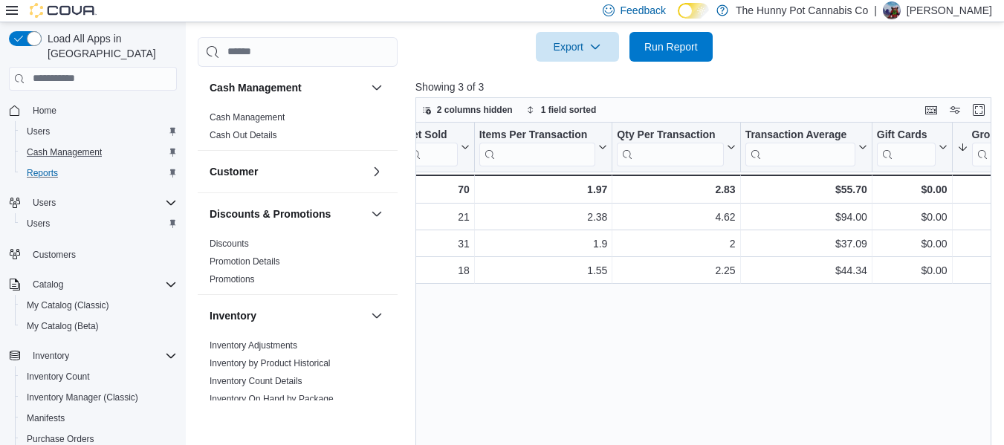
scroll to position [0, 324]
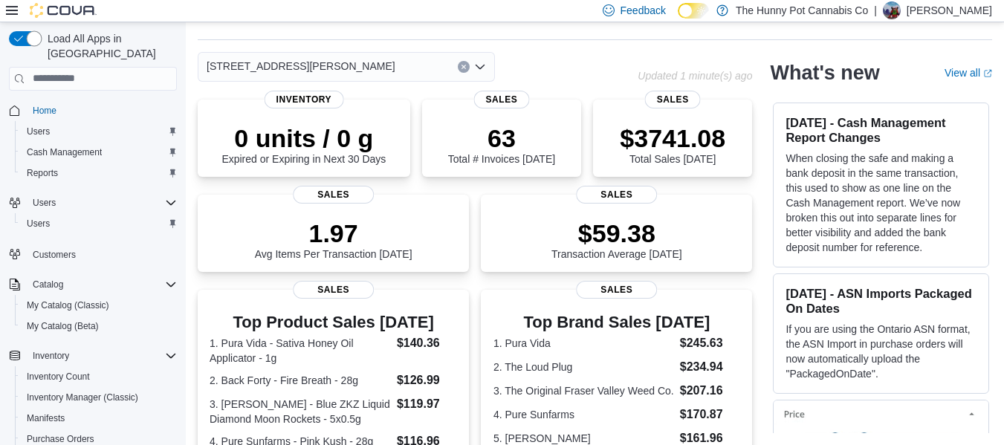
scroll to position [413, 0]
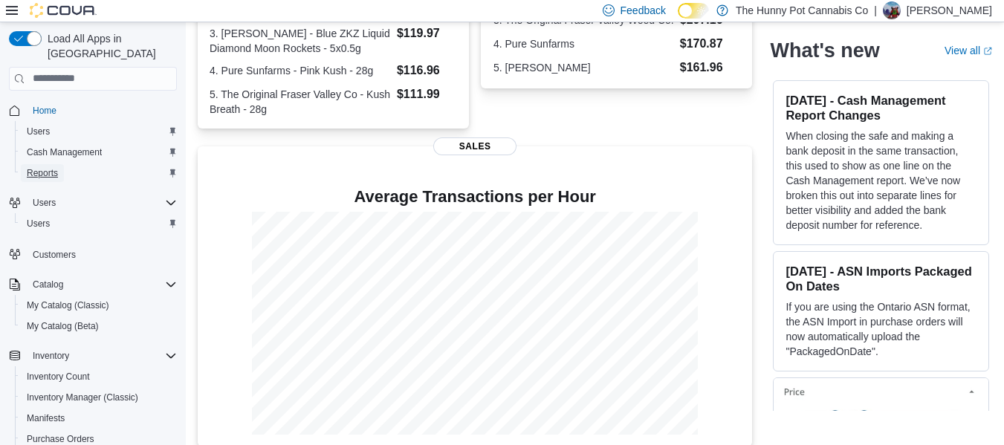
click at [30, 167] on span "Reports" at bounding box center [42, 173] width 31 height 12
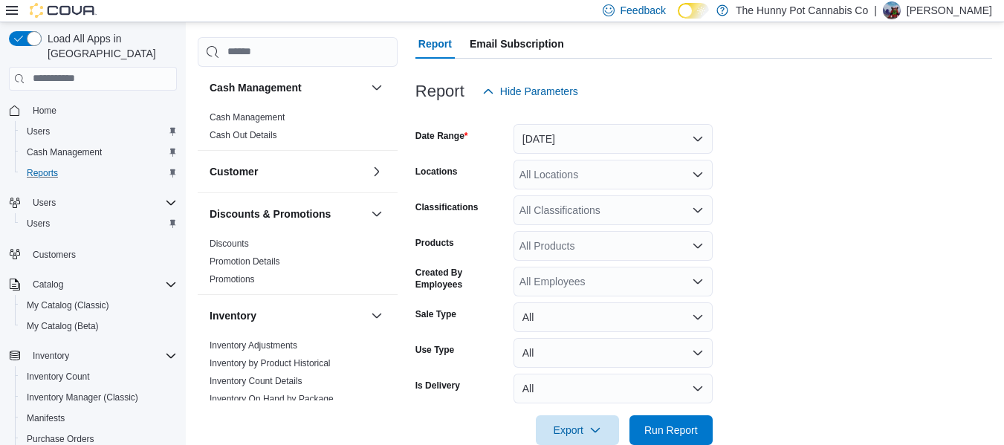
scroll to position [146, 0]
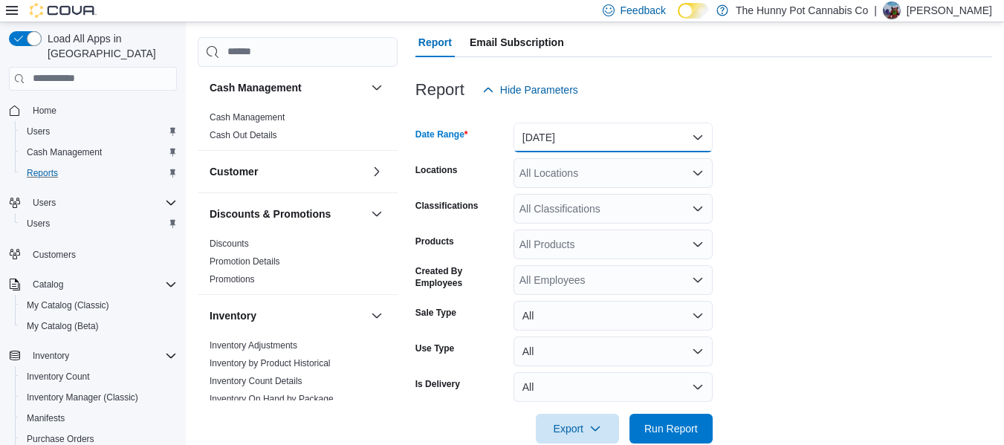
click at [626, 148] on button "[DATE]" at bounding box center [612, 138] width 199 height 30
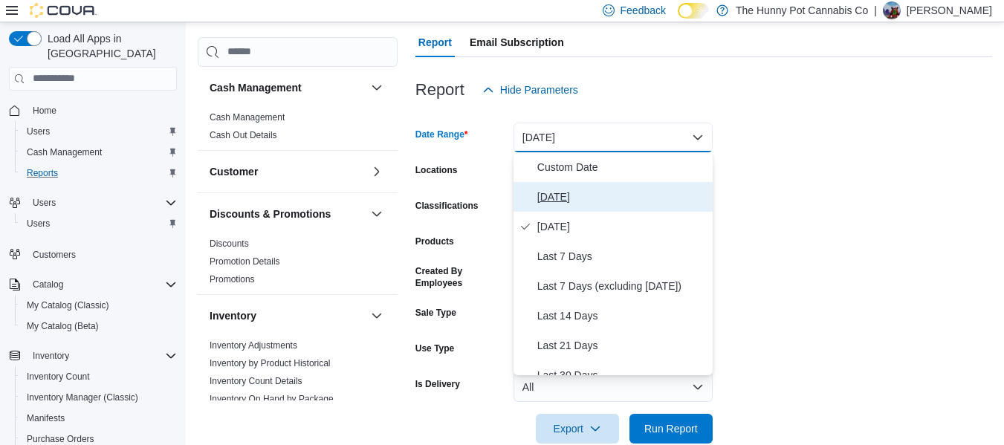
click at [553, 204] on span "[DATE]" at bounding box center [621, 197] width 169 height 18
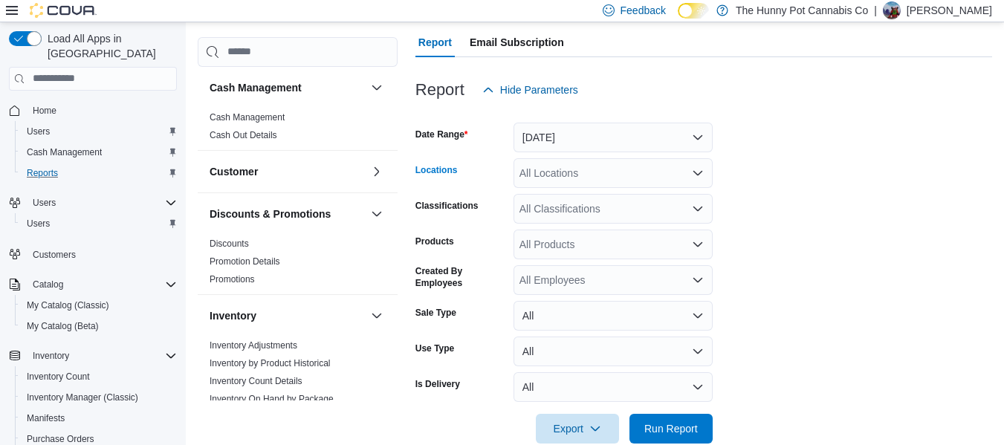
click at [577, 178] on div "All Locations" at bounding box center [612, 173] width 199 height 30
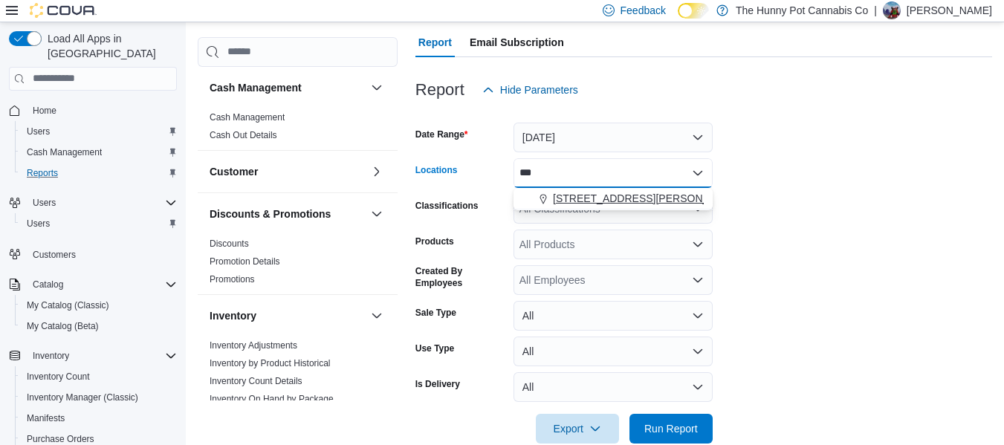
type input "***"
click at [585, 192] on span "[STREET_ADDRESS][PERSON_NAME]" at bounding box center [647, 198] width 189 height 15
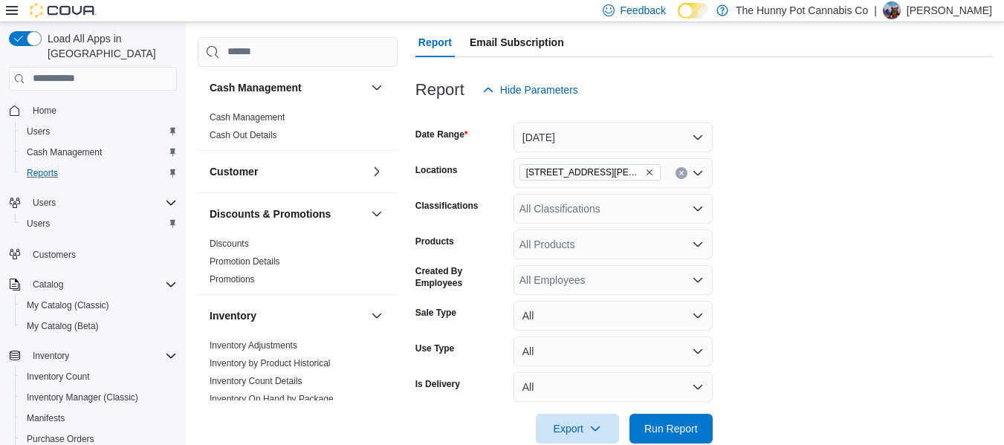
click at [808, 198] on form "Date Range [DATE] Locations [STREET_ADDRESS][PERSON_NAME] Classifications All C…" at bounding box center [703, 274] width 577 height 339
click at [597, 243] on div "All Products" at bounding box center [612, 245] width 199 height 30
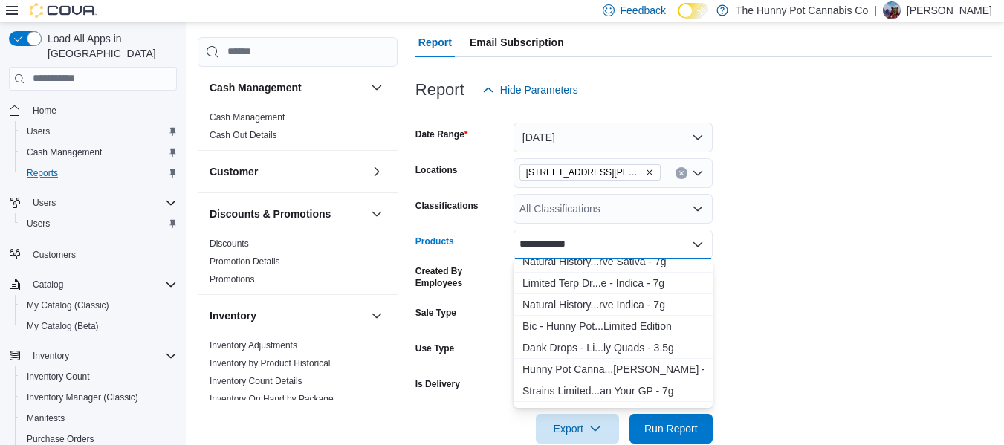
scroll to position [117, 0]
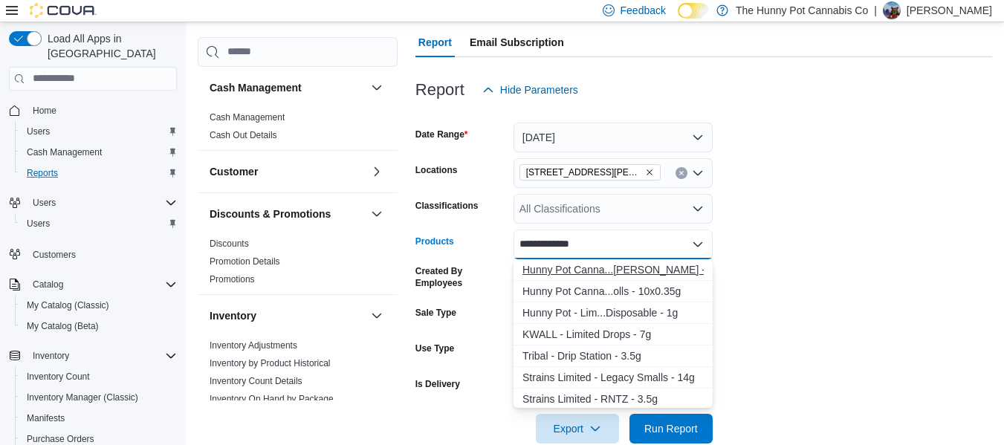
type input "**********"
click at [637, 276] on div "Hunny Pot Canna...[PERSON_NAME] - 3.5g" at bounding box center [612, 269] width 181 height 15
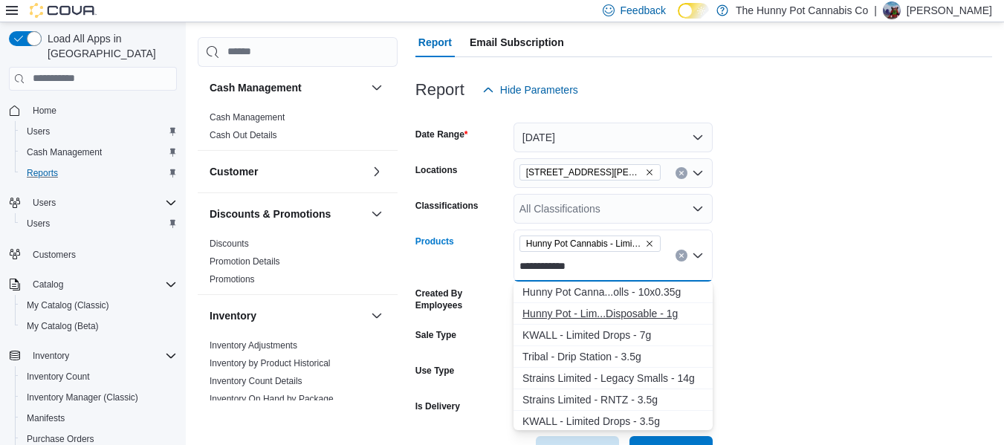
type input "**********"
click at [650, 322] on button "Hunny Pot - Lim...Disposable - 1g" at bounding box center [612, 314] width 199 height 22
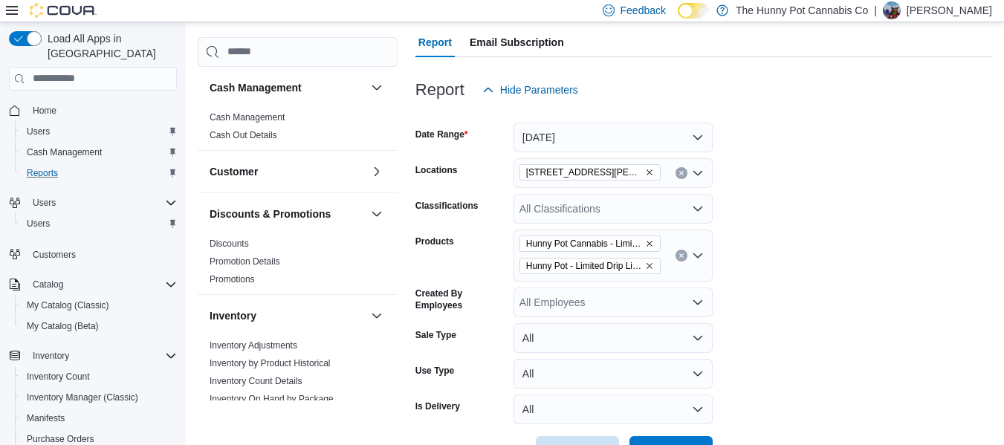
click at [873, 294] on form "Date Range [DATE] Locations 101 [PERSON_NAME] Pkwy Classifications All Classifi…" at bounding box center [703, 285] width 577 height 361
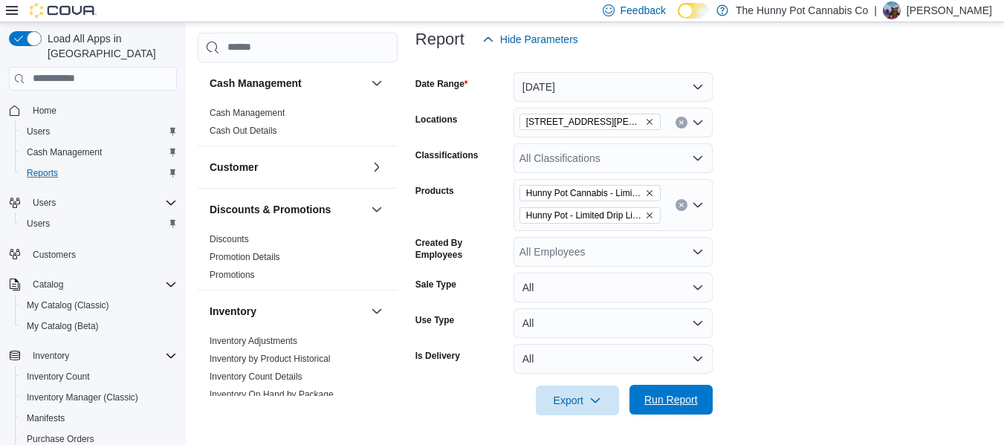
click at [675, 396] on span "Run Report" at bounding box center [670, 399] width 53 height 15
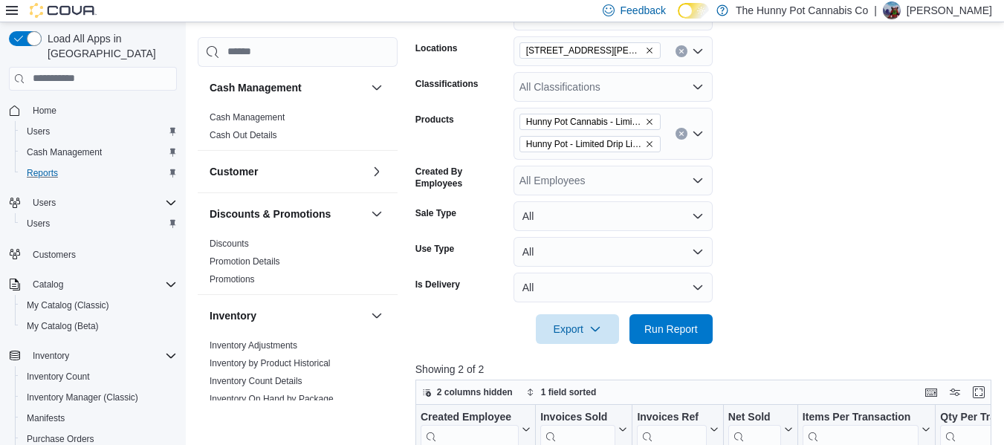
scroll to position [259, 0]
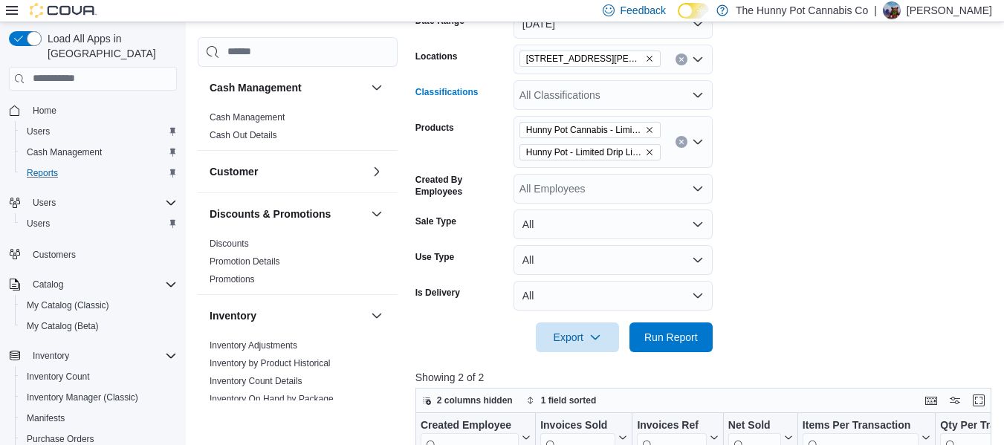
click at [611, 105] on div "All Classifications" at bounding box center [612, 95] width 199 height 30
type input "*****"
click at [592, 117] on div "Lighters" at bounding box center [612, 120] width 181 height 15
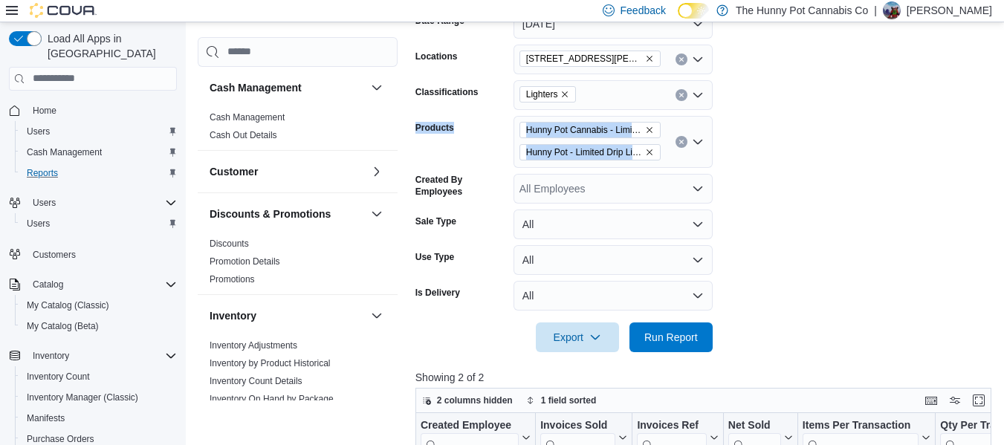
drag, startPoint x: 851, startPoint y: 105, endPoint x: 680, endPoint y: 146, distance: 175.7
click at [680, 146] on form "Date Range [DATE] Locations 101 [PERSON_NAME] Pkwy Classifications Lighters Pro…" at bounding box center [706, 171] width 582 height 361
click at [680, 146] on button "Clear input" at bounding box center [681, 142] width 12 height 12
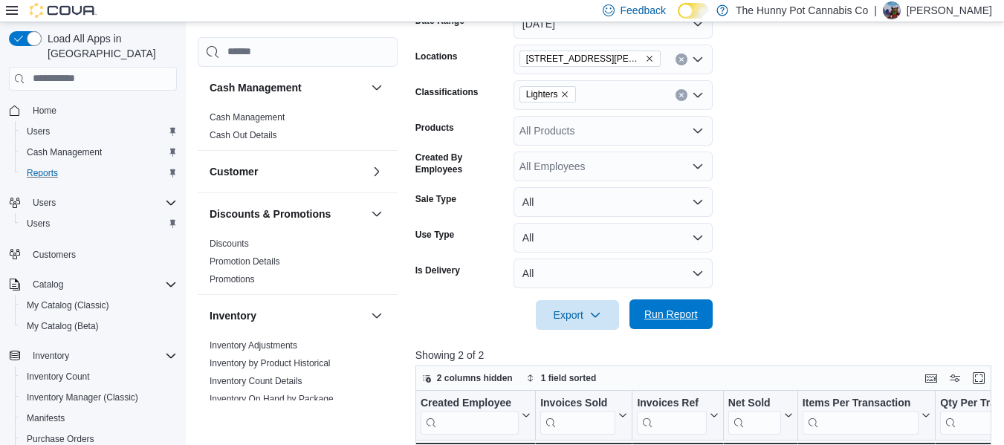
click at [682, 326] on span "Run Report" at bounding box center [670, 314] width 65 height 30
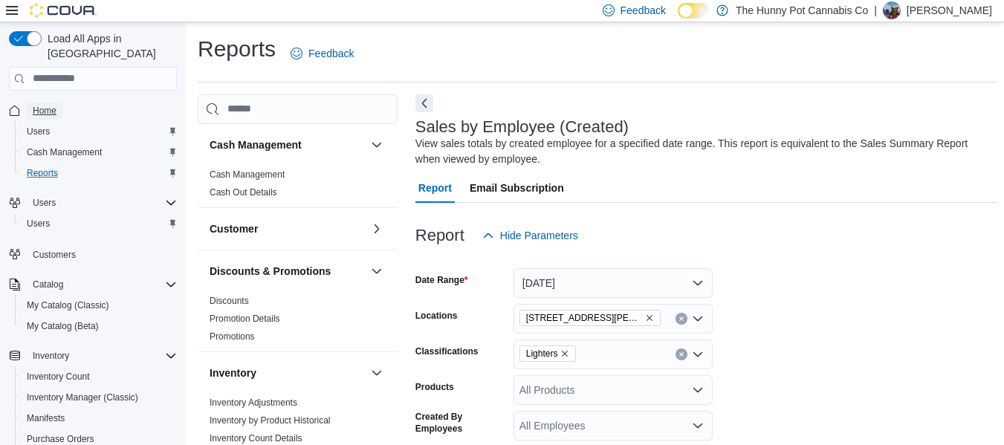
click at [51, 105] on span "Home" at bounding box center [45, 111] width 24 height 12
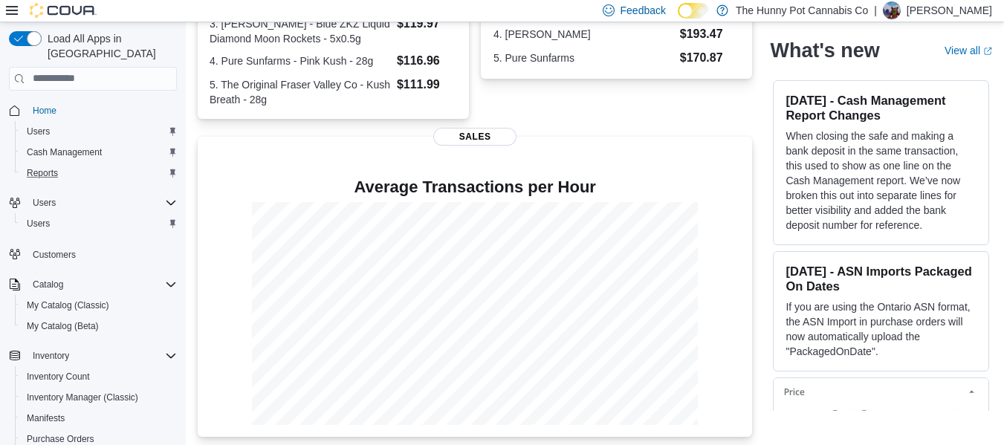
scroll to position [426, 0]
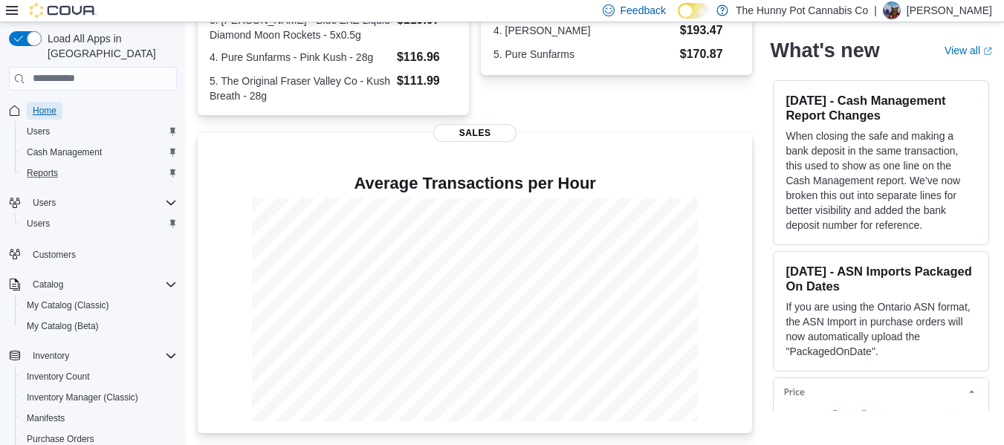
click at [53, 105] on span "Home" at bounding box center [45, 111] width 24 height 12
click at [51, 167] on span "Reports" at bounding box center [42, 173] width 31 height 12
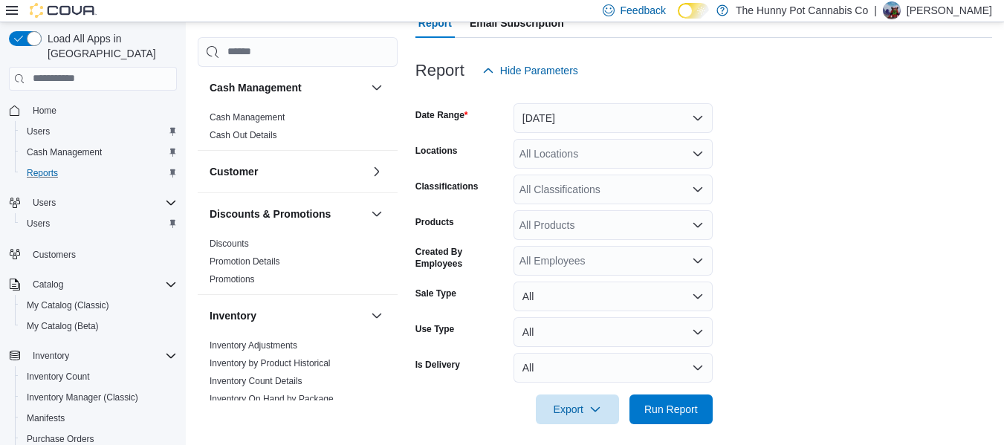
scroll to position [174, 0]
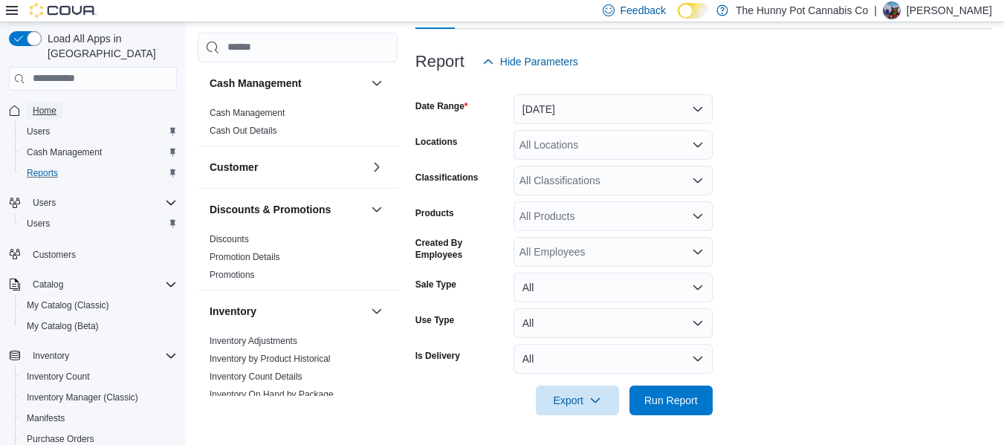
click at [43, 105] on span "Home" at bounding box center [45, 111] width 24 height 12
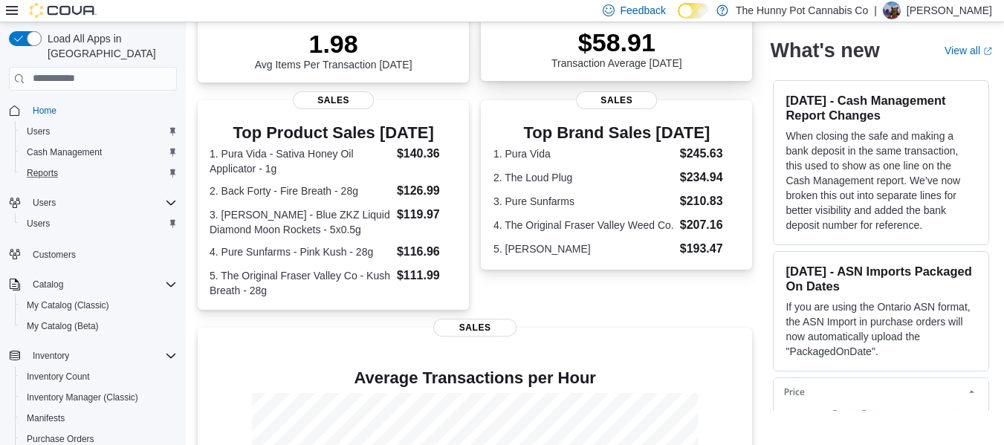
scroll to position [426, 0]
